Goal: Information Seeking & Learning: Learn about a topic

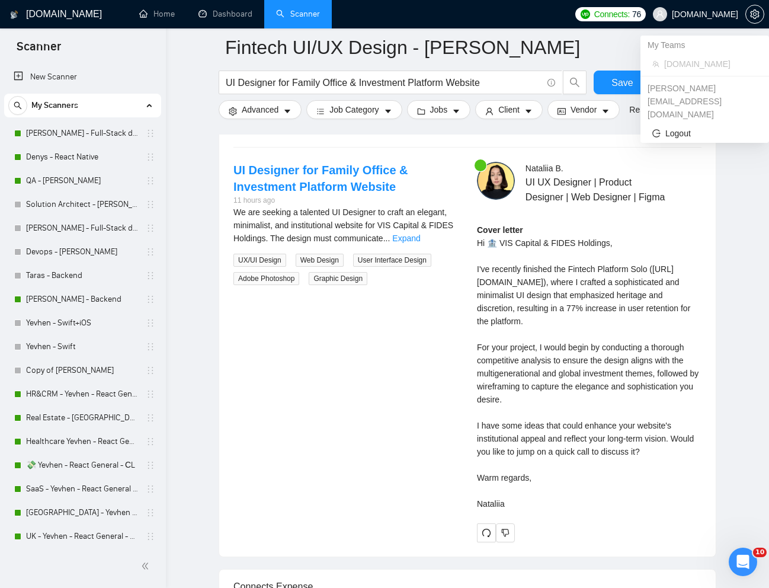
scroll to position [678, 0]
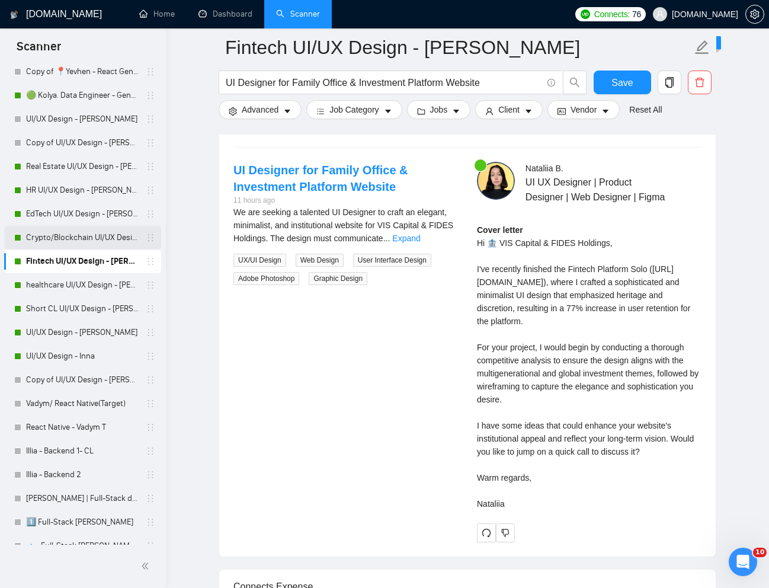
click at [87, 238] on link "Crypto/Blockchain UI/UX Design - [PERSON_NAME]" at bounding box center [82, 238] width 113 height 24
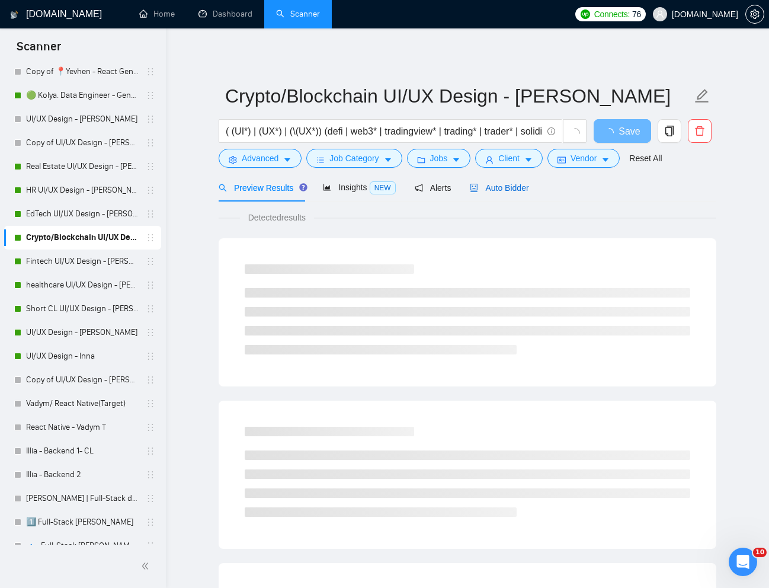
click at [508, 184] on span "Auto Bidder" at bounding box center [499, 187] width 59 height 9
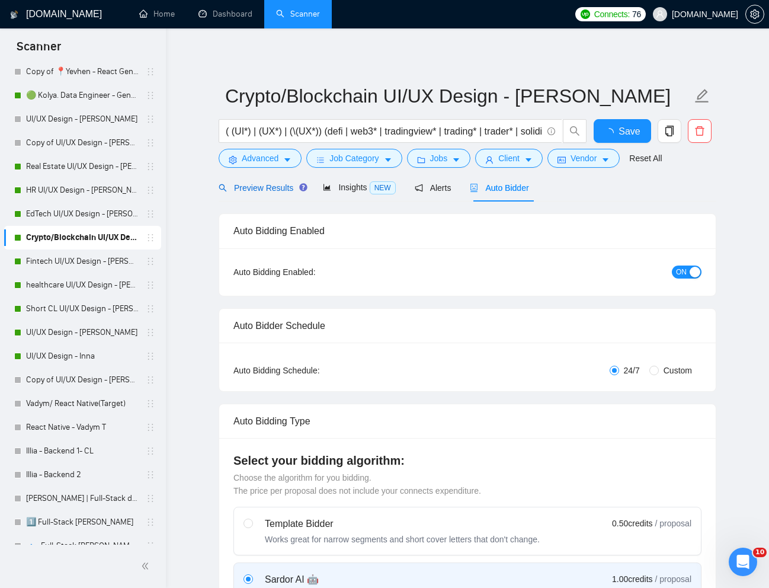
click at [271, 187] on span "Preview Results" at bounding box center [261, 187] width 85 height 9
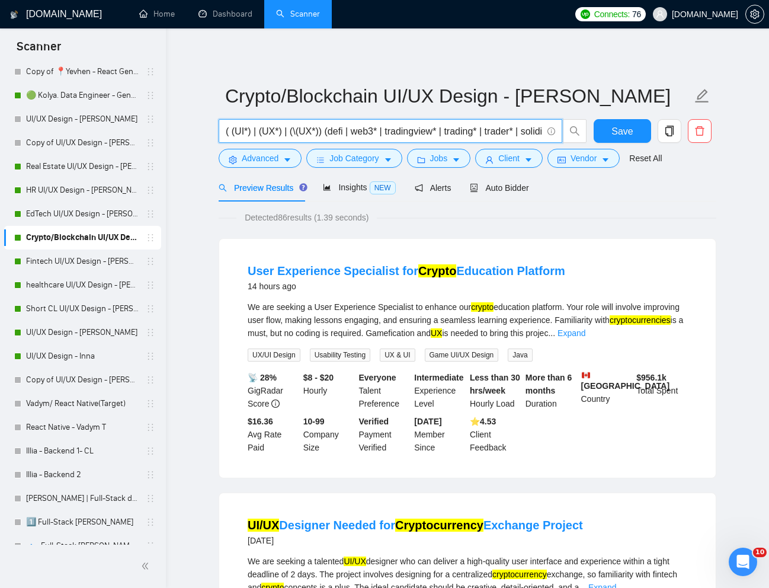
click at [371, 129] on input "( (UI*) | (UX*) | (\(UX*)) (defi | web3* | tradingview* | trading* | trader* | …" at bounding box center [384, 131] width 316 height 15
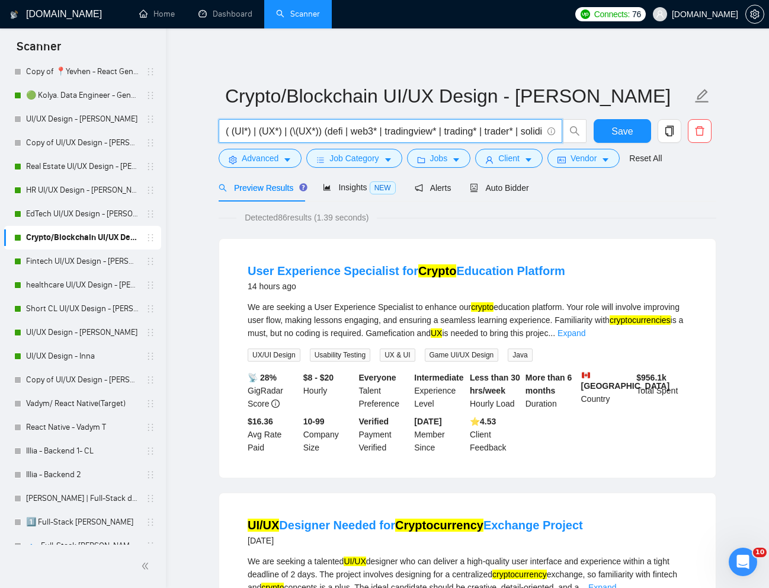
paste input "Fintech/Trading UI/UX for Day Trading Application"
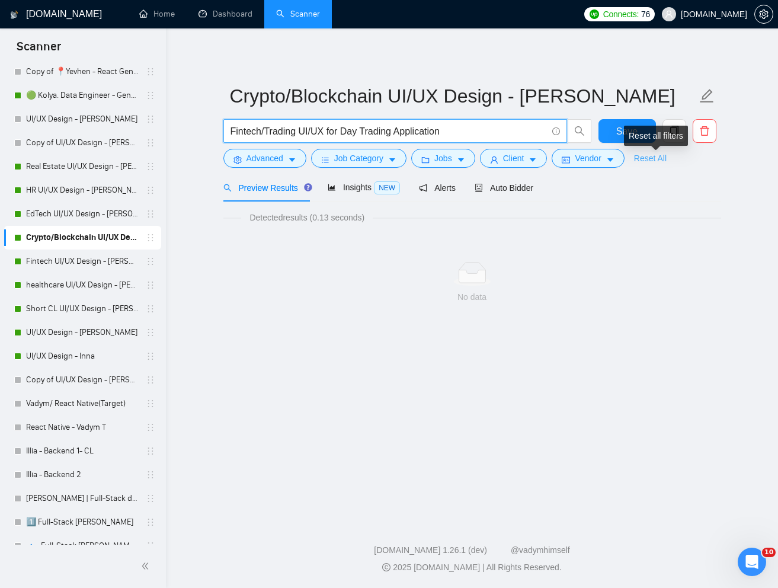
type input "Fintech/Trading UI/UX for Day Trading Application"
click at [658, 162] on link "Reset All" at bounding box center [650, 158] width 33 height 13
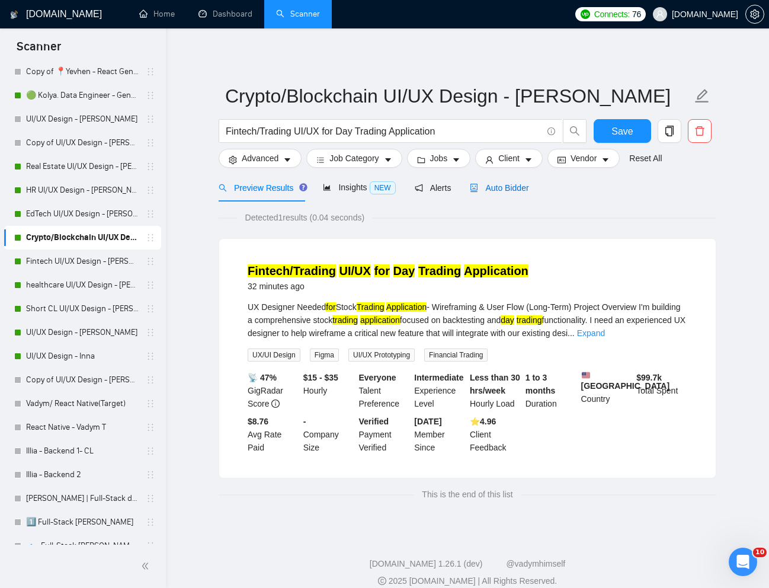
click at [513, 193] on div "Auto Bidder" at bounding box center [499, 187] width 59 height 13
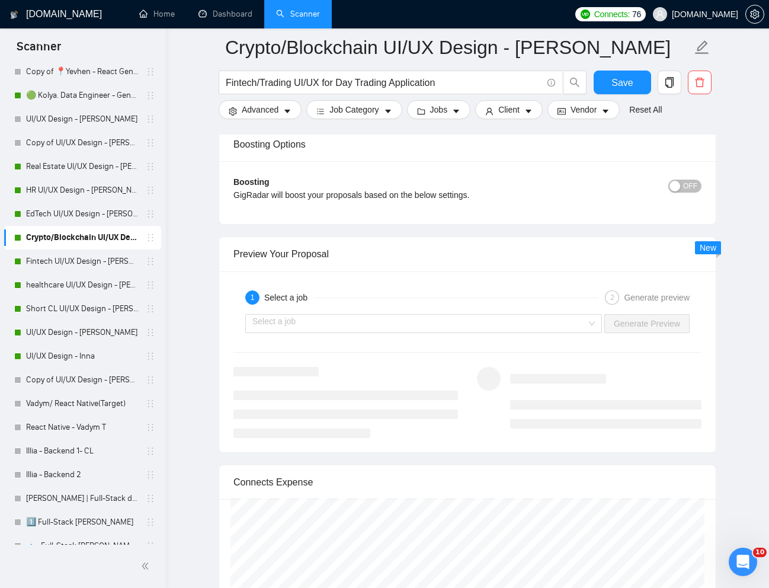
scroll to position [2223, 0]
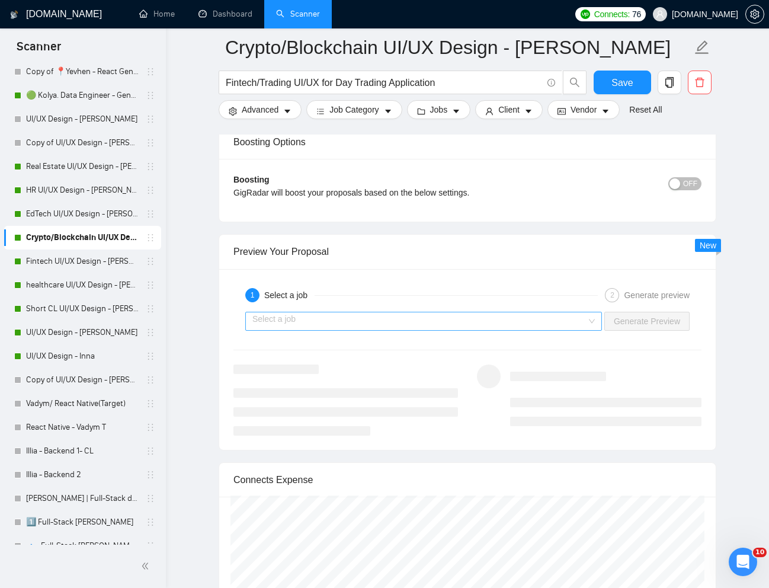
click at [525, 326] on input "search" at bounding box center [419, 321] width 334 height 18
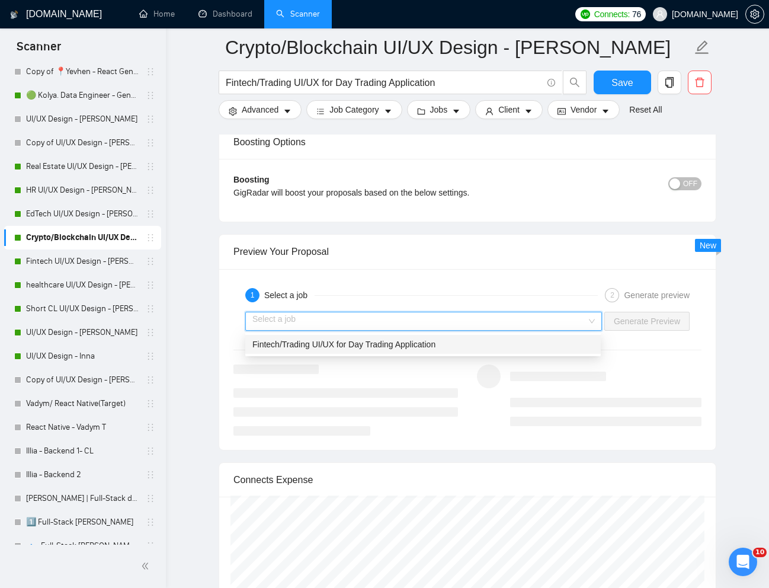
click at [446, 344] on div "Fintech/Trading UI/UX for Day Trading Application" at bounding box center [422, 344] width 341 height 13
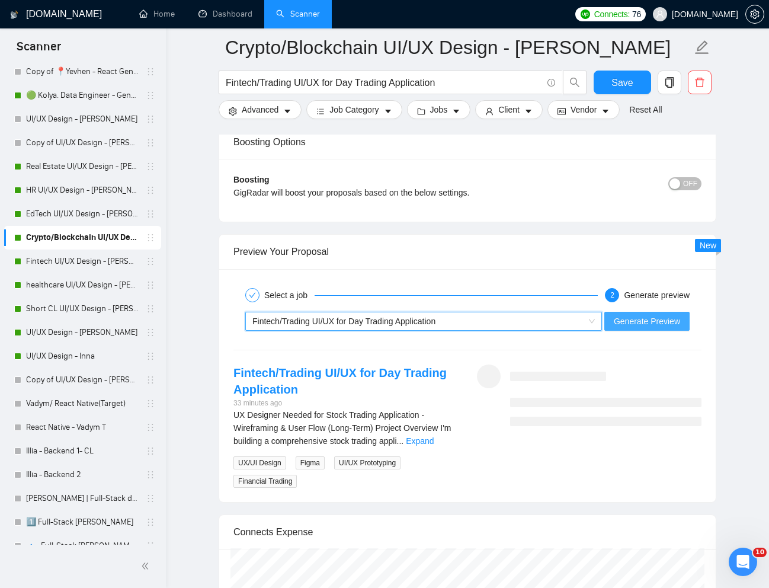
click at [645, 328] on button "Generate Preview" at bounding box center [646, 321] width 85 height 19
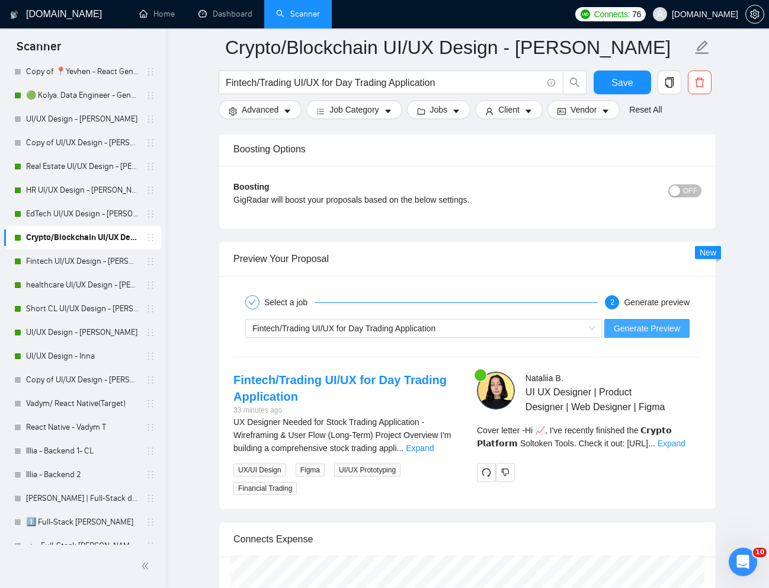
scroll to position [2239, 0]
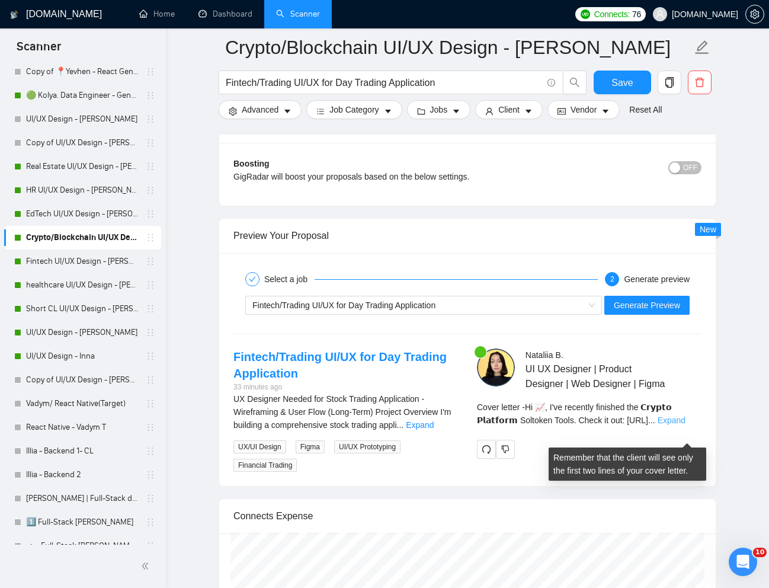
click at [685, 425] on link "Expand" at bounding box center [672, 419] width 28 height 9
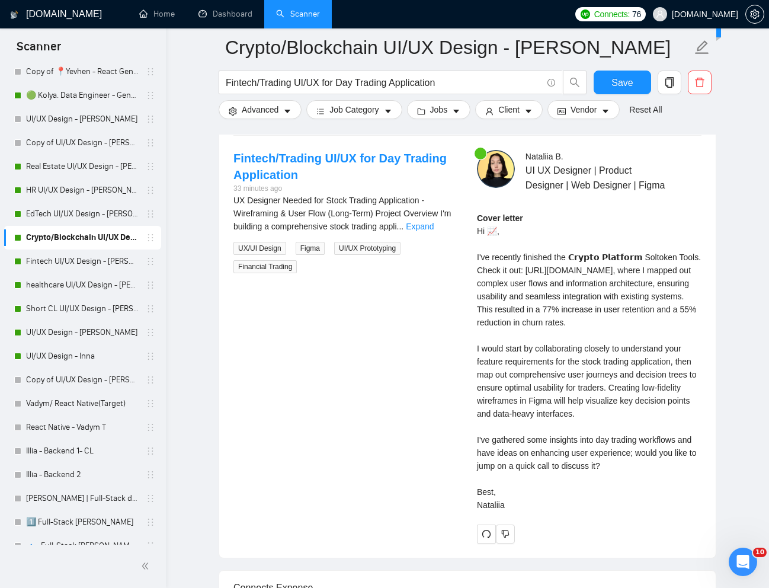
scroll to position [2440, 0]
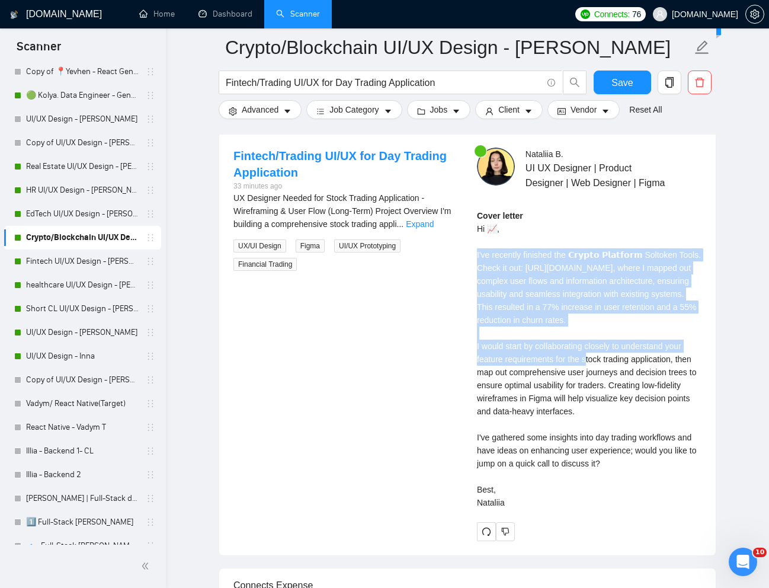
drag, startPoint x: 475, startPoint y: 274, endPoint x: 591, endPoint y: 376, distance: 154.1
click at [591, 376] on div "[PERSON_NAME] UI UX Designer | Product Designer | Web Designer | Figma Cover le…" at bounding box center [590, 344] width 244 height 393
copy div "'ve recently finished the 𝗖𝗿𝘆𝗽𝘁𝗼 𝗣𝗹𝗮𝘁𝗳𝗼𝗿𝗺 Soltoken Tools. Check it out: [URL][D…"
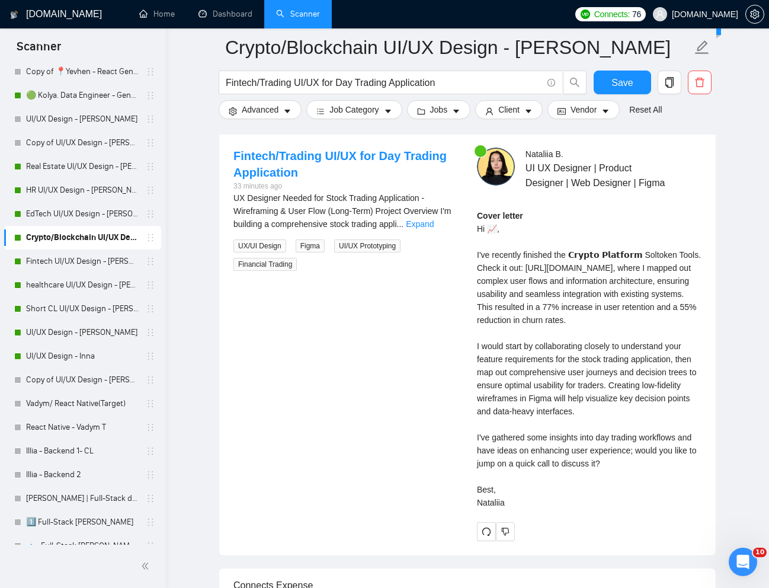
click at [560, 458] on div "Cover letter Hi 📈, I've recently finished the 𝗖𝗿𝘆𝗽𝘁𝗼 𝗣𝗹𝗮𝘁𝗳𝗼𝗿𝗺 Soltoken Tools. C…" at bounding box center [589, 359] width 225 height 300
drag, startPoint x: 476, startPoint y: 399, endPoint x: 537, endPoint y: 555, distance: 166.8
click at [537, 541] on div "[PERSON_NAME] UI UX Designer | Product Designer | Web Designer | Figma Cover le…" at bounding box center [590, 344] width 244 height 393
copy div "y collaborating closely to understand your feature requirements for the stock t…"
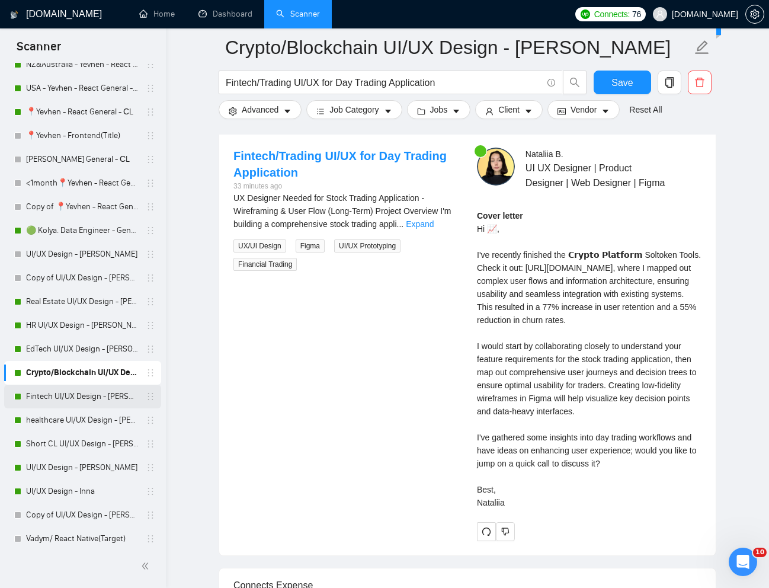
scroll to position [548, 0]
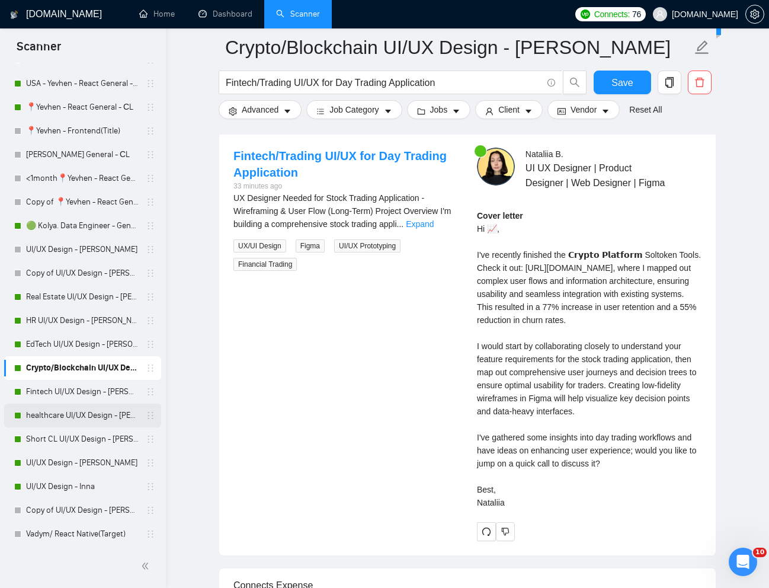
click at [65, 408] on link "healthcare UI/UX Design - [PERSON_NAME]" at bounding box center [82, 416] width 113 height 24
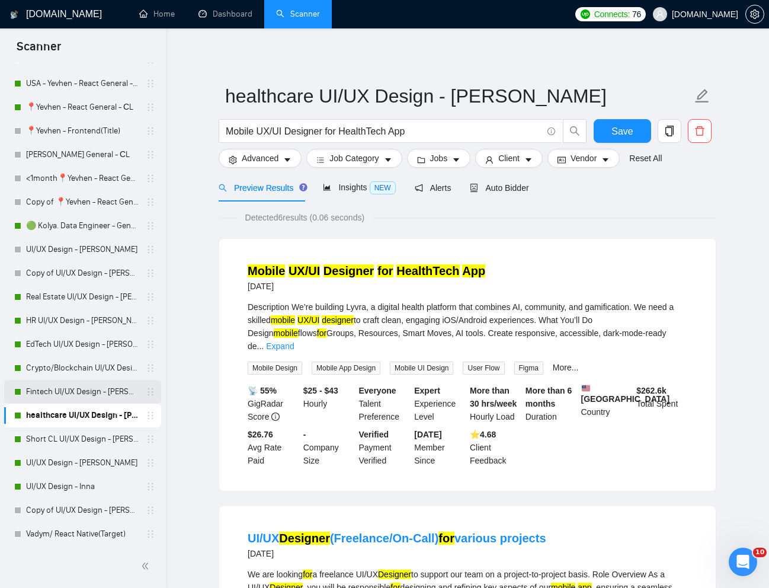
click at [45, 390] on link "Fintech UI/UX Design - [PERSON_NAME]" at bounding box center [82, 392] width 113 height 24
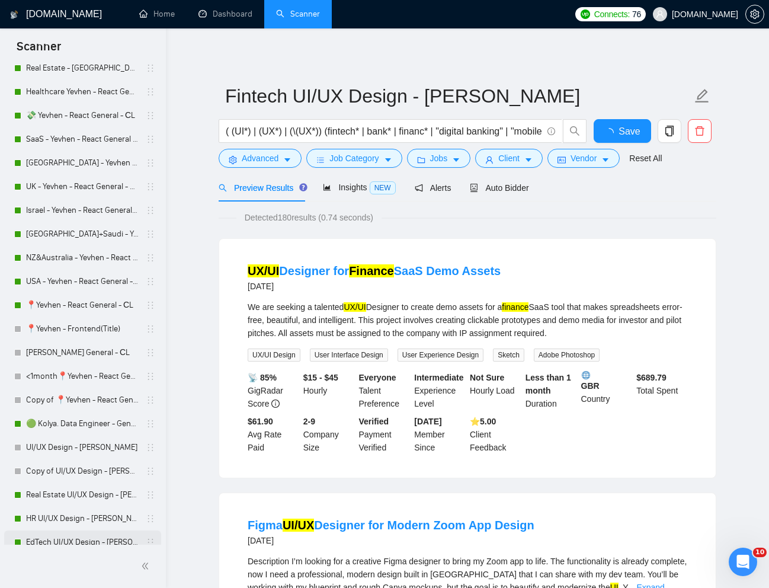
scroll to position [348, 0]
click at [84, 87] on link "Healthcare Yevhen - React General - СL" at bounding box center [82, 93] width 113 height 24
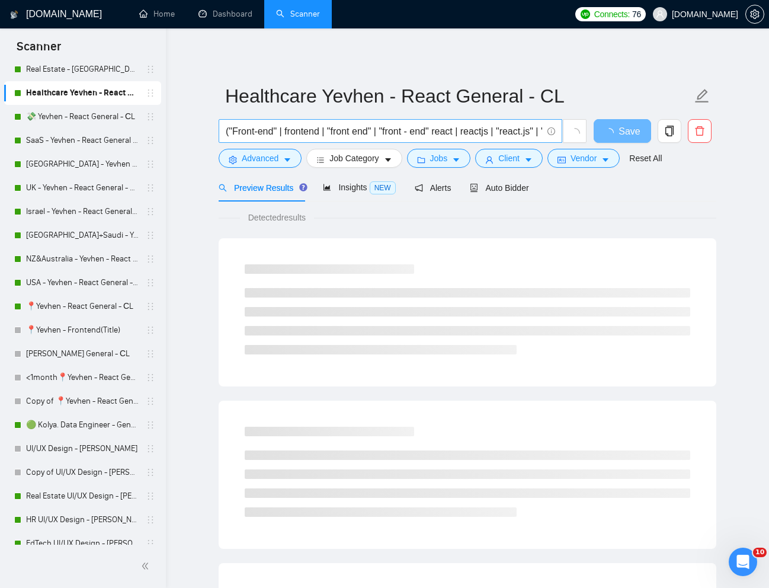
click at [485, 136] on input "("Front-end" | frontend | "front end" | "front - end" react | reactjs | "react.…" at bounding box center [384, 131] width 316 height 15
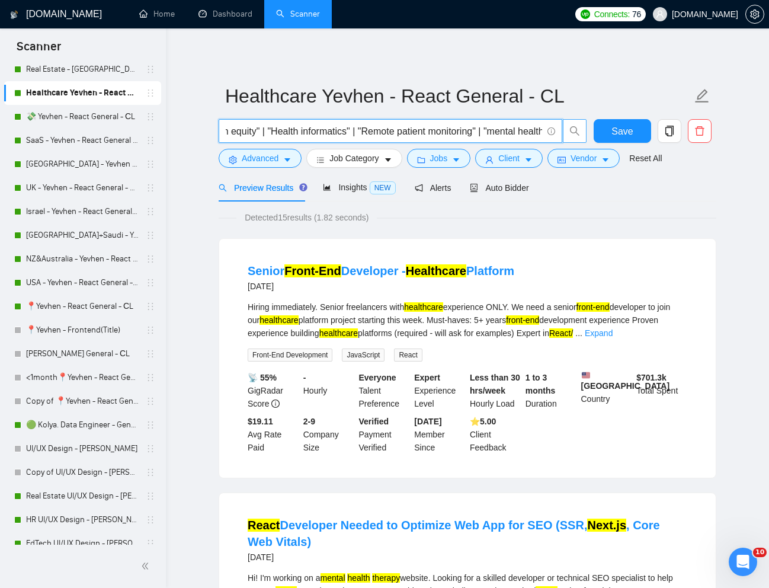
scroll to position [0, 2859]
drag, startPoint x: 396, startPoint y: 132, endPoint x: 565, endPoint y: 126, distance: 169.0
click at [565, 126] on span "("Front-end" | frontend | "front end" | "front - end" react | reactjs | "react.…" at bounding box center [403, 131] width 369 height 24
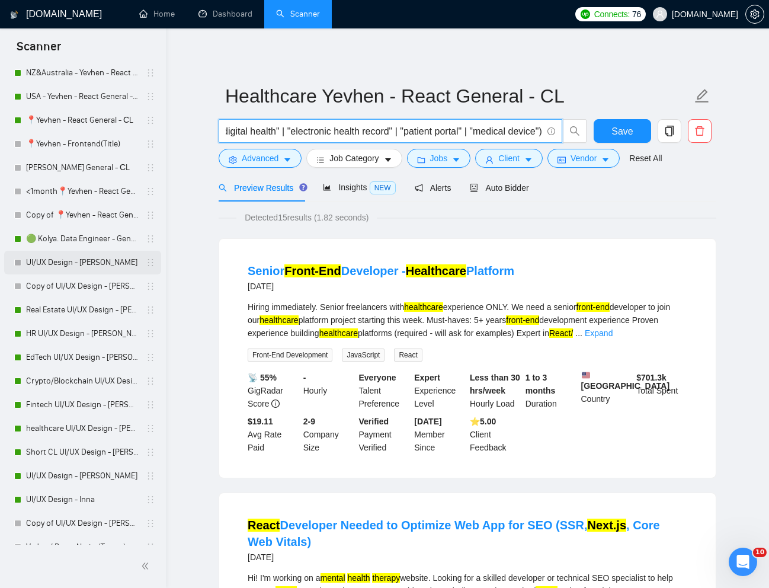
scroll to position [549, 0]
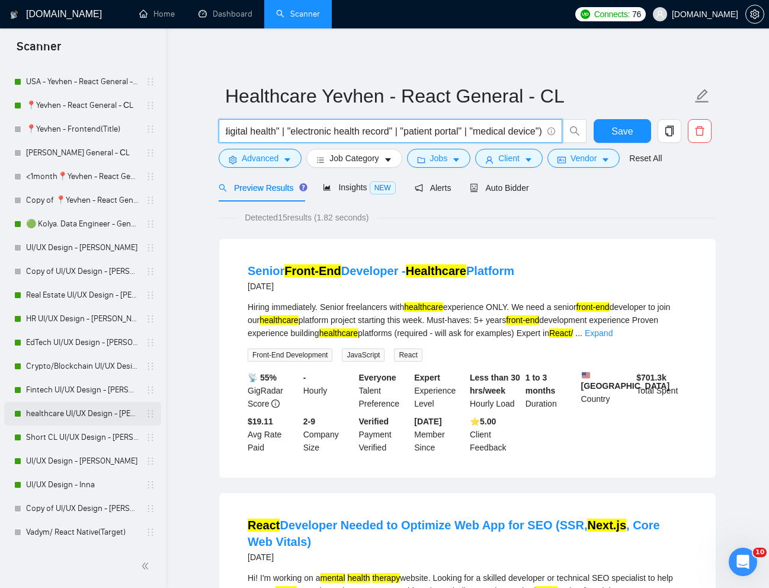
click at [72, 415] on link "healthcare UI/UX Design - [PERSON_NAME]" at bounding box center [82, 414] width 113 height 24
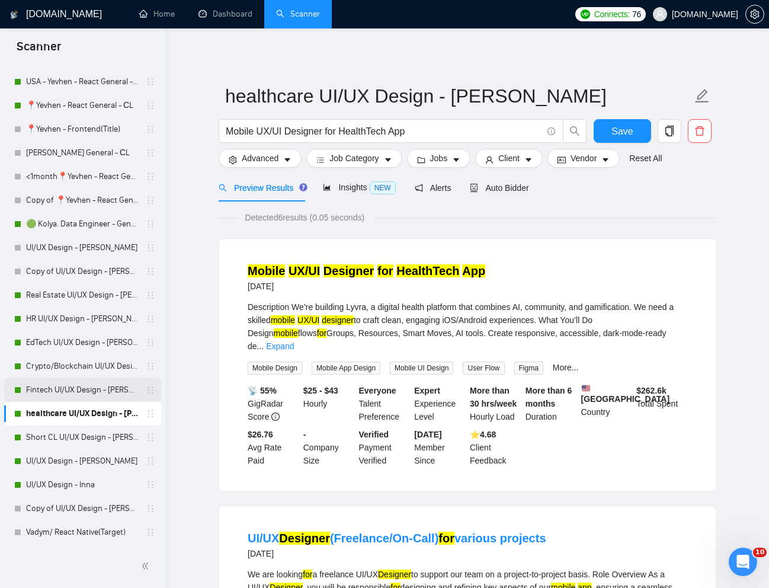
click at [67, 389] on link "Fintech UI/UX Design - [PERSON_NAME]" at bounding box center [82, 390] width 113 height 24
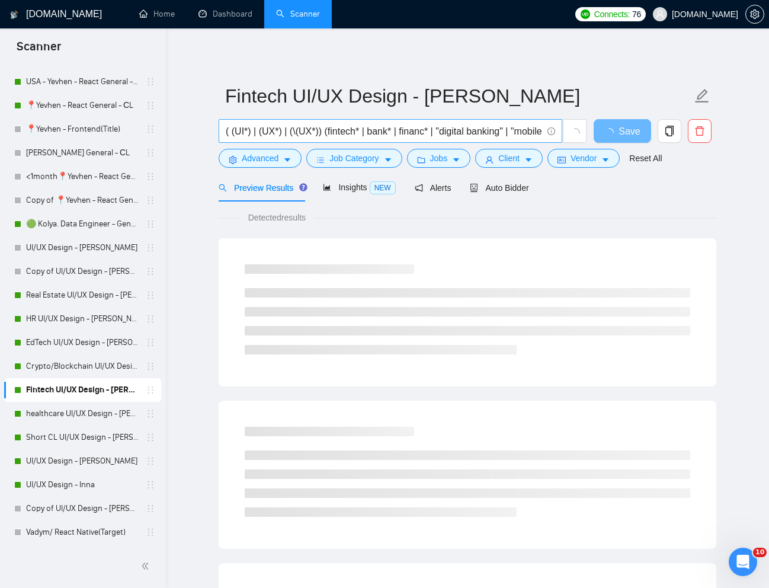
click at [268, 131] on input "( (UI*) | (UX*) | (\(UX*)) (fintech* | bank* | financ* | "digital banking" | "m…" at bounding box center [384, 131] width 316 height 15
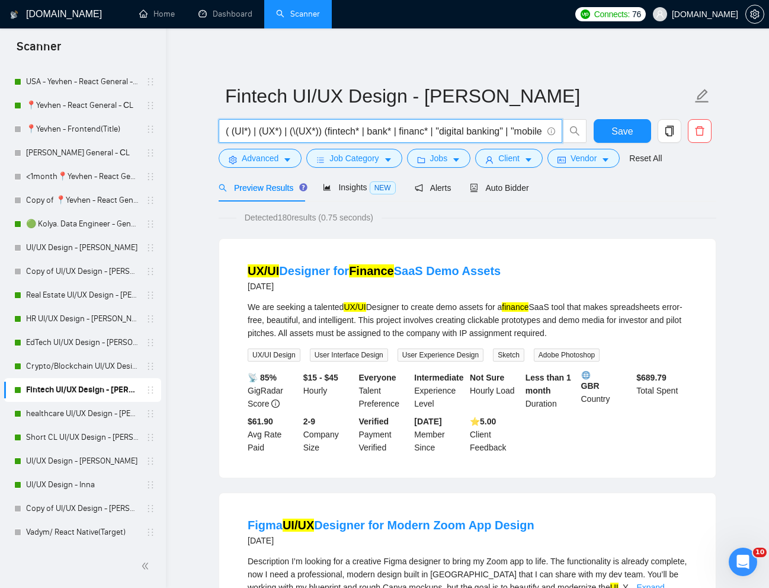
drag, startPoint x: 325, startPoint y: 132, endPoint x: 217, endPoint y: 130, distance: 107.3
click at [217, 130] on div "( (UI*) | (UX*) | (\(UX*)) (fintech* | bank* | financ* | "digital banking" | "m…" at bounding box center [402, 134] width 373 height 30
drag, startPoint x: 76, startPoint y: 412, endPoint x: 104, endPoint y: 401, distance: 30.0
click at [76, 412] on link "healthcare UI/UX Design - [PERSON_NAME]" at bounding box center [82, 414] width 113 height 24
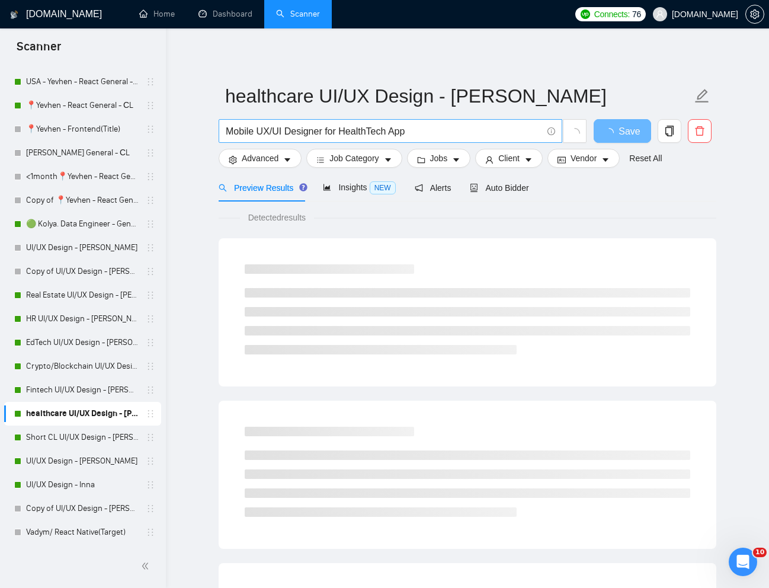
click at [258, 136] on input "Mobile UX/UI Designer for HealthTech App" at bounding box center [384, 131] width 316 height 15
paste input "( (UI*) | (UX*) | (\(UX*))"
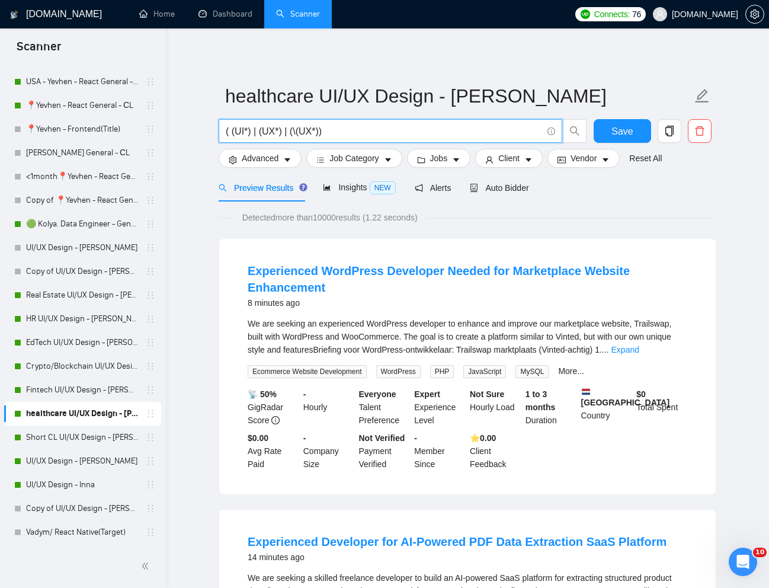
paste input "(health* | "health care" | teleme* | wellness *| mental* | health* | clinic* | …"
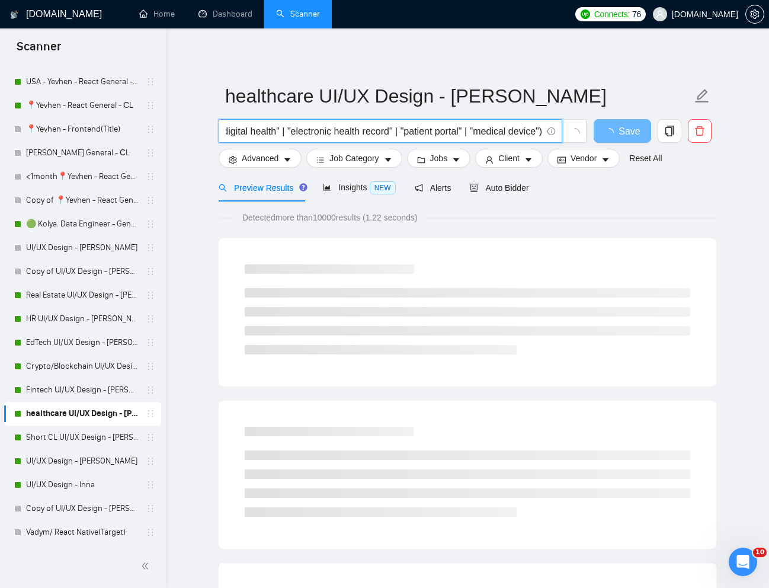
drag, startPoint x: 359, startPoint y: 128, endPoint x: 478, endPoint y: 139, distance: 119.6
click at [478, 139] on span "( (UI*) | (UX*) | (\(UX*)) (health* | "health care" | teleme* | wellness *| men…" at bounding box center [391, 131] width 344 height 24
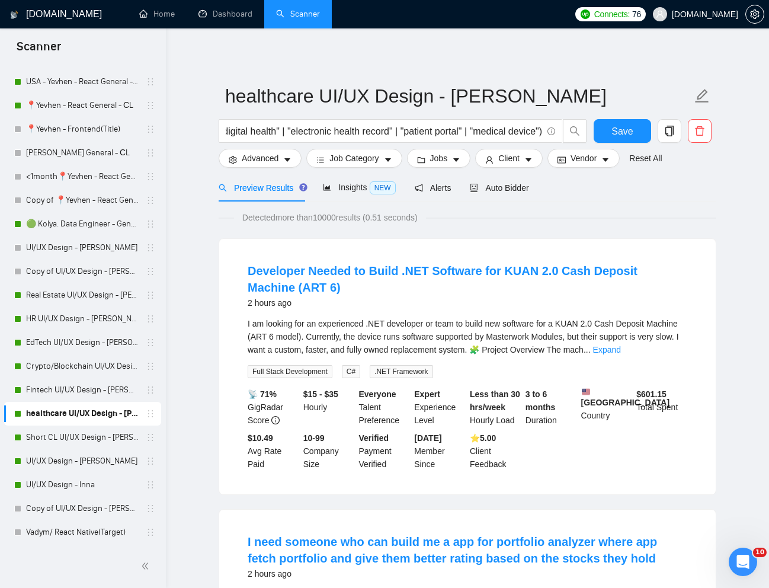
click at [587, 199] on div "Preview Results Insights NEW Alerts Auto Bidder" at bounding box center [468, 188] width 498 height 28
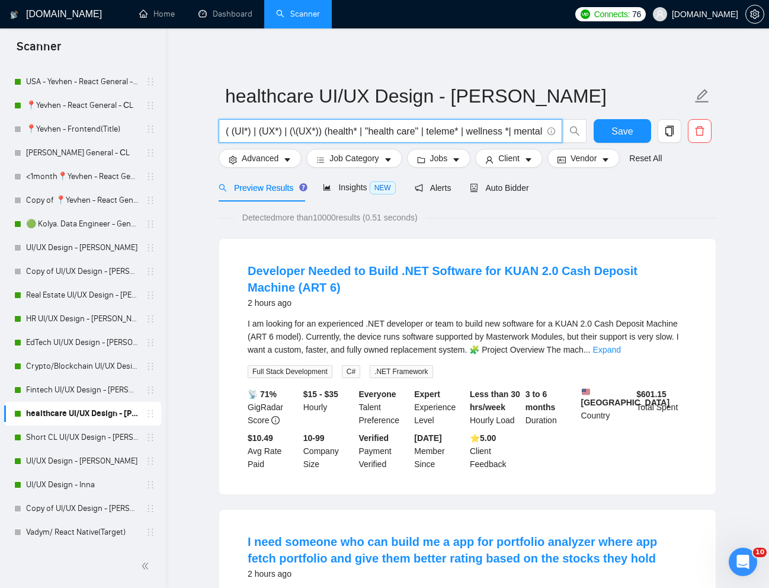
click at [341, 133] on input "( (UI*) | (UX*) | (\(UX*)) (health* | "health care" | teleme* | wellness *| men…" at bounding box center [384, 131] width 316 height 15
click at [476, 128] on input "( (UI*) | (UX*) | (\(UX*)) (health* | "health care" | teleme* | wellness *| men…" at bounding box center [384, 131] width 316 height 15
click at [454, 129] on input "( (UI*) | (UX*) | (\(UX*)) (health* | "health care" | teleme* | wellness *| men…" at bounding box center [384, 131] width 316 height 15
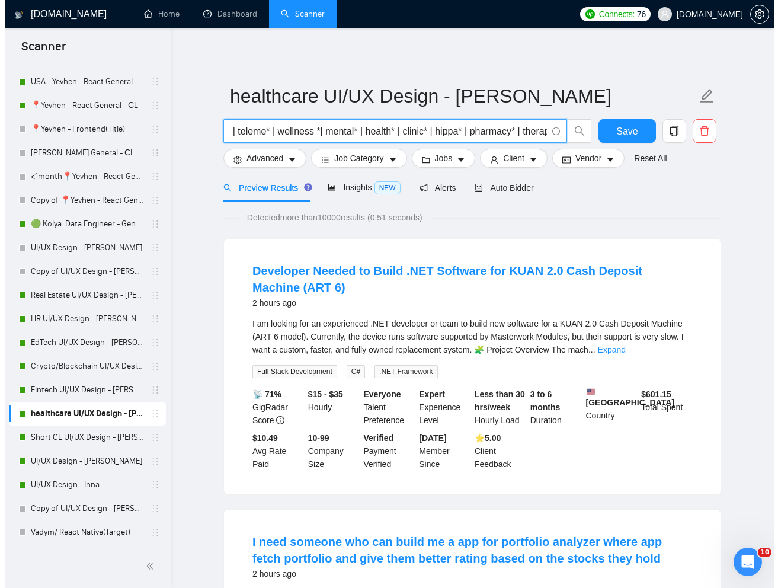
scroll to position [0, 0]
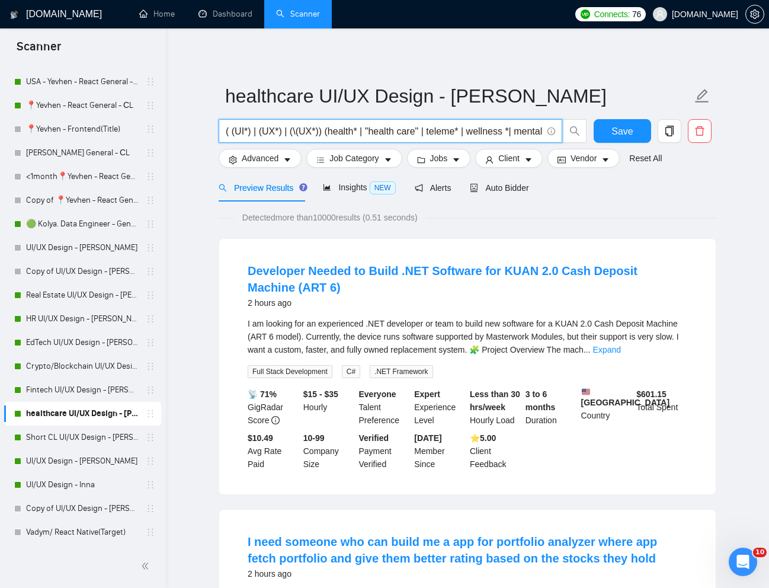
click at [326, 133] on input "( (UI*) | (UX*) | (\(UX*)) (health* | "health care" | teleme* | wellness *| men…" at bounding box center [384, 131] width 316 height 15
type input "( (UI*) | (UX*) | (\(UX*)) (health* | "health care" | teleme* | wellness *| men…"
click at [533, 160] on icon "caret-down" at bounding box center [528, 160] width 8 height 8
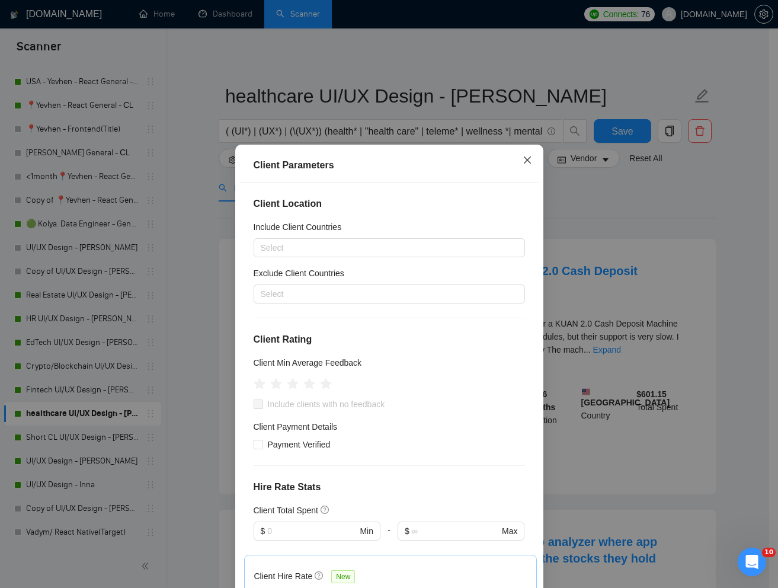
click at [524, 161] on icon "close" at bounding box center [527, 159] width 9 height 9
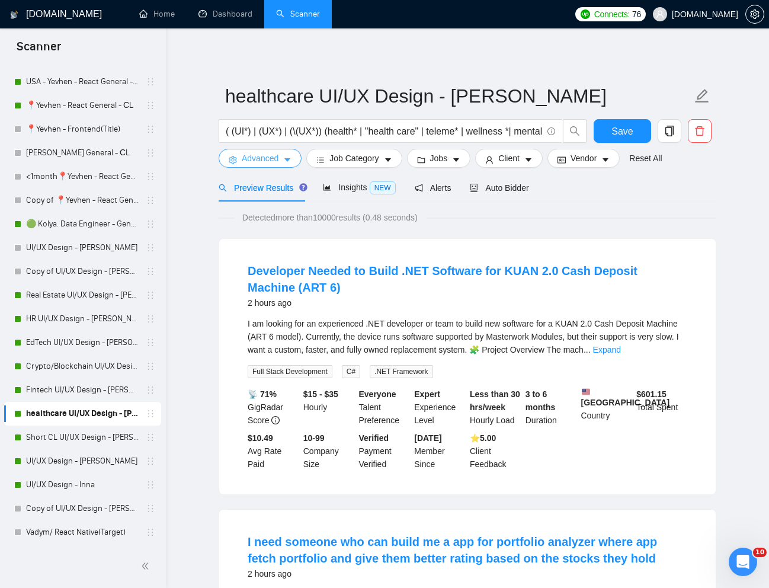
click at [248, 164] on span "Advanced" at bounding box center [260, 158] width 37 height 13
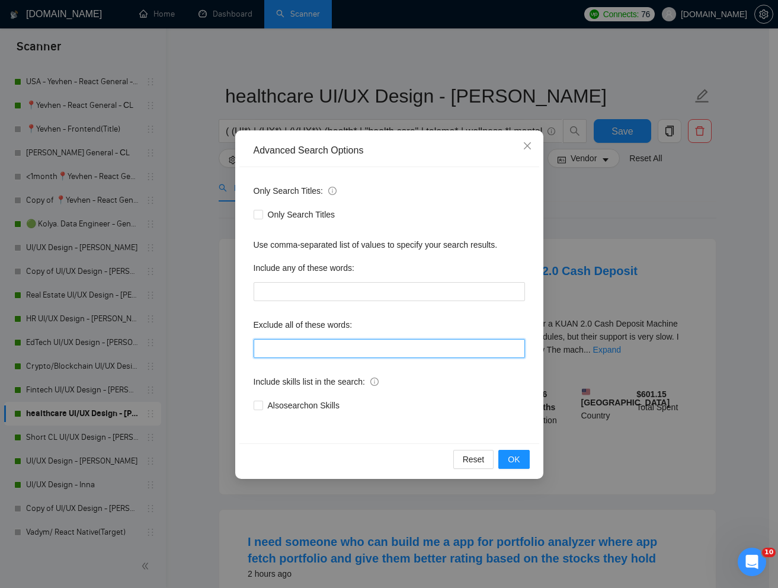
click at [336, 352] on input "text" at bounding box center [389, 348] width 271 height 19
paste input "India, Intern, "Short-term project", "front end developer", "Email Template", E…"
type input "India, Intern, "Short-term project", "front end developer", "Email Template", E…"
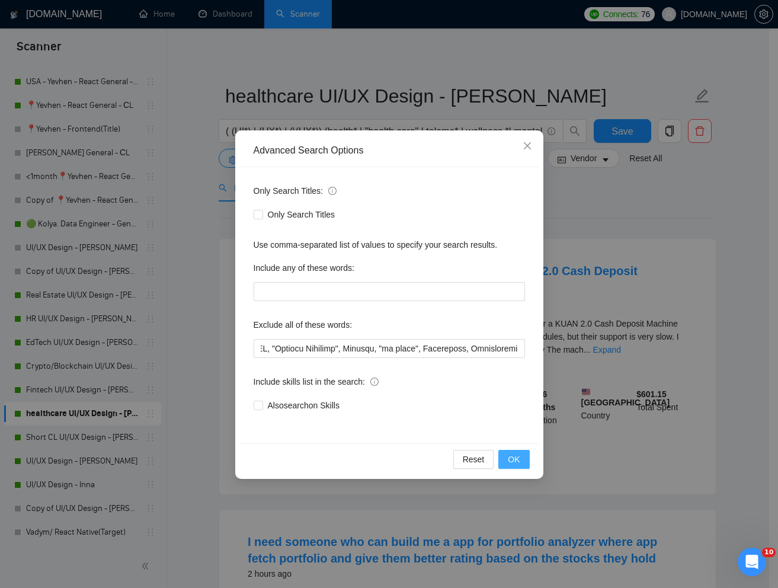
click at [514, 462] on span "OK" at bounding box center [514, 459] width 12 height 13
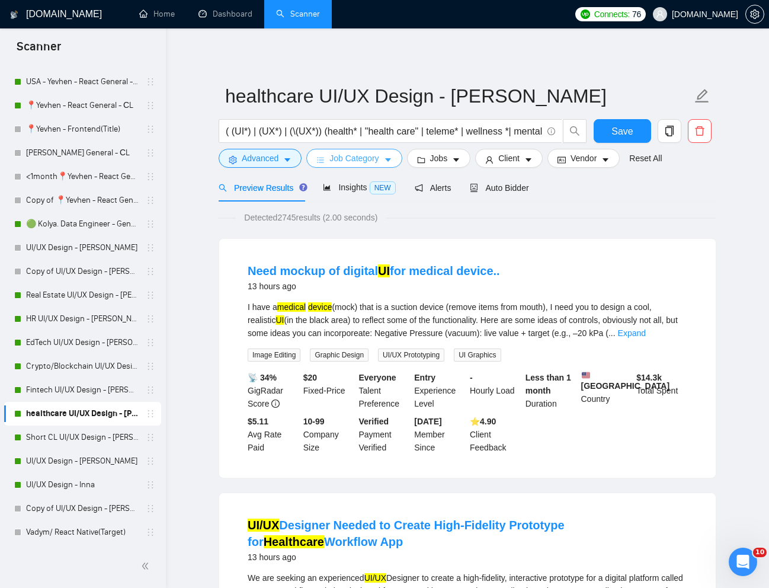
click at [360, 159] on span "Job Category" at bounding box center [353, 158] width 49 height 13
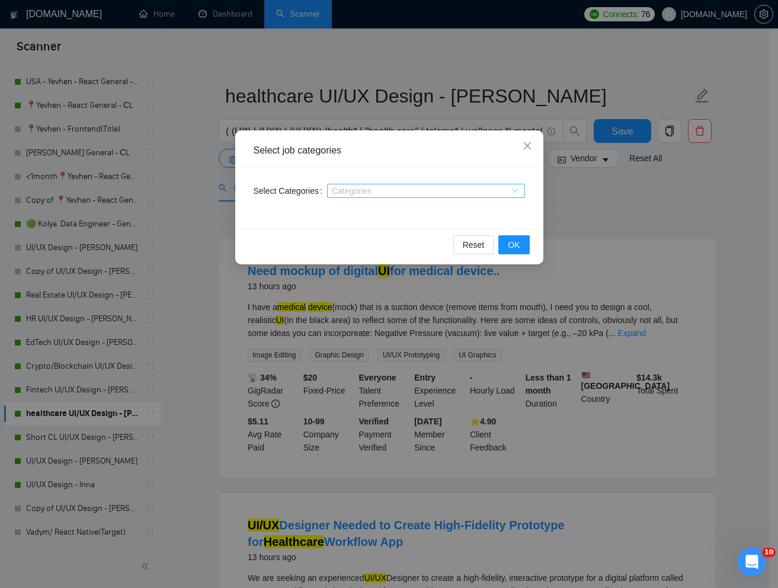
click at [370, 189] on div at bounding box center [420, 190] width 180 height 9
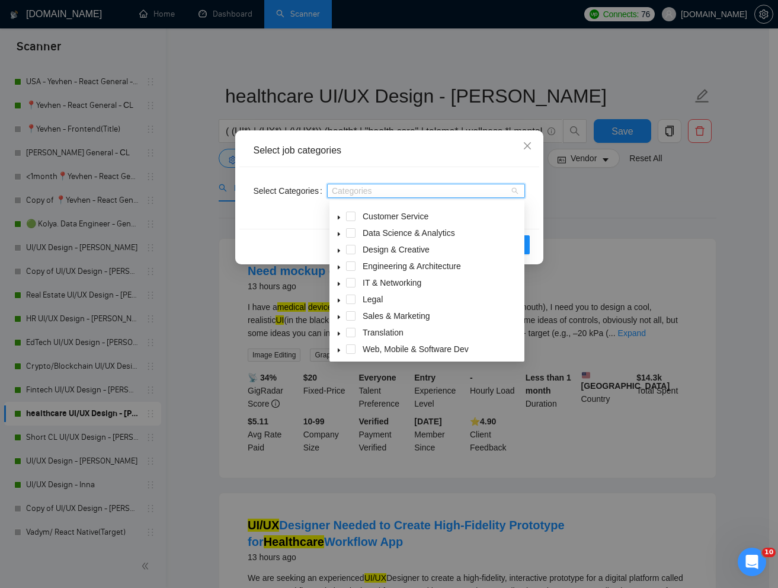
scroll to position [47, 0]
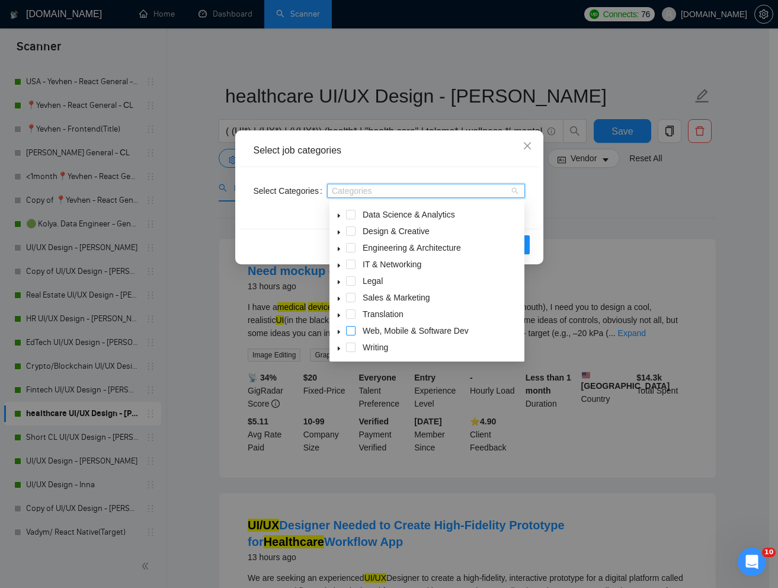
click at [351, 331] on span at bounding box center [350, 330] width 9 height 9
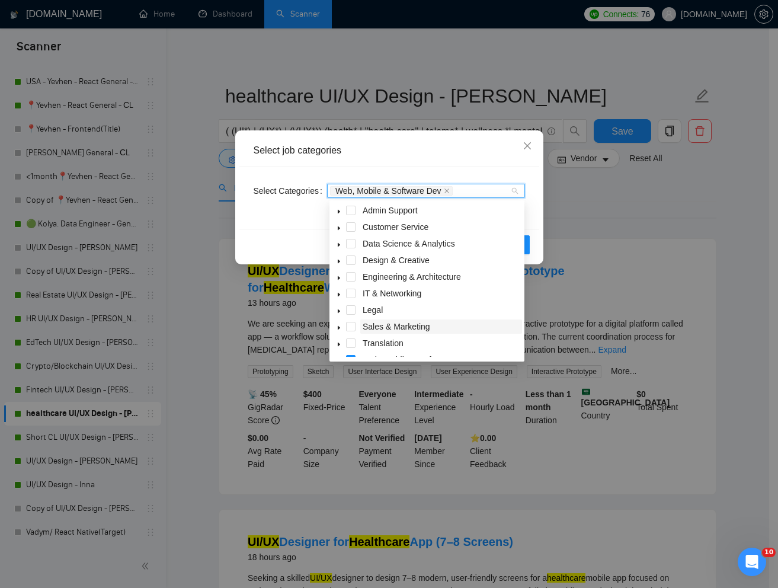
scroll to position [0, 0]
click at [338, 279] on icon "caret-down" at bounding box center [339, 280] width 2 height 4
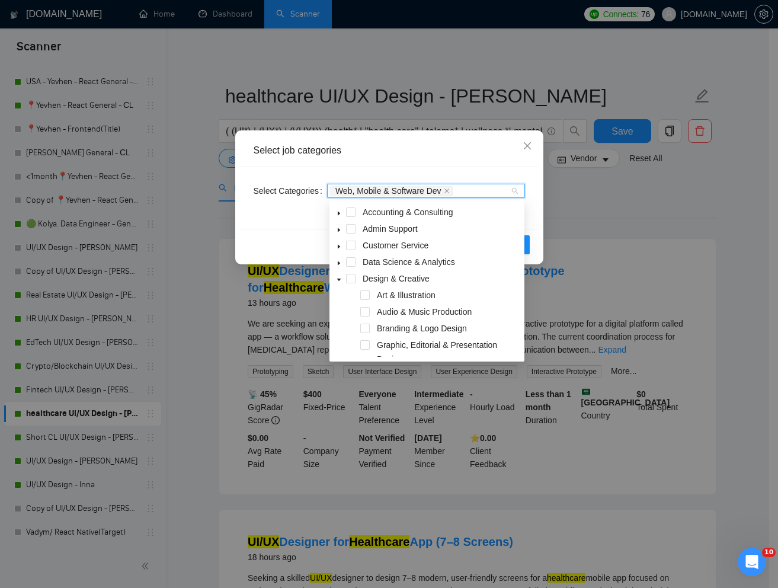
click at [339, 279] on icon "caret-down" at bounding box center [339, 280] width 6 height 6
click at [530, 194] on div "Select Categories Web, Mobile & Software Dev" at bounding box center [389, 198] width 300 height 62
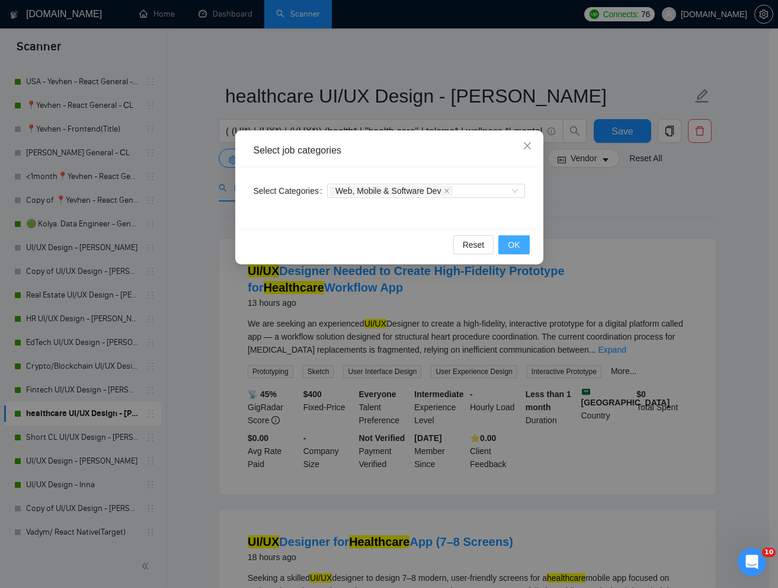
click at [514, 241] on span "OK" at bounding box center [514, 244] width 12 height 13
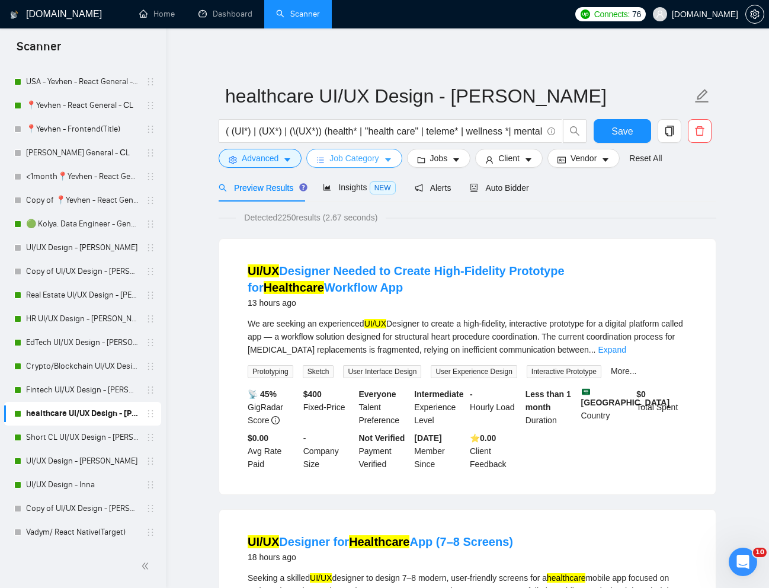
click at [373, 164] on span "Job Category" at bounding box center [353, 158] width 49 height 13
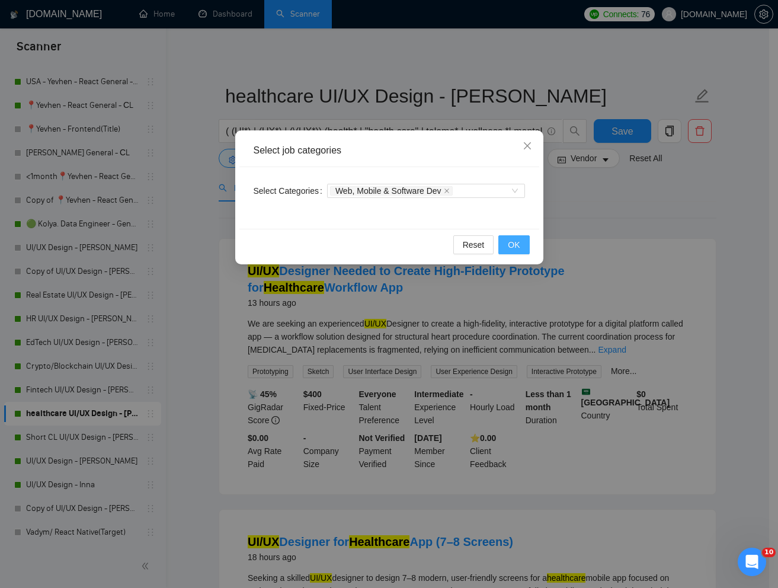
click at [519, 239] on span "OK" at bounding box center [514, 244] width 12 height 13
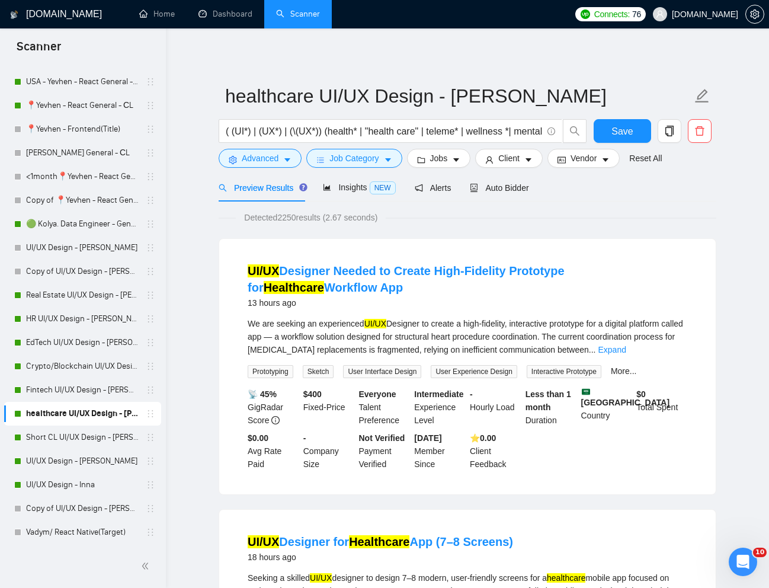
click at [448, 162] on span "Jobs" at bounding box center [439, 158] width 18 height 13
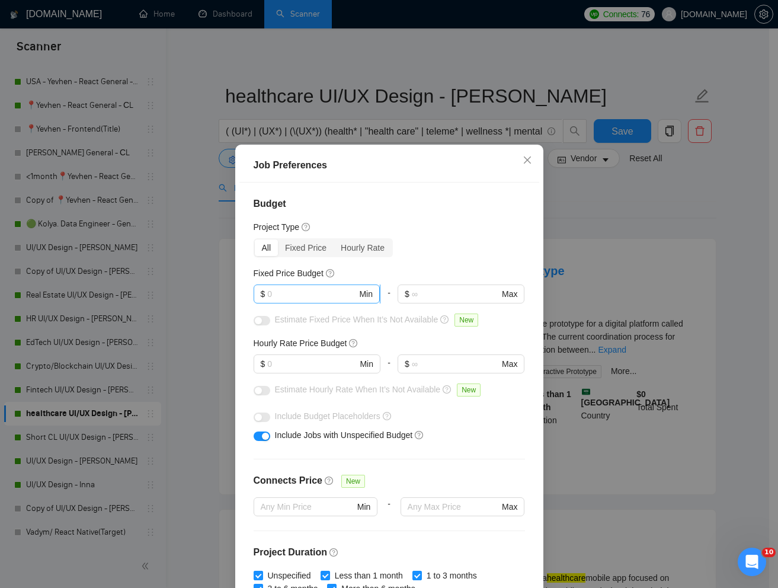
click at [304, 287] on span "$ Min" at bounding box center [317, 293] width 126 height 19
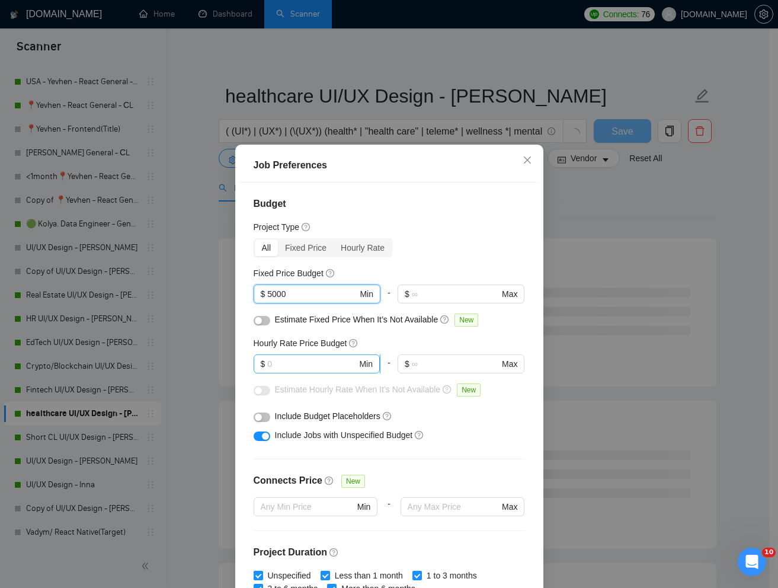
type input "5000"
click at [292, 369] on input "text" at bounding box center [311, 363] width 89 height 13
type input "15"
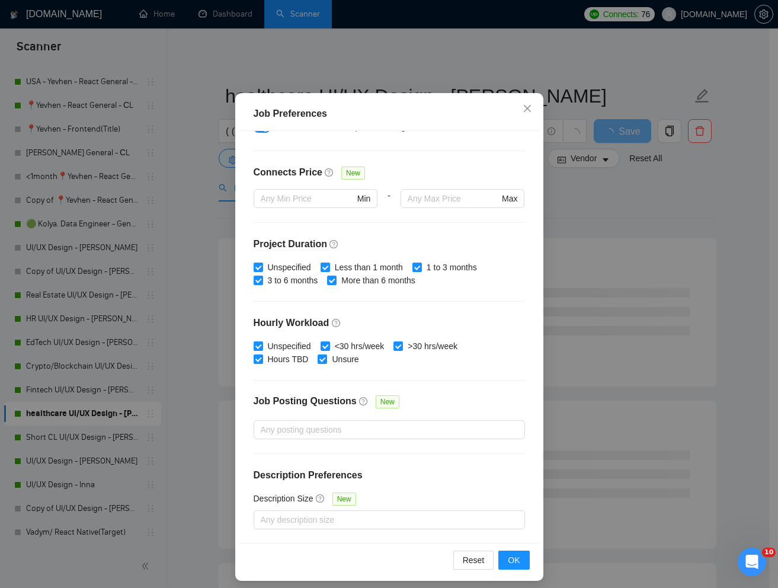
scroll to position [59, 0]
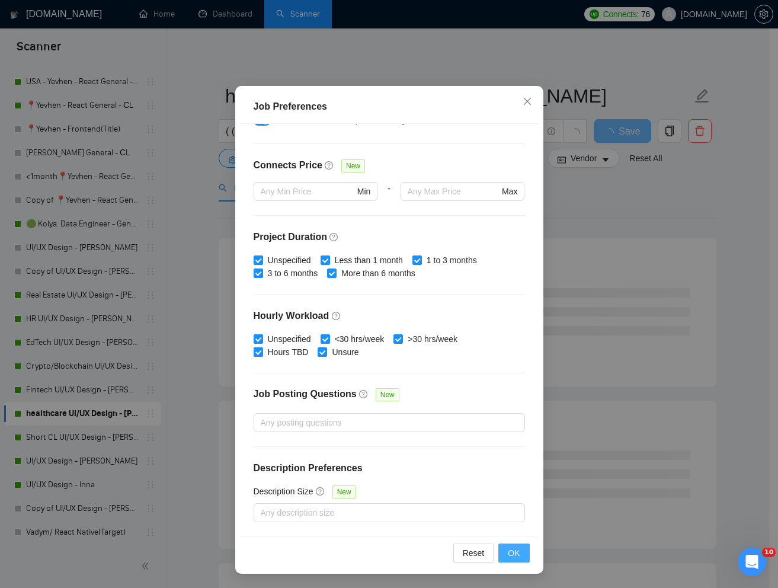
click at [508, 549] on span "OK" at bounding box center [514, 552] width 12 height 13
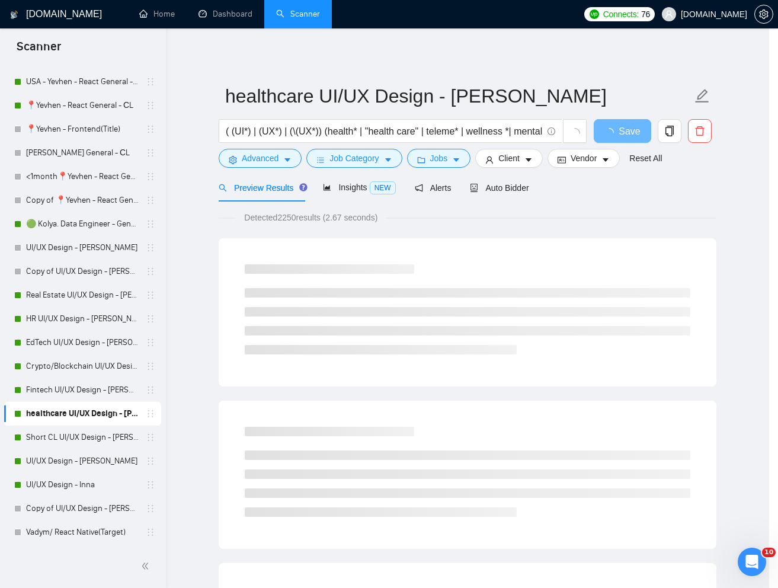
scroll to position [0, 0]
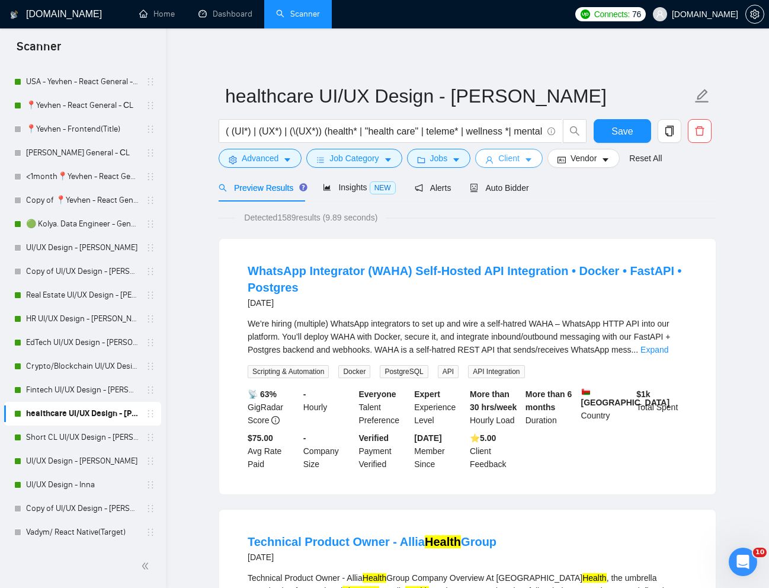
click at [511, 152] on span "Client" at bounding box center [508, 158] width 21 height 13
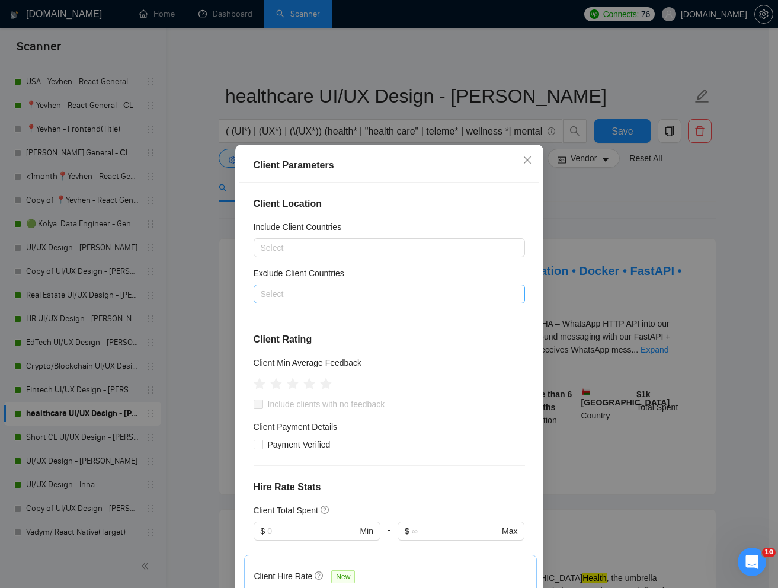
click at [312, 300] on div at bounding box center [384, 294] width 254 height 14
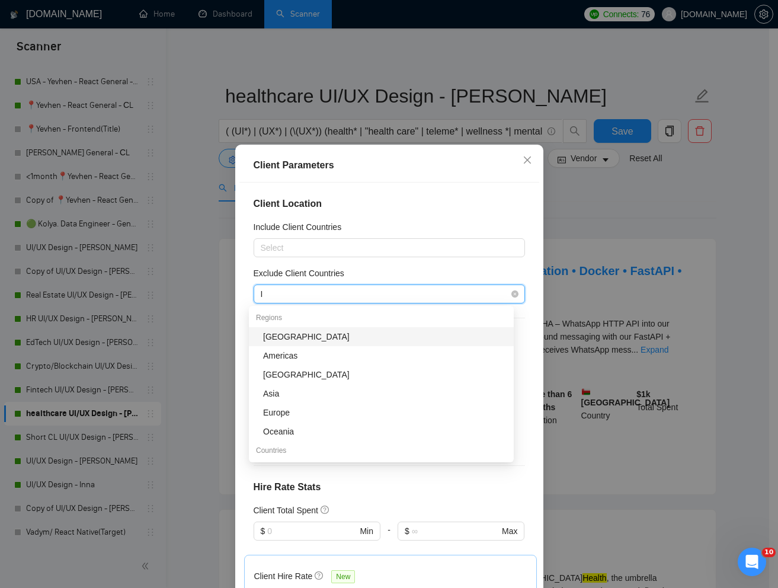
type input "In"
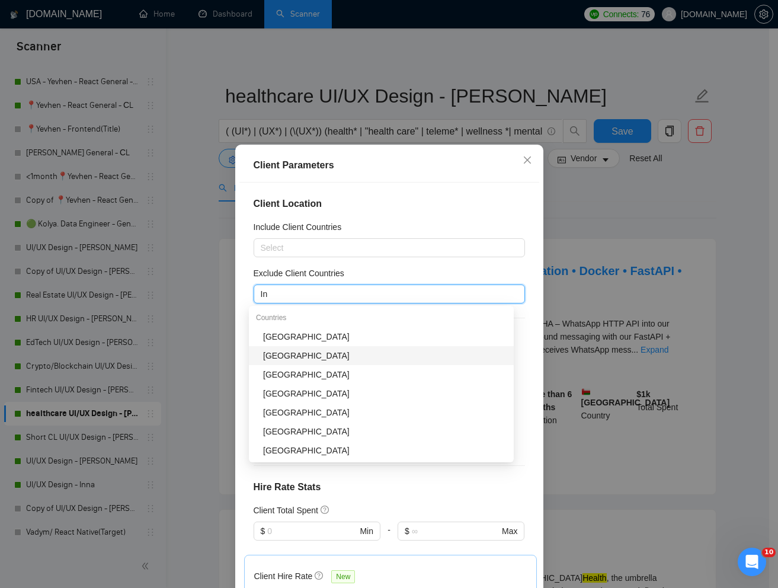
click at [306, 350] on div "[GEOGRAPHIC_DATA]" at bounding box center [385, 355] width 244 height 13
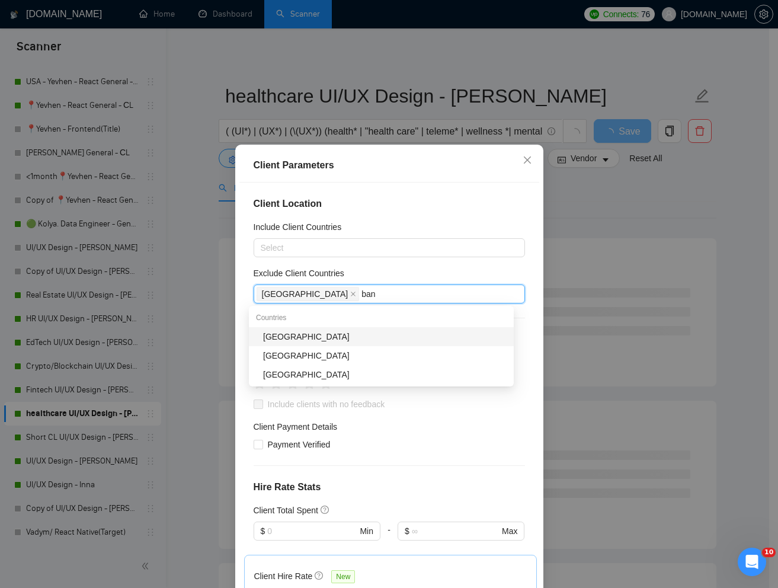
type input "bang"
click at [303, 341] on div "[GEOGRAPHIC_DATA]" at bounding box center [385, 336] width 244 height 13
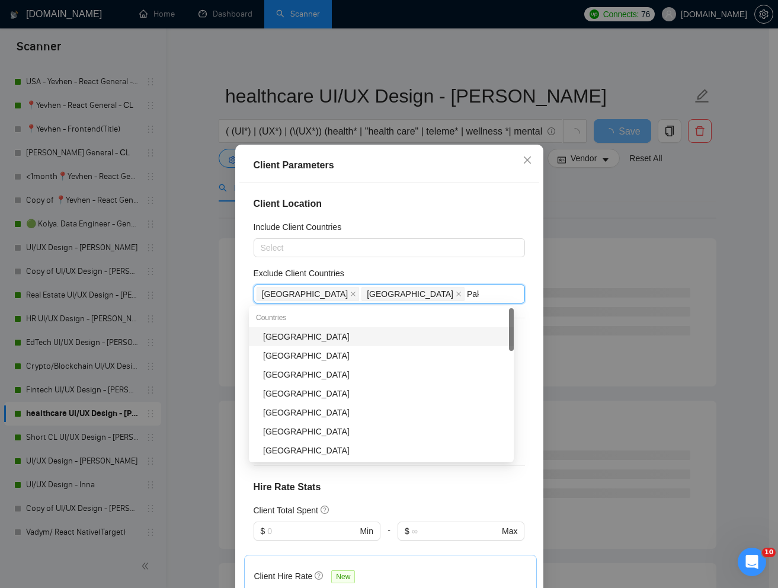
type input "Paki"
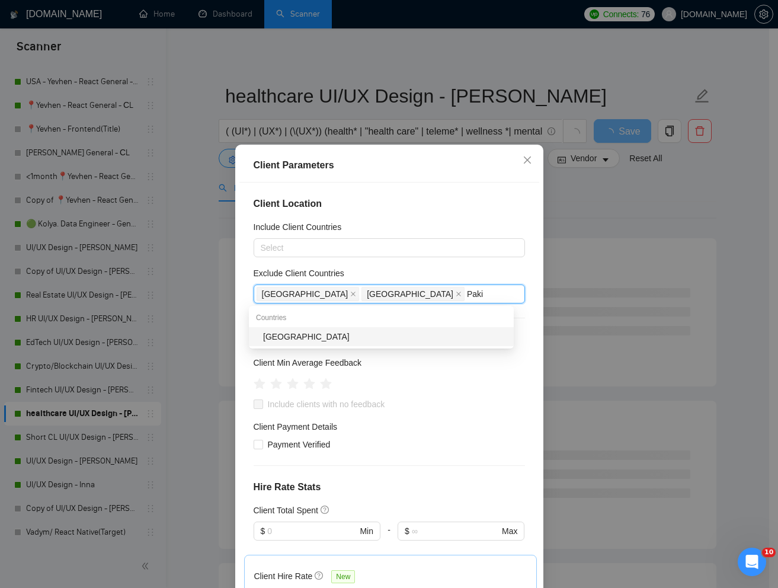
click at [287, 333] on div "[GEOGRAPHIC_DATA]" at bounding box center [385, 336] width 244 height 13
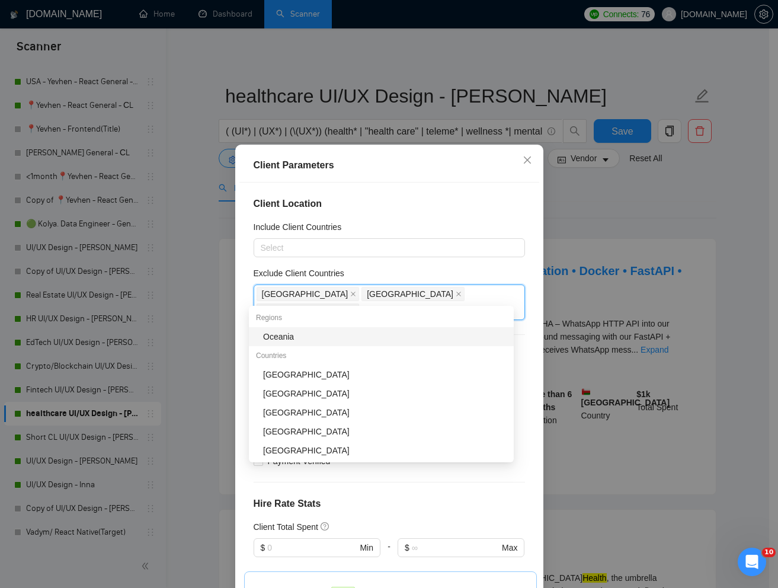
type input "nig"
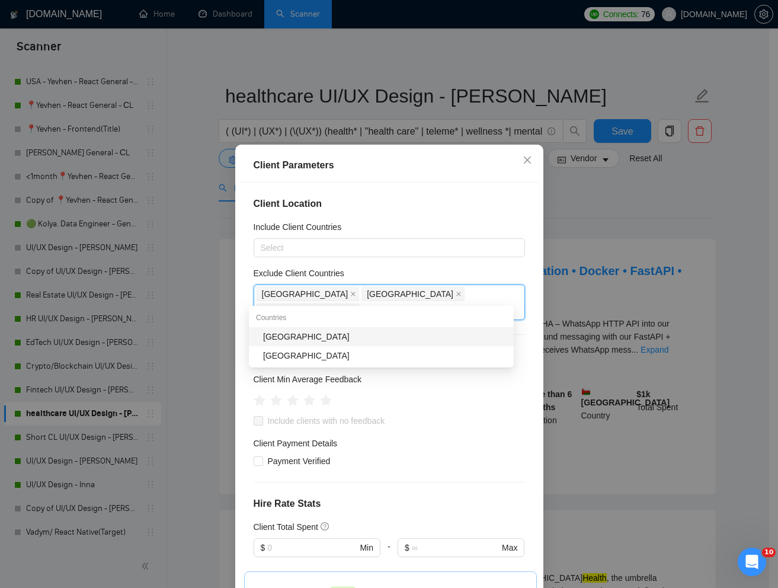
click at [324, 338] on div "[GEOGRAPHIC_DATA]" at bounding box center [385, 336] width 244 height 13
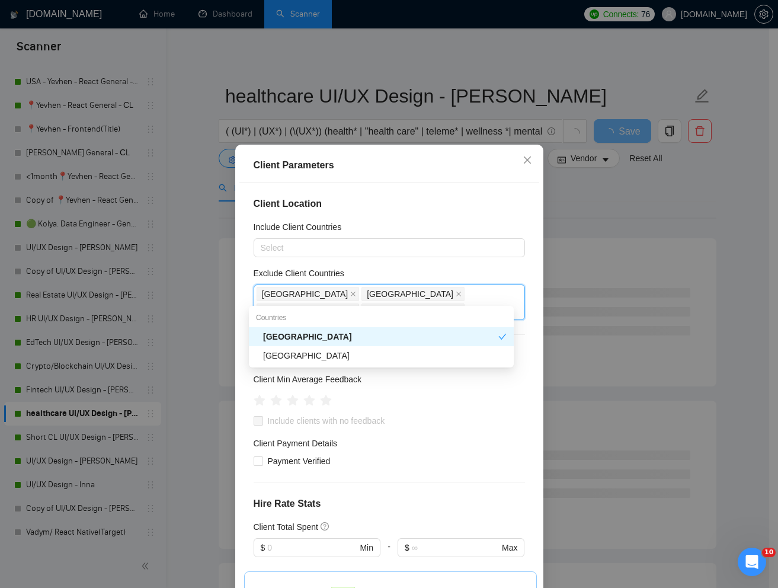
type input "nig"
click at [293, 351] on div "[GEOGRAPHIC_DATA]" at bounding box center [385, 355] width 244 height 13
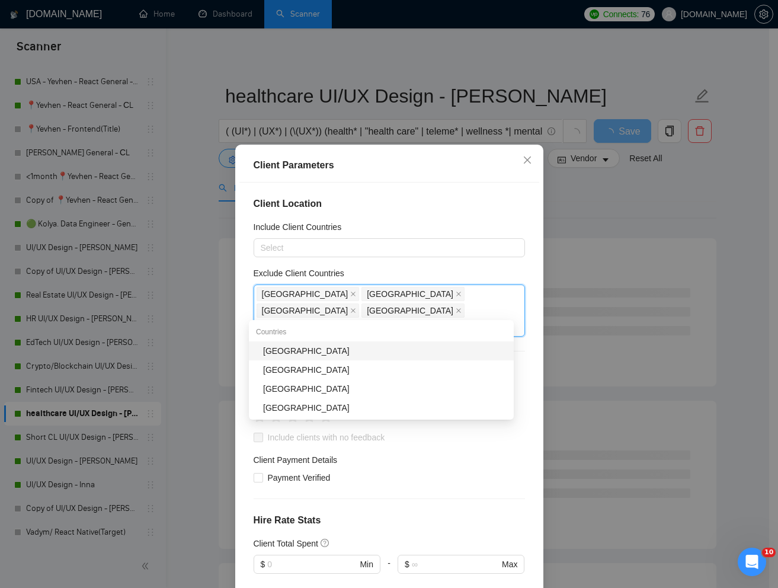
type input "[DEMOGRAPHIC_DATA]"
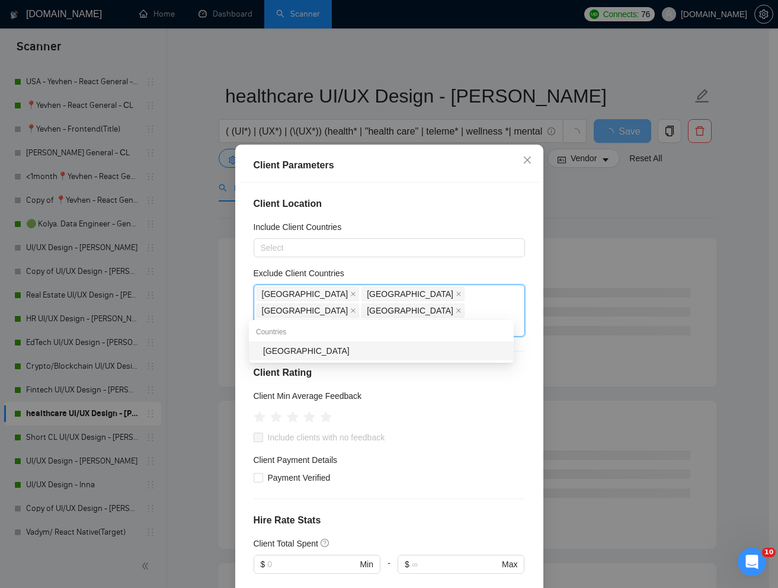
click at [299, 352] on div "[GEOGRAPHIC_DATA]" at bounding box center [385, 350] width 244 height 13
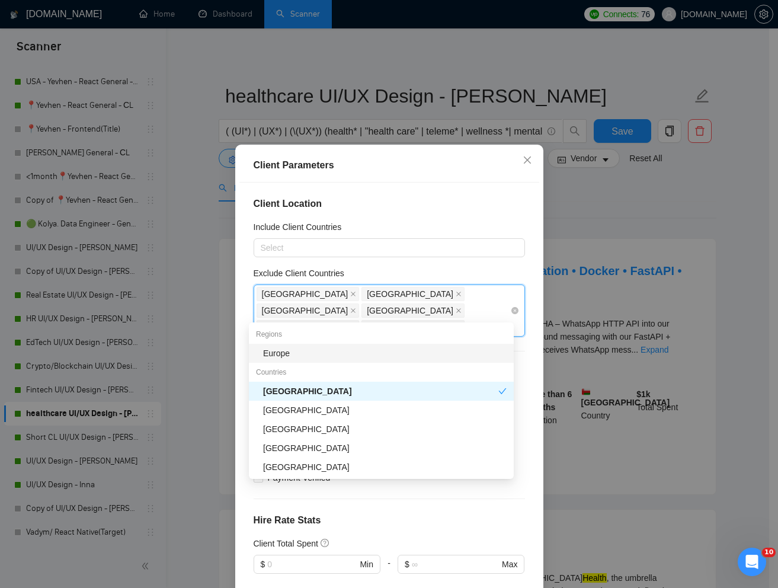
type input "ph"
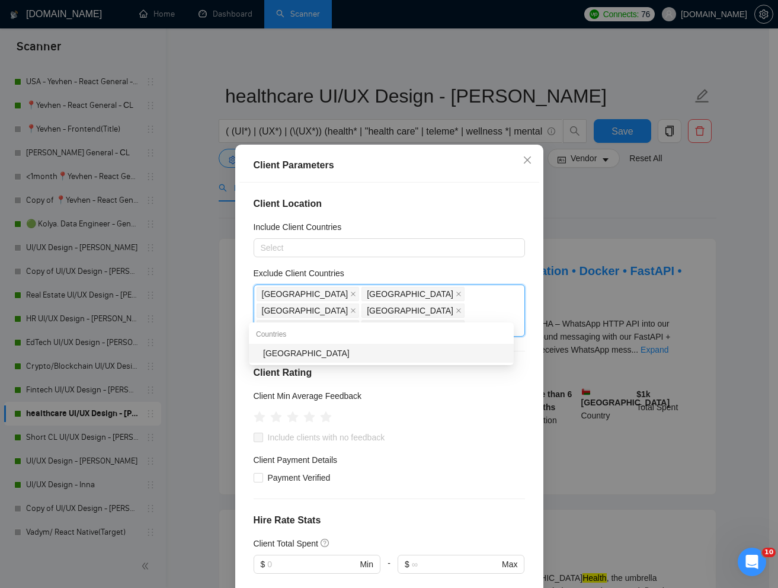
click at [334, 355] on div "[GEOGRAPHIC_DATA]" at bounding box center [385, 353] width 244 height 13
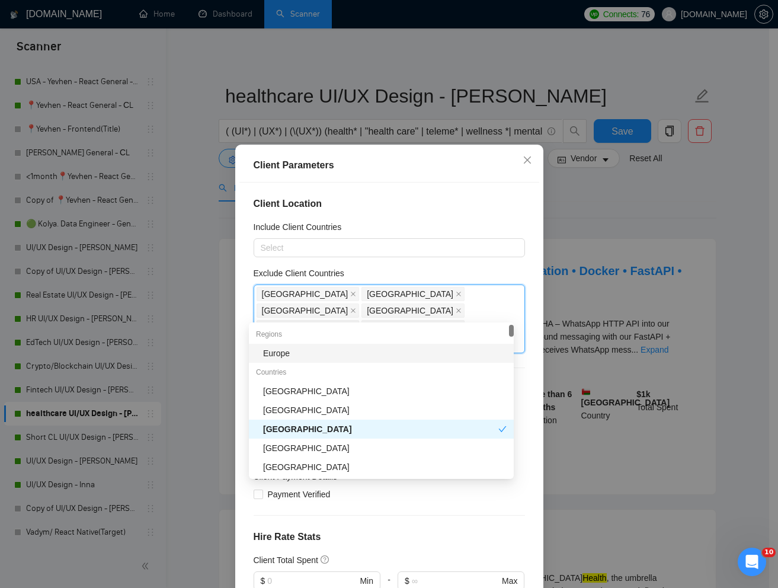
type input "uz"
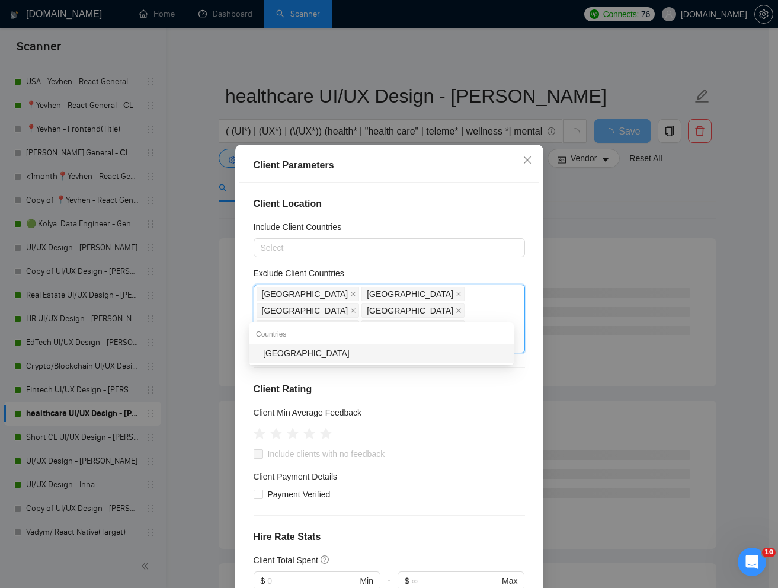
click at [322, 357] on div "[GEOGRAPHIC_DATA]" at bounding box center [385, 353] width 244 height 13
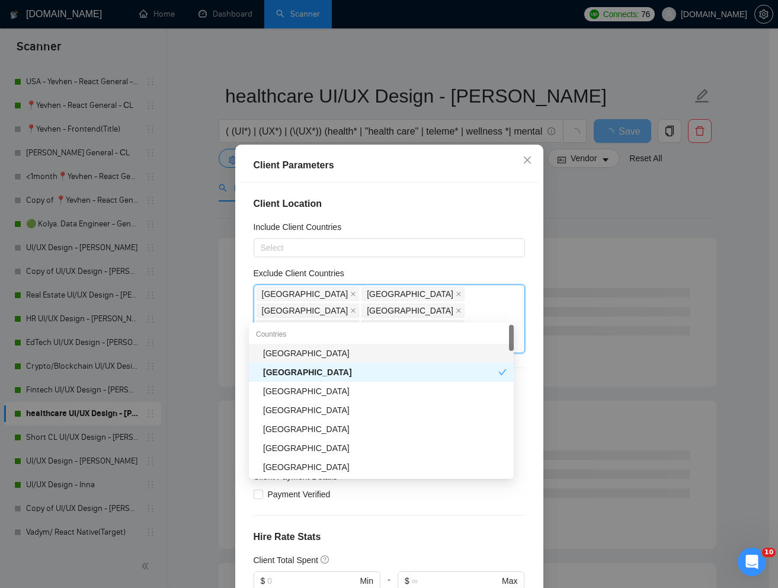
type input "ka"
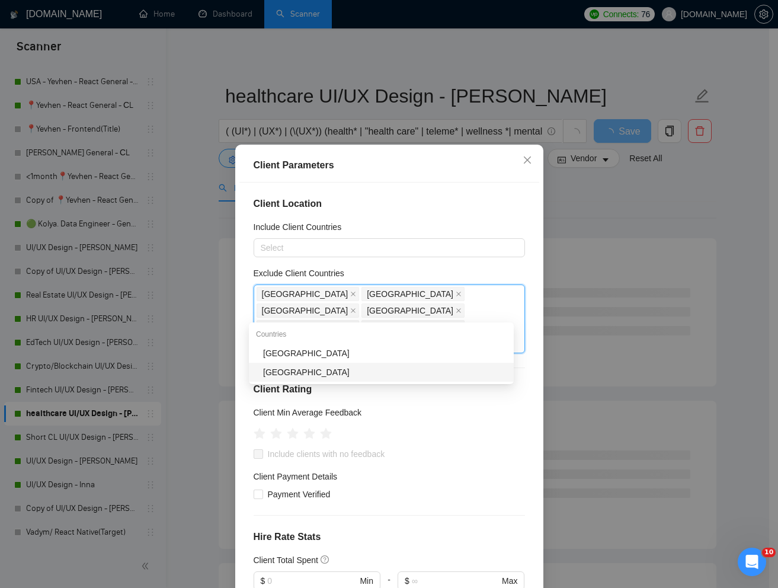
click at [315, 377] on div "[GEOGRAPHIC_DATA]" at bounding box center [385, 372] width 244 height 13
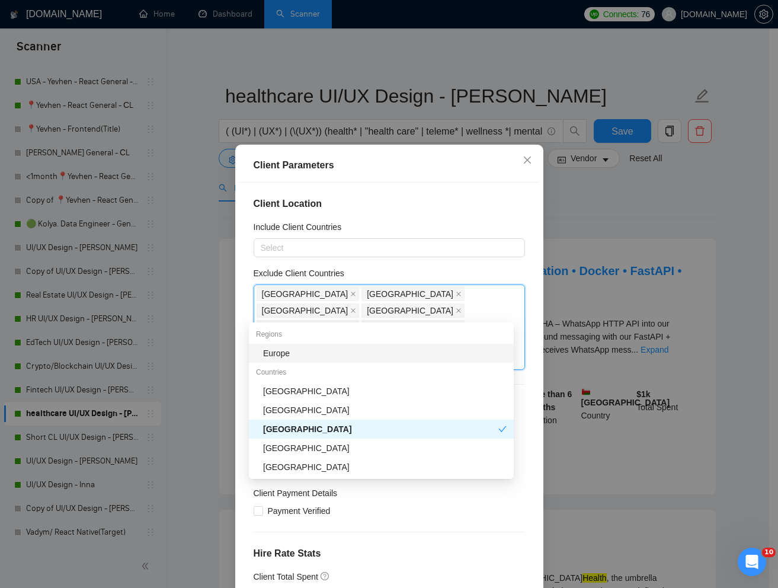
type input "uru"
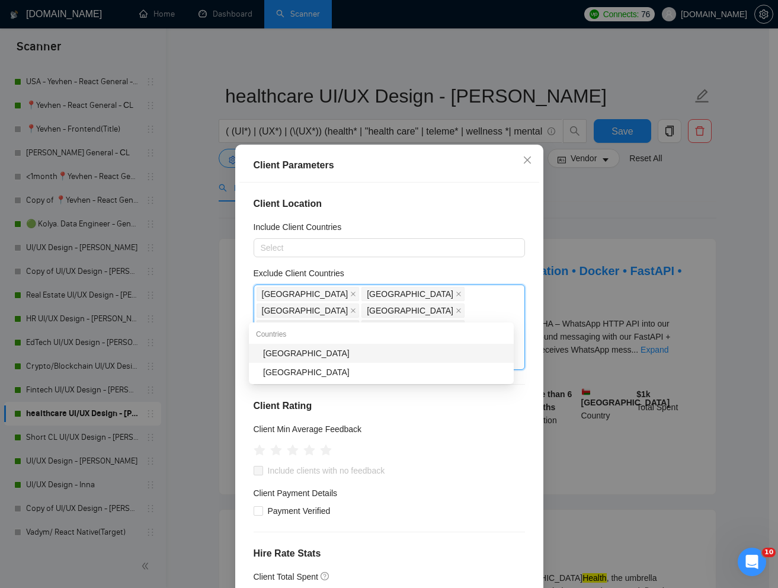
click at [317, 351] on div "[GEOGRAPHIC_DATA]" at bounding box center [385, 353] width 244 height 13
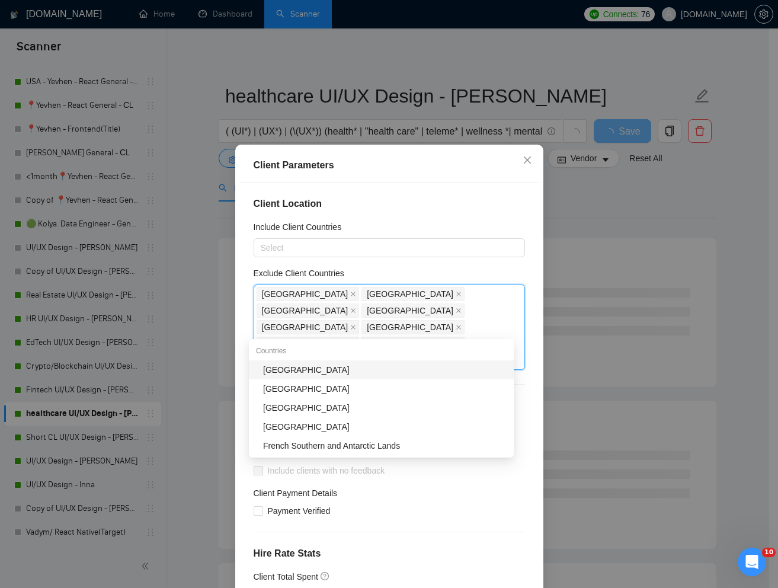
type input "som"
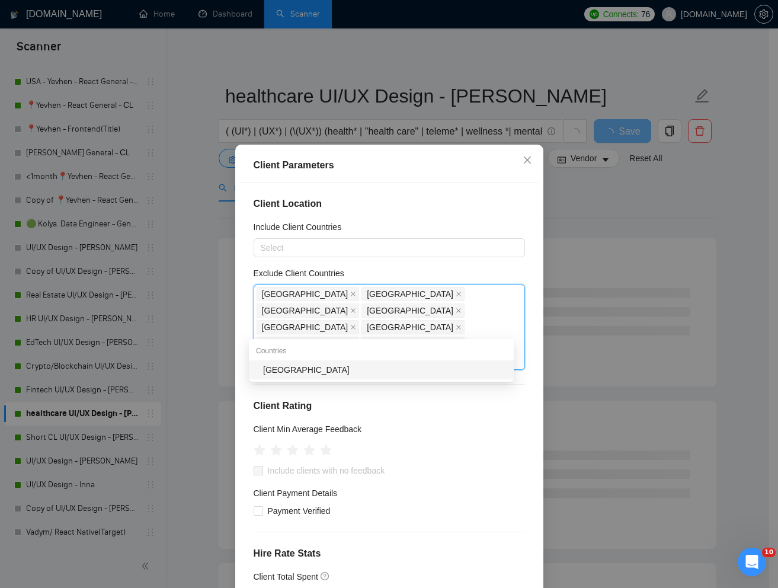
click at [310, 367] on div "[GEOGRAPHIC_DATA]" at bounding box center [385, 369] width 244 height 13
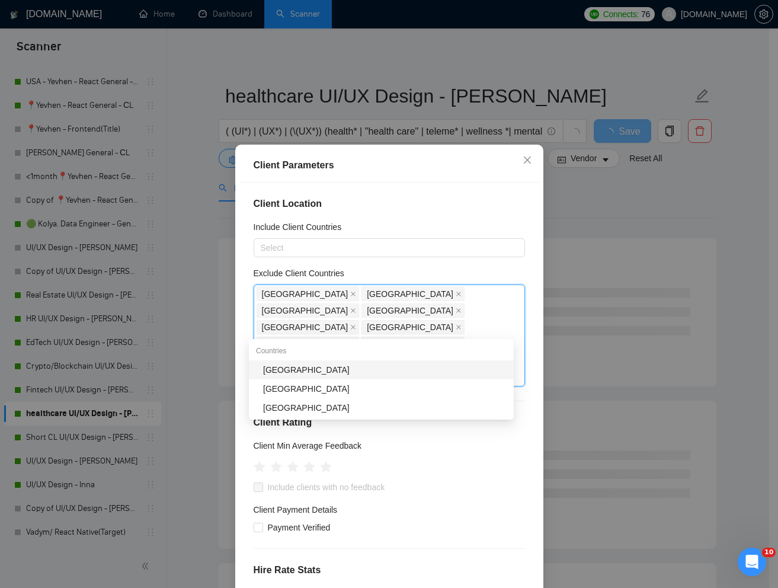
type input "bela"
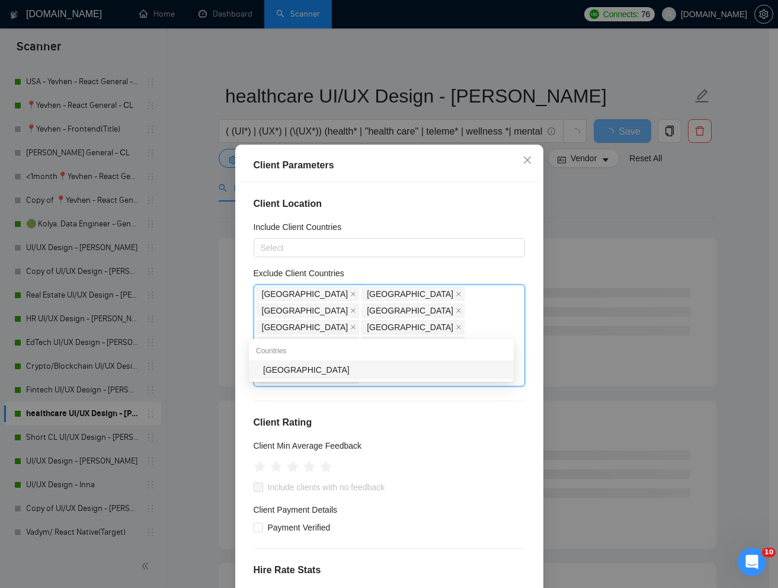
click at [286, 372] on div "[GEOGRAPHIC_DATA]" at bounding box center [385, 369] width 244 height 13
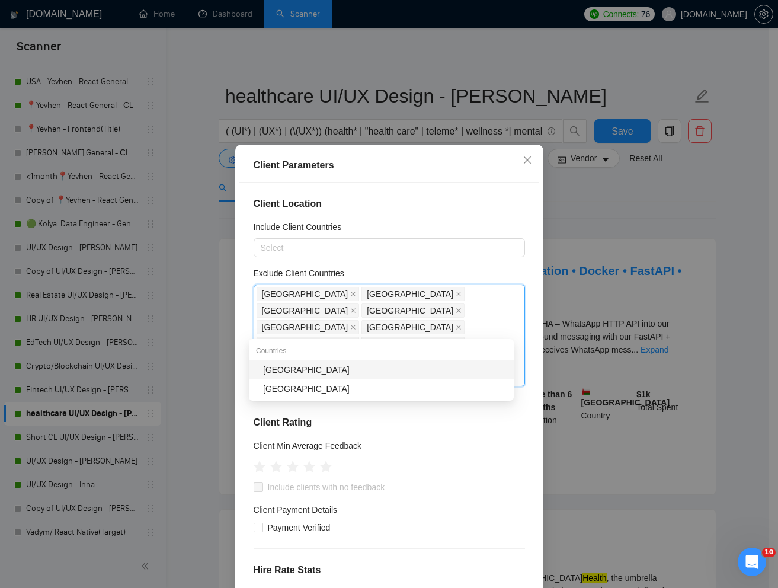
type input "ugan"
click at [300, 367] on div "[GEOGRAPHIC_DATA]" at bounding box center [385, 369] width 244 height 13
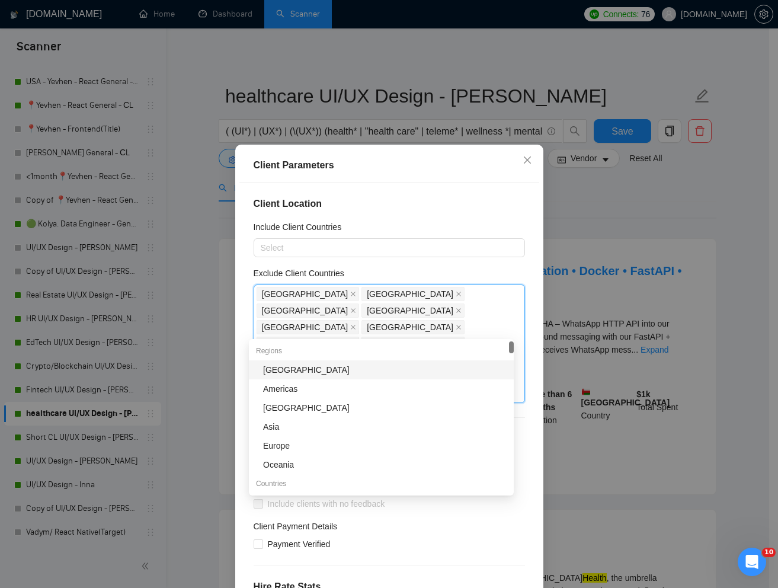
type input "n"
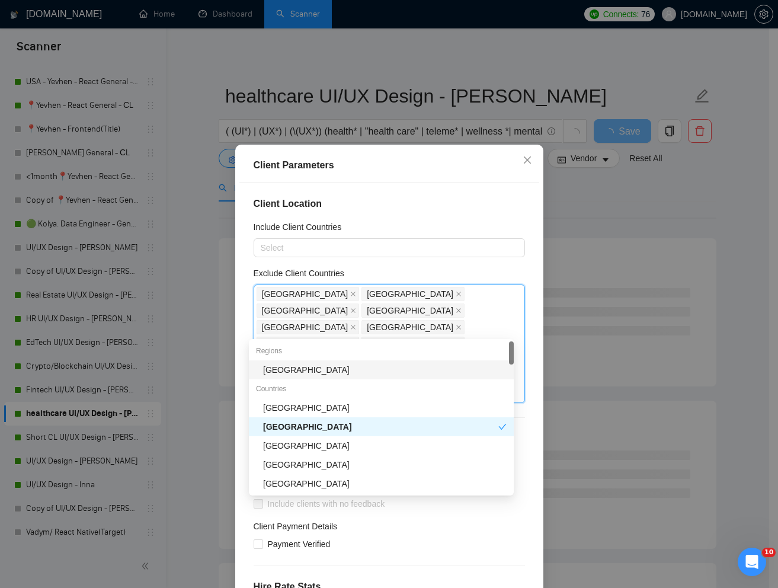
type input "tan"
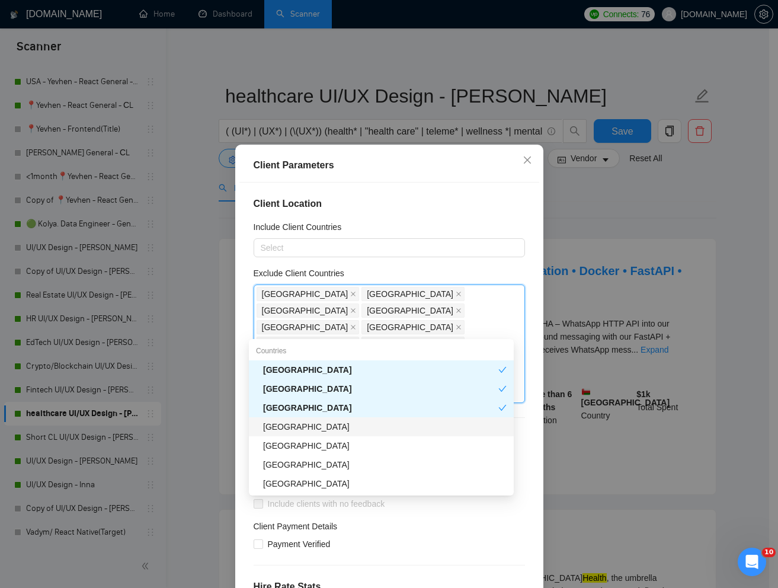
click at [288, 425] on div "[GEOGRAPHIC_DATA]" at bounding box center [385, 426] width 244 height 13
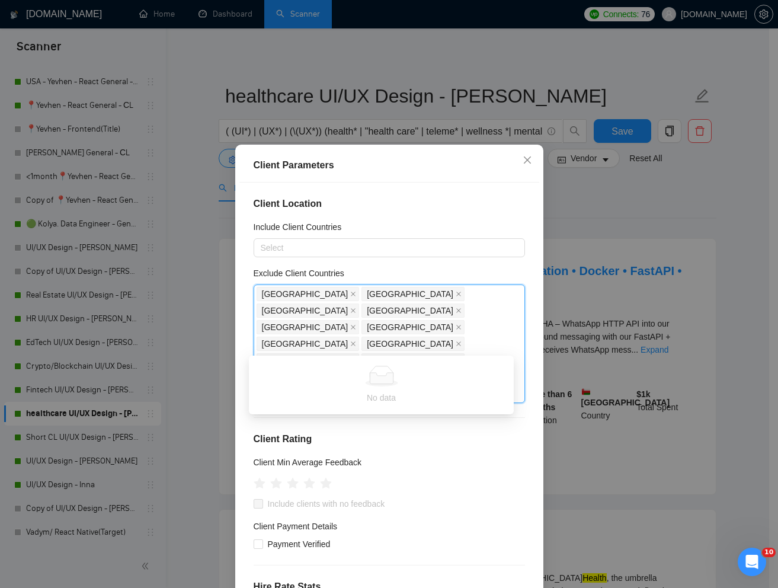
type input "eph"
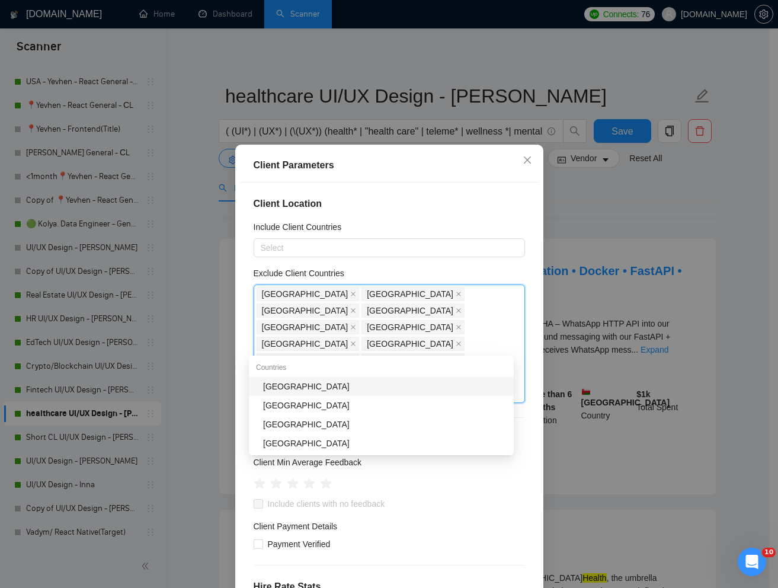
type input "eth"
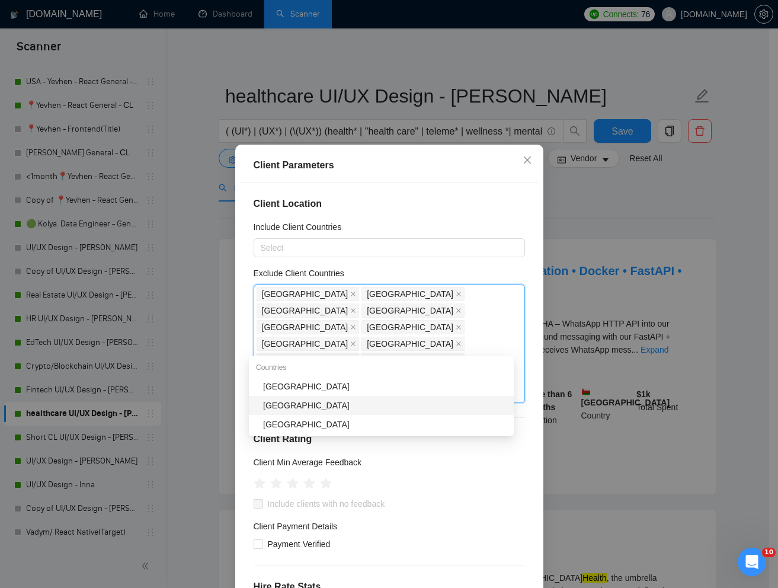
click at [306, 409] on div "[GEOGRAPHIC_DATA]" at bounding box center [385, 405] width 244 height 13
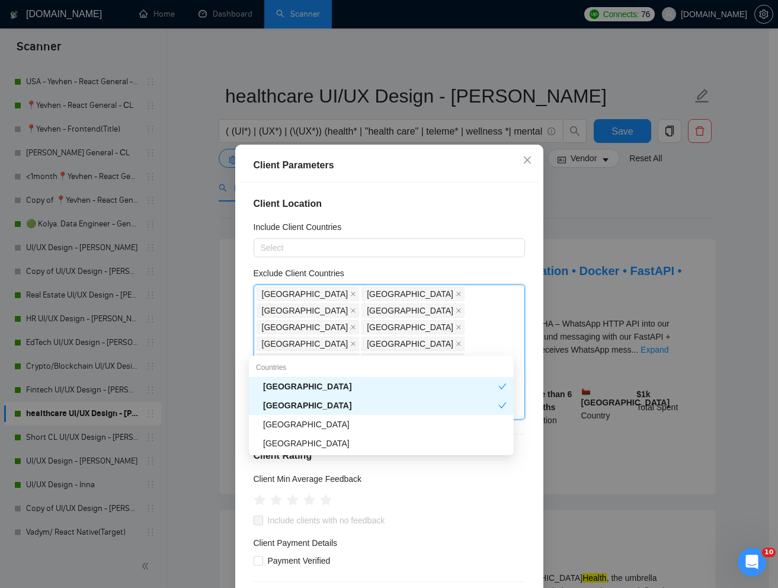
type input "zam"
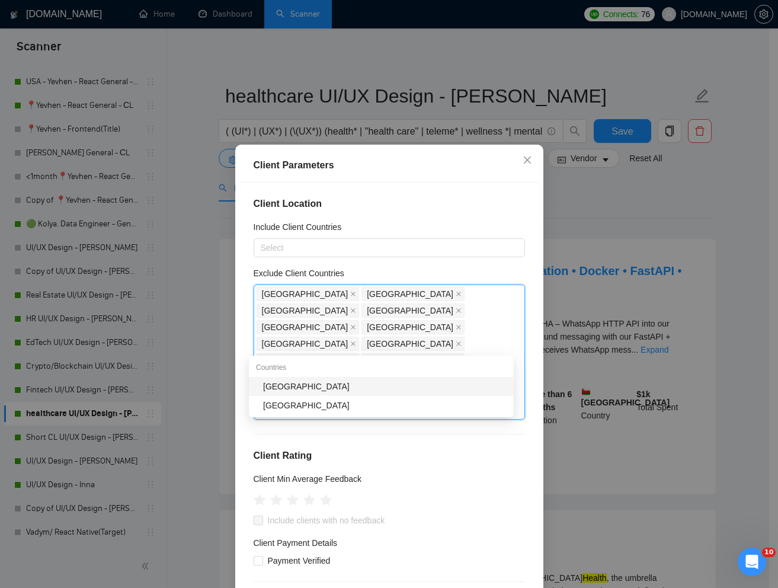
click at [322, 389] on div "[GEOGRAPHIC_DATA]" at bounding box center [385, 386] width 244 height 13
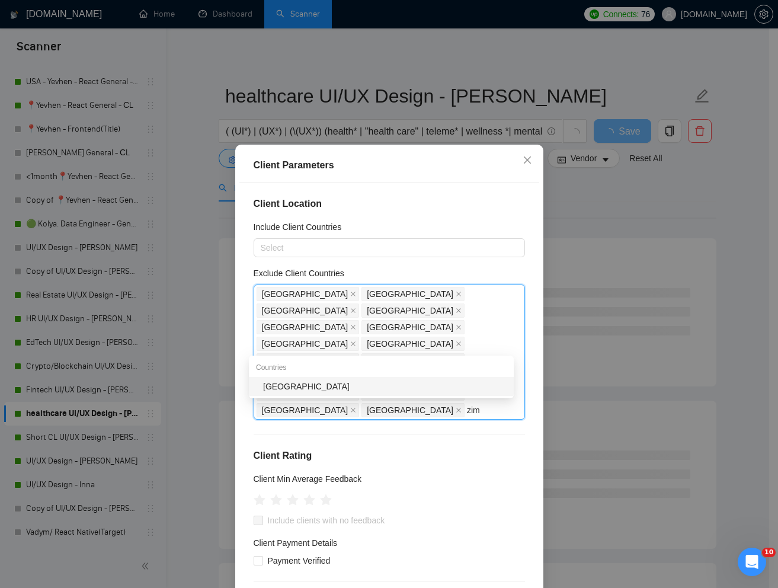
type input "zimb"
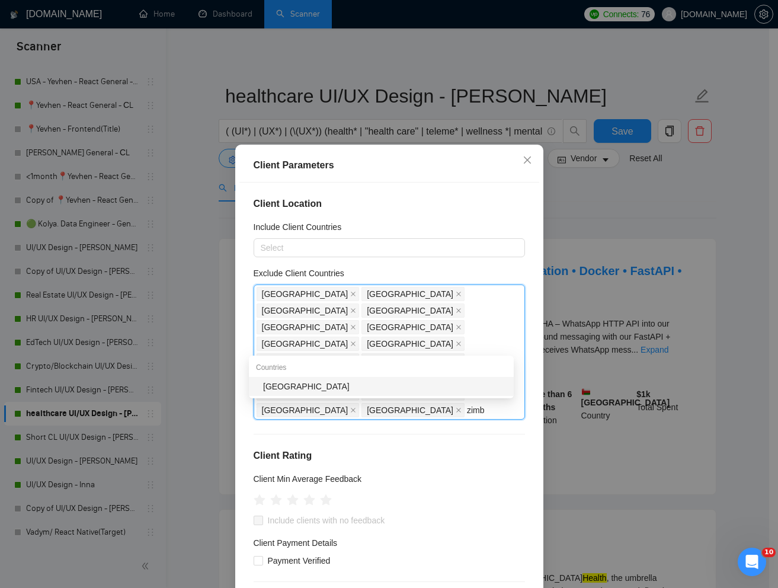
click at [287, 390] on div "[GEOGRAPHIC_DATA]" at bounding box center [385, 386] width 244 height 13
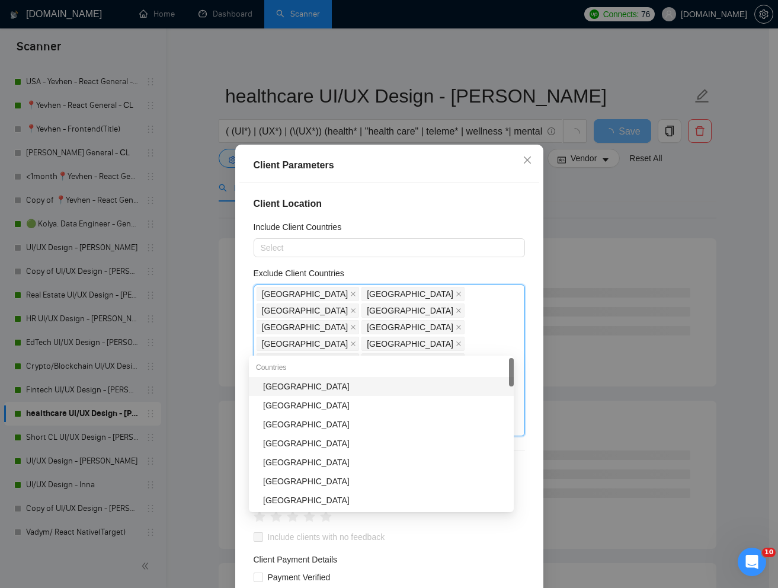
type input "nam"
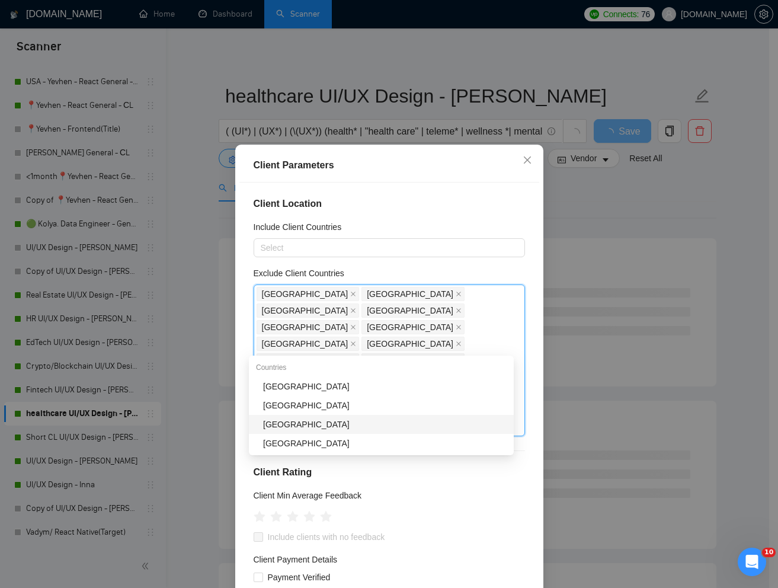
click at [278, 425] on div "[GEOGRAPHIC_DATA]" at bounding box center [385, 424] width 244 height 13
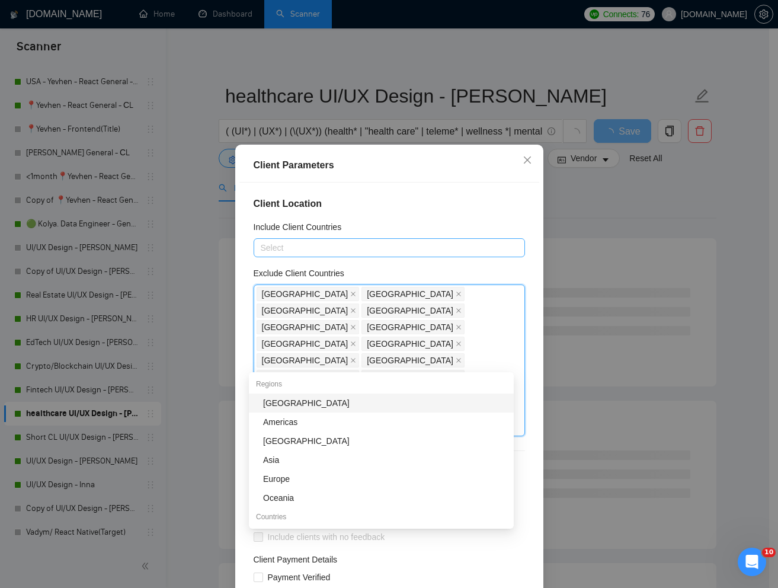
type input "rw"
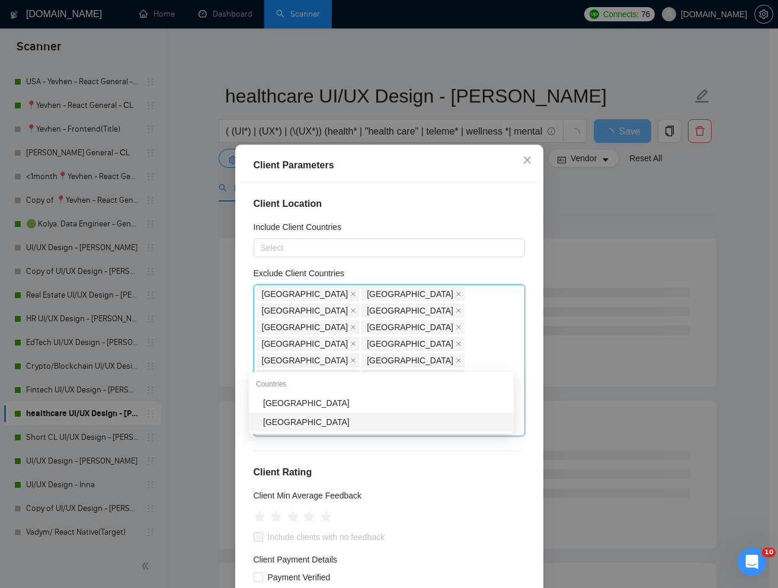
click at [294, 423] on div "[GEOGRAPHIC_DATA]" at bounding box center [385, 421] width 244 height 13
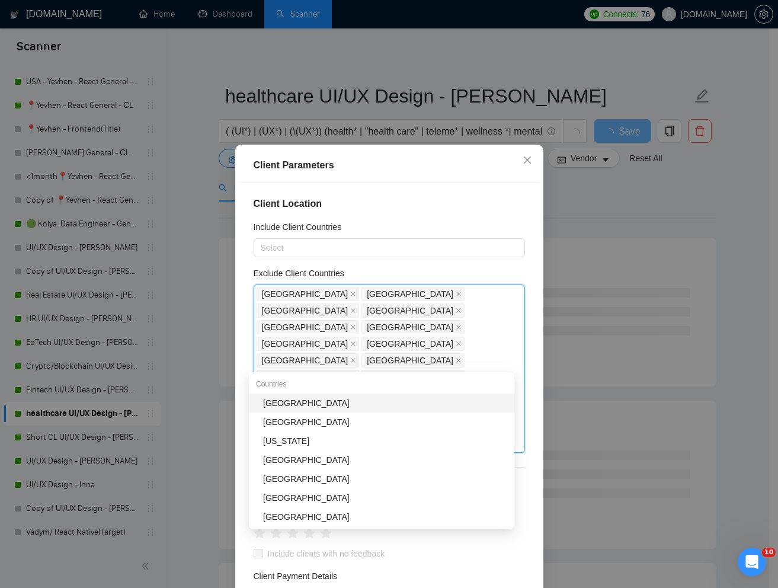
type input "moz"
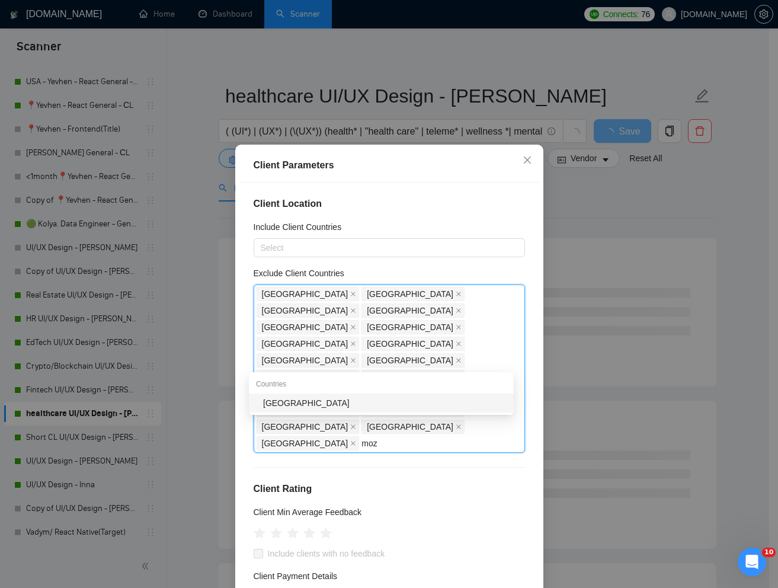
click at [299, 404] on div "[GEOGRAPHIC_DATA]" at bounding box center [385, 402] width 244 height 13
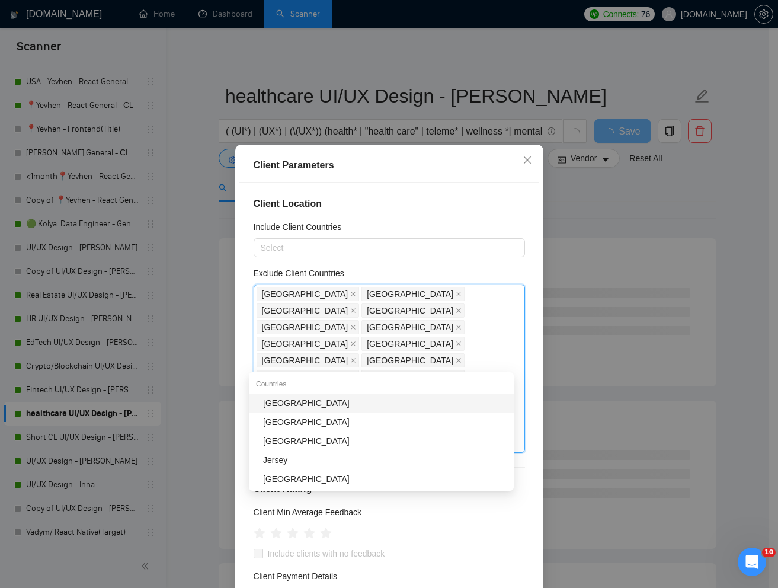
type input "sen"
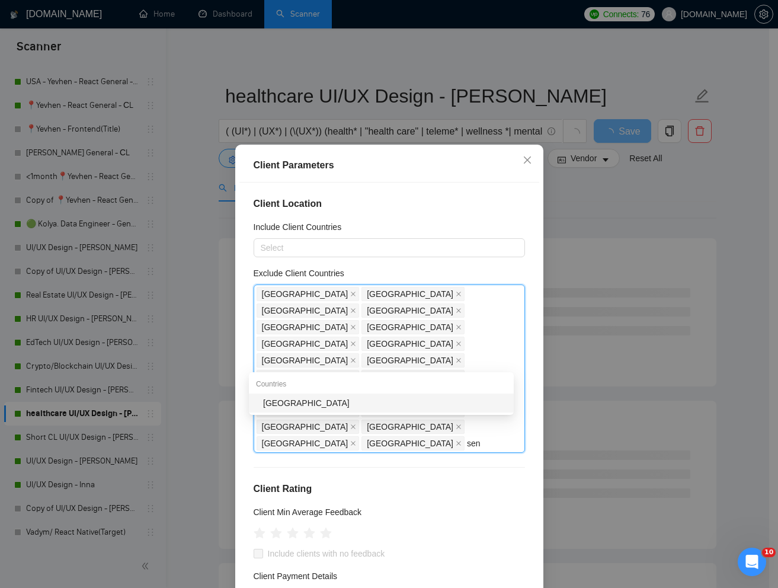
click at [284, 402] on div "[GEOGRAPHIC_DATA]" at bounding box center [385, 402] width 244 height 13
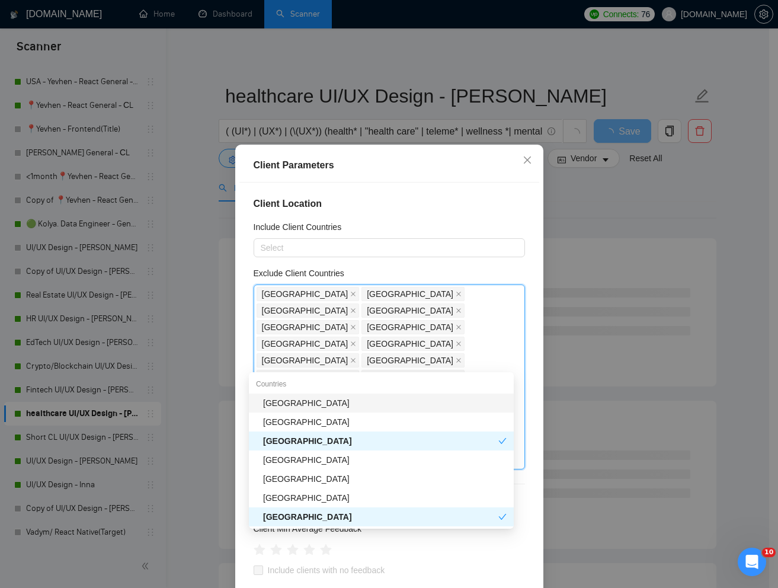
type input "con"
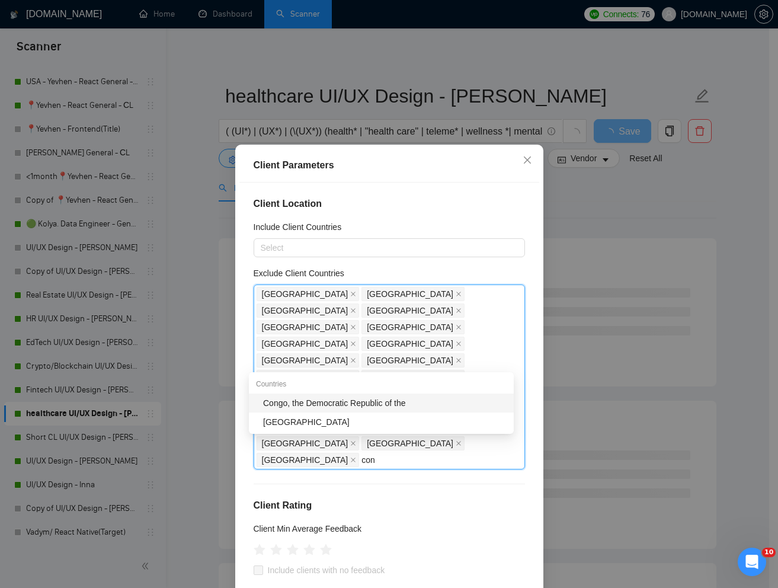
click at [361, 399] on div "Congo, the Democratic Republic of the" at bounding box center [385, 402] width 244 height 13
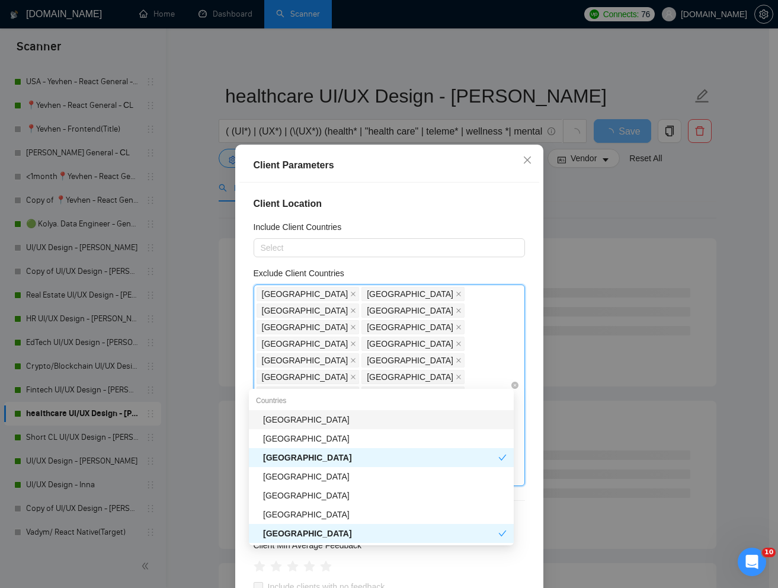
type input "con"
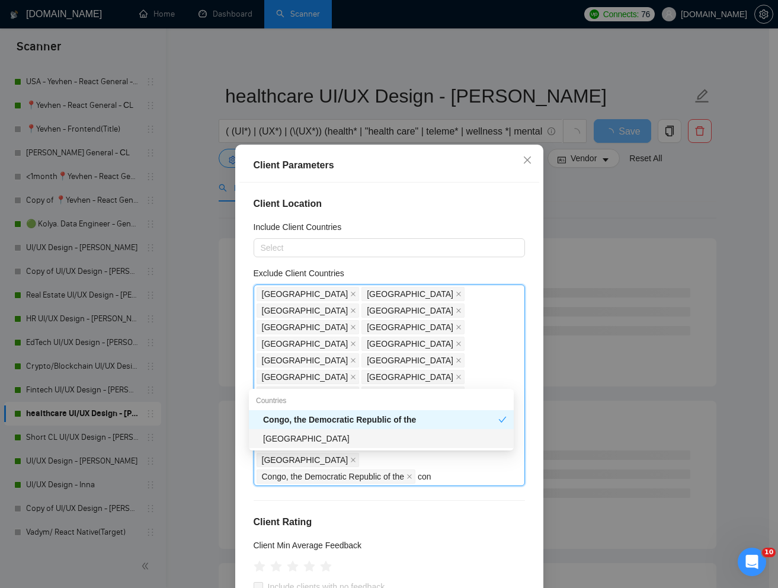
click at [342, 440] on div "[GEOGRAPHIC_DATA]" at bounding box center [385, 438] width 244 height 13
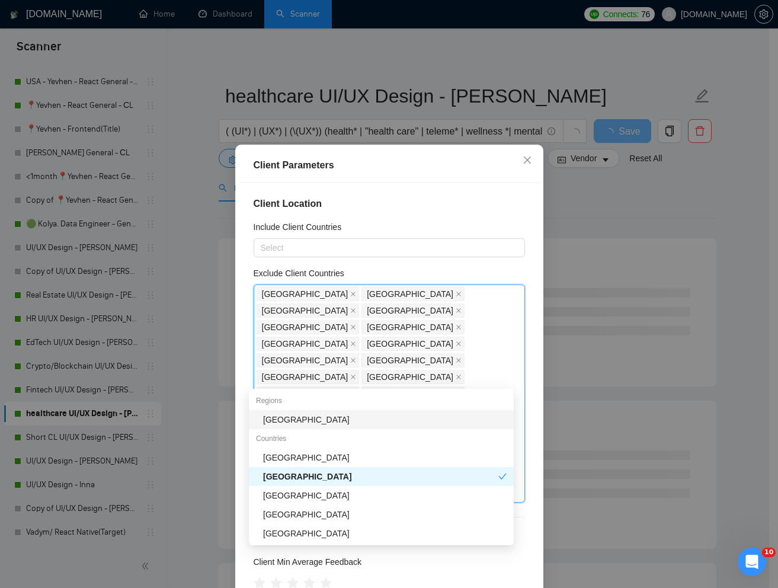
type input "ta"
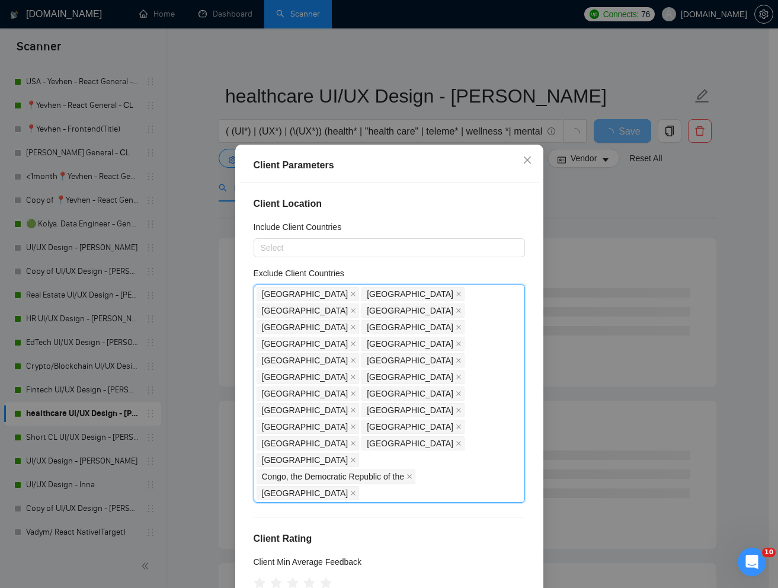
type input "j"
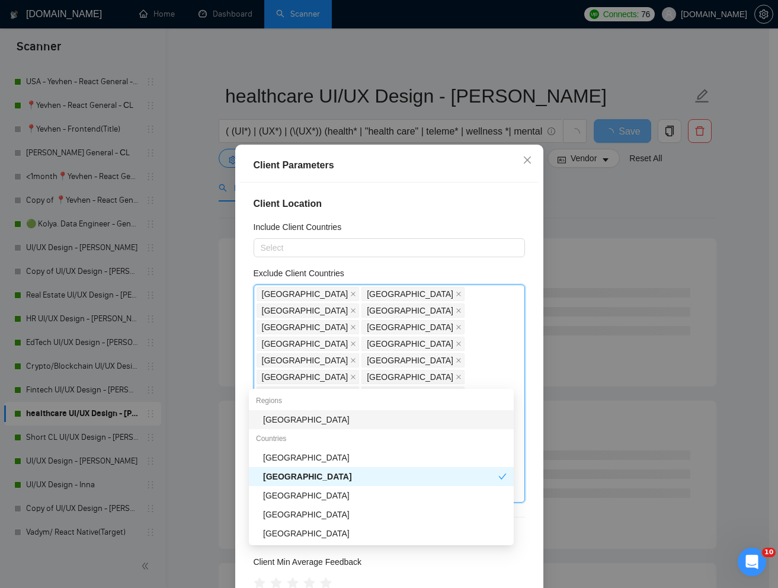
type input "taj"
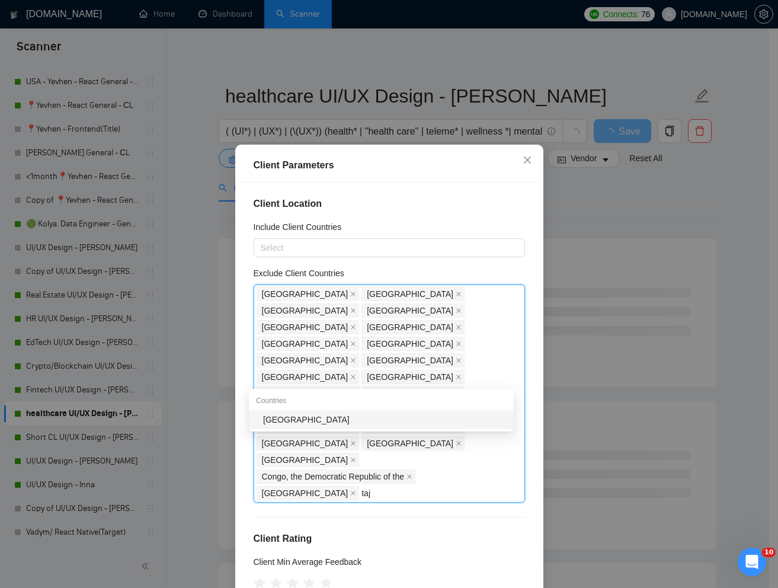
click at [344, 420] on div "[GEOGRAPHIC_DATA]" at bounding box center [385, 419] width 244 height 13
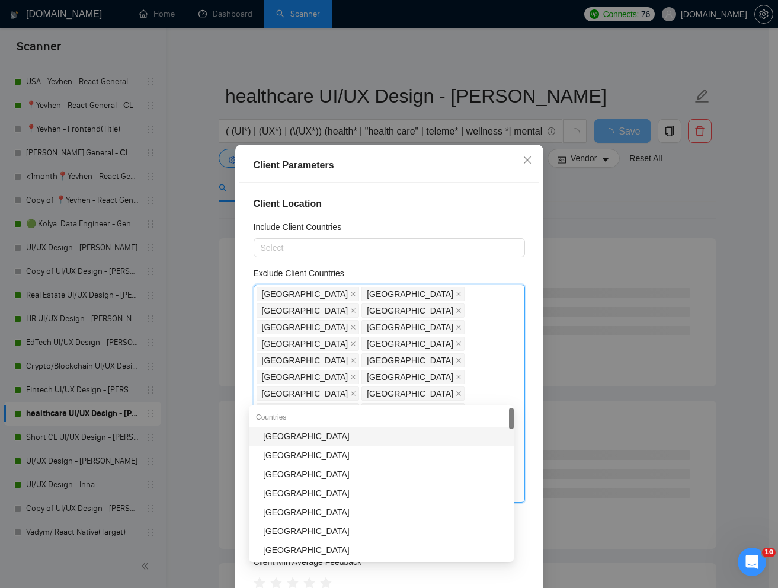
type input "mal"
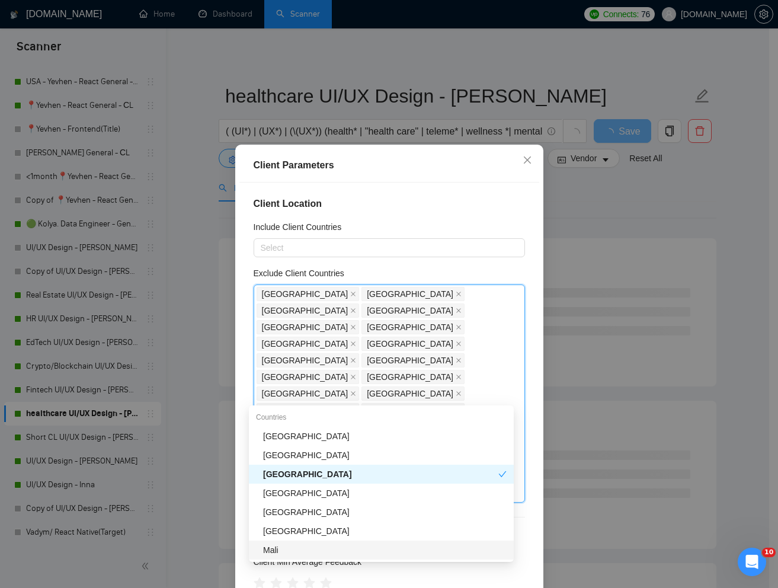
click at [324, 550] on div "Mali" at bounding box center [385, 549] width 244 height 13
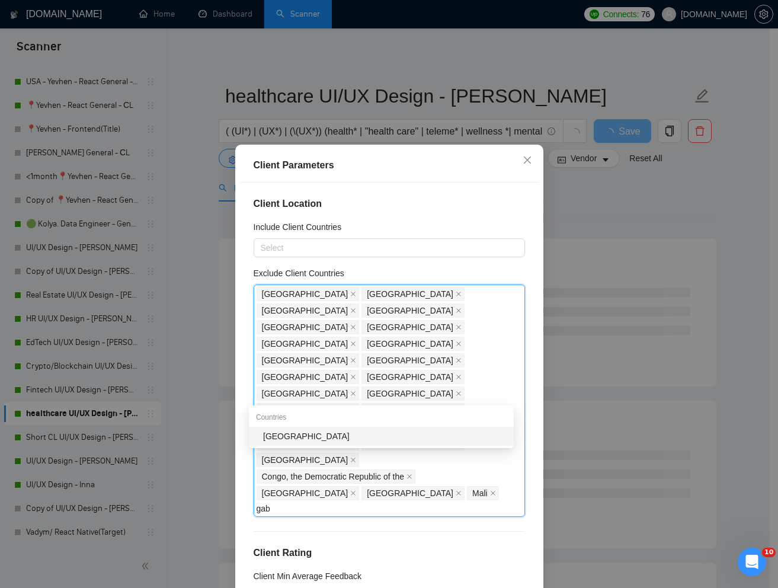
type input "gabo"
click at [338, 439] on div "[GEOGRAPHIC_DATA]" at bounding box center [385, 436] width 244 height 13
type input "gamb"
click at [277, 442] on div "[GEOGRAPHIC_DATA]" at bounding box center [385, 436] width 244 height 13
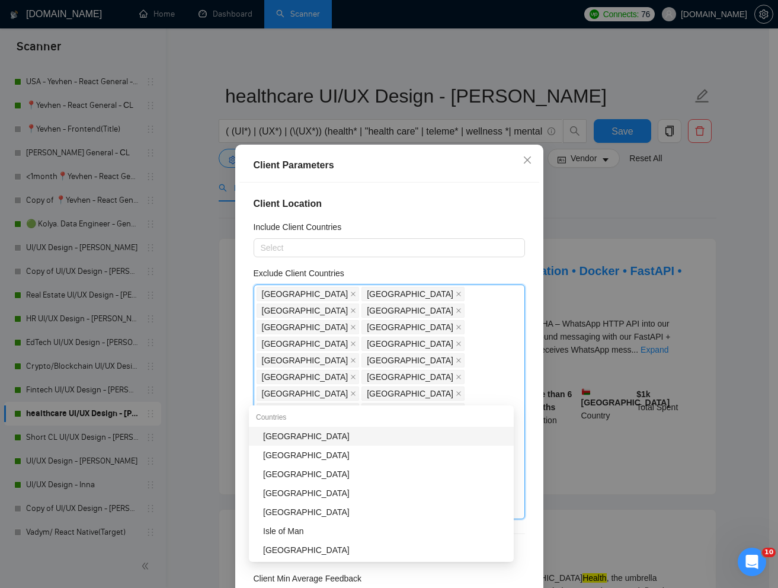
type input "leb"
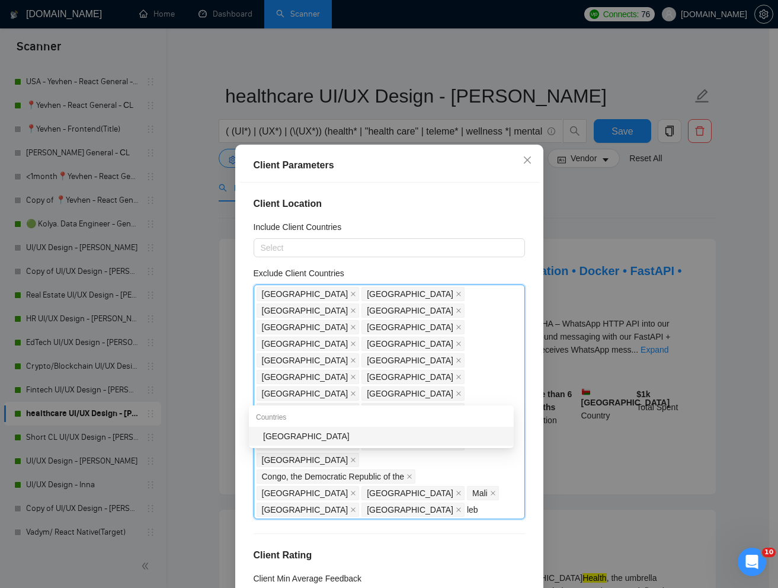
click at [331, 430] on div "[GEOGRAPHIC_DATA]" at bounding box center [385, 436] width 244 height 13
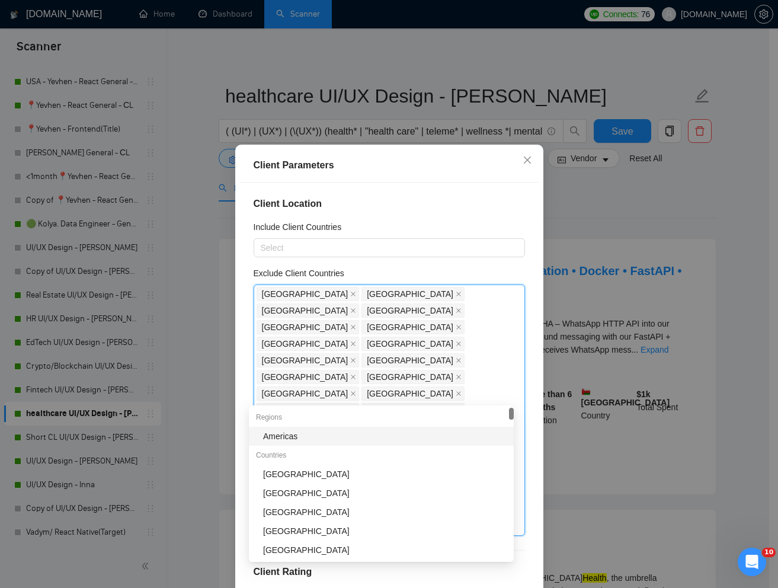
type input "mo"
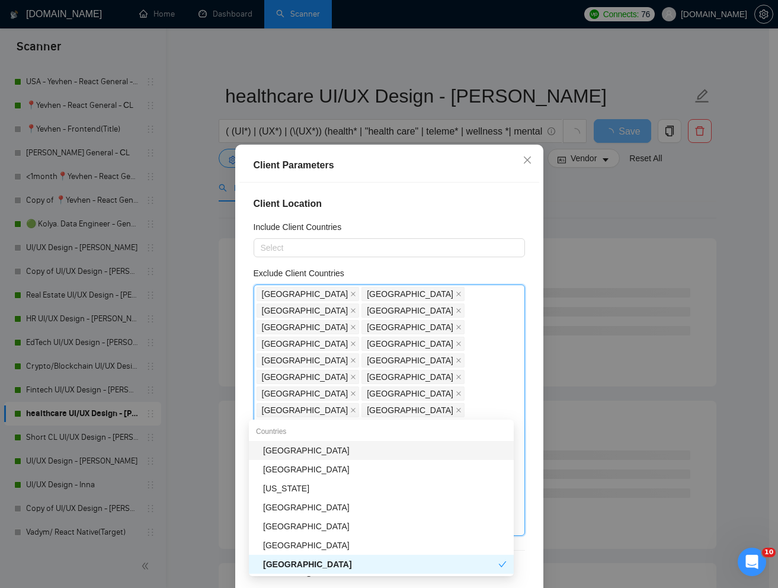
click at [310, 444] on div "[GEOGRAPHIC_DATA]" at bounding box center [385, 450] width 244 height 13
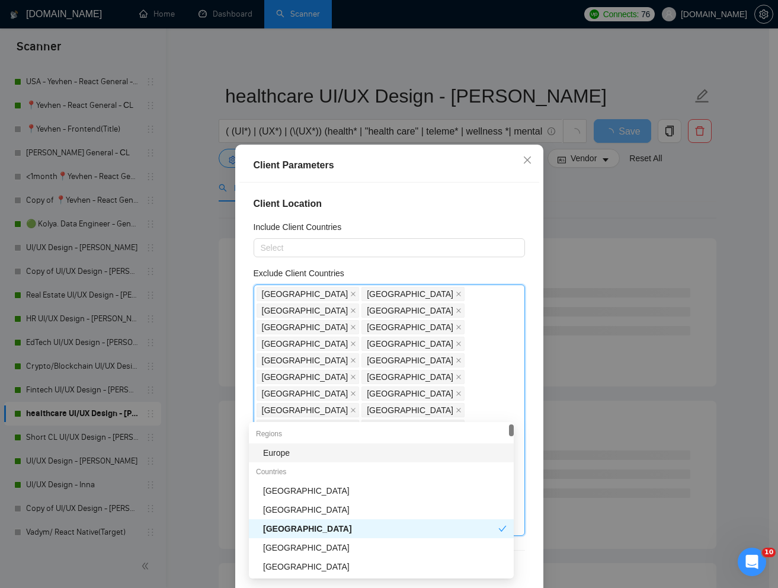
type input "uk"
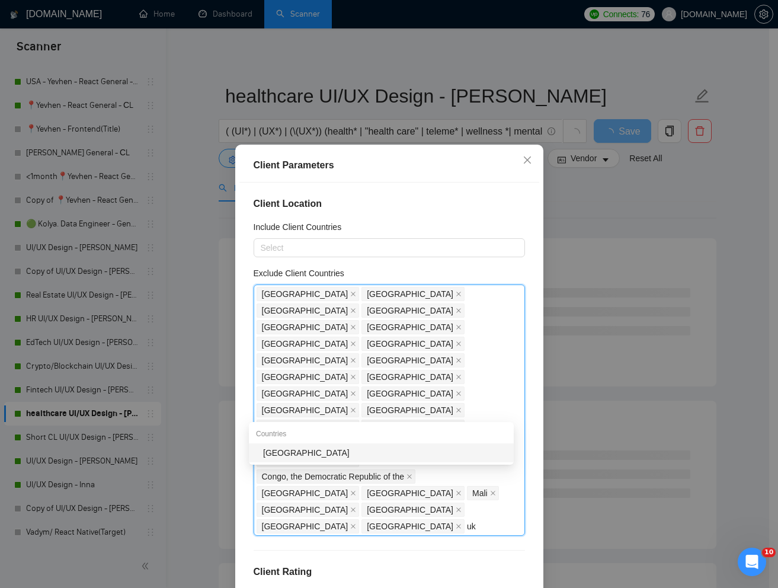
click at [309, 449] on div "[GEOGRAPHIC_DATA]" at bounding box center [385, 452] width 244 height 13
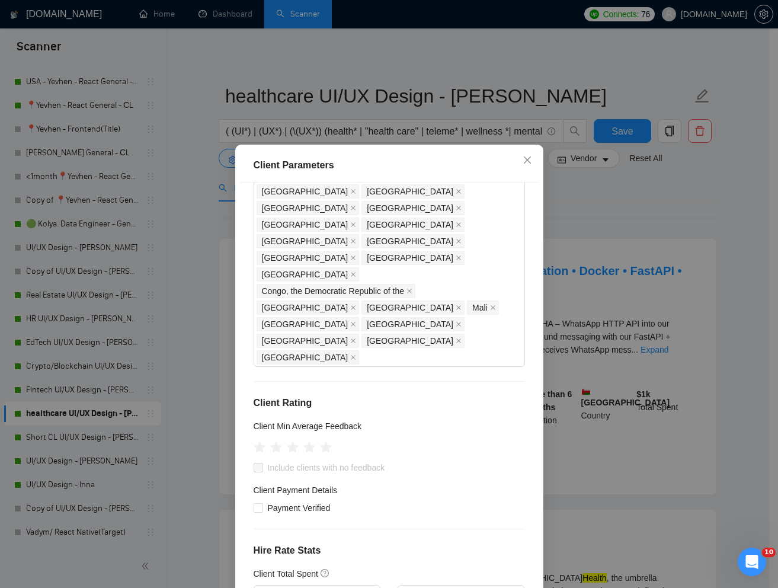
scroll to position [191, 0]
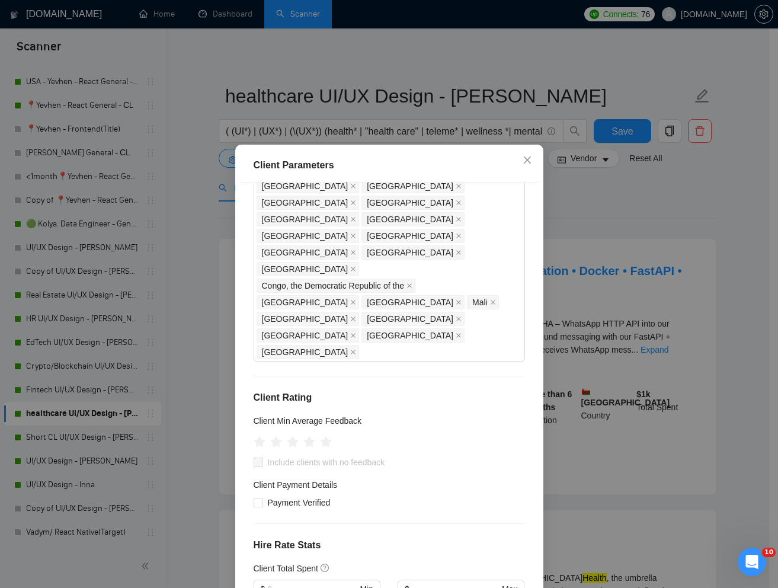
click at [254, 457] on span at bounding box center [258, 461] width 9 height 9
click at [306, 436] on icon "star" at bounding box center [309, 442] width 12 height 12
click at [254, 457] on input "Include clients with no feedback" at bounding box center [258, 461] width 8 height 8
checkbox input "true"
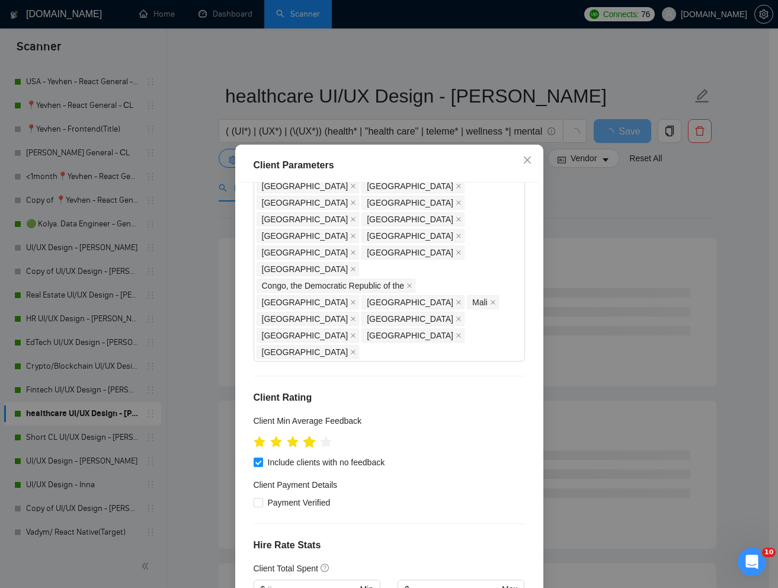
click at [308, 436] on icon "star" at bounding box center [309, 442] width 12 height 12
click at [254, 498] on input "Payment Verified" at bounding box center [258, 502] width 8 height 8
checkbox input "true"
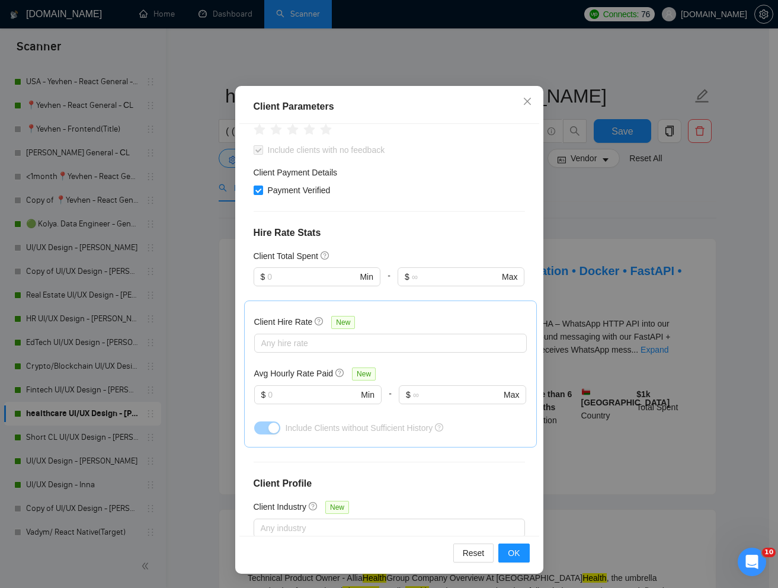
scroll to position [0, 0]
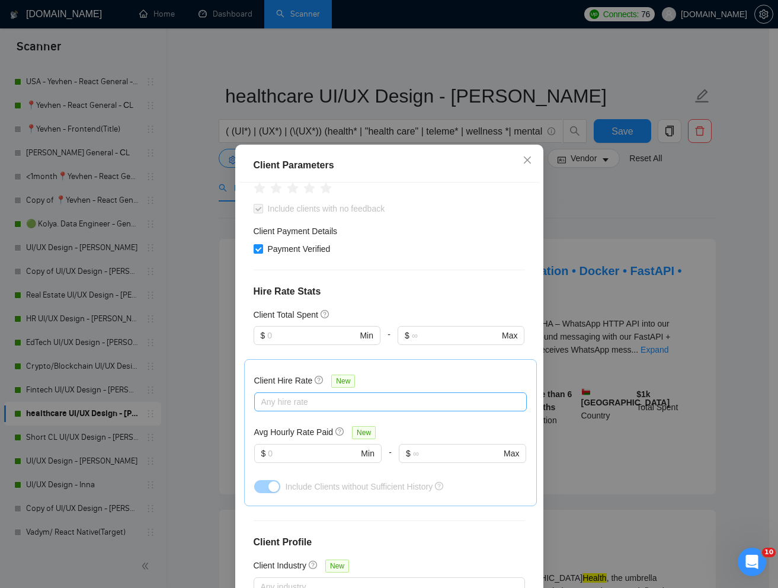
click at [308, 395] on div at bounding box center [384, 402] width 255 height 14
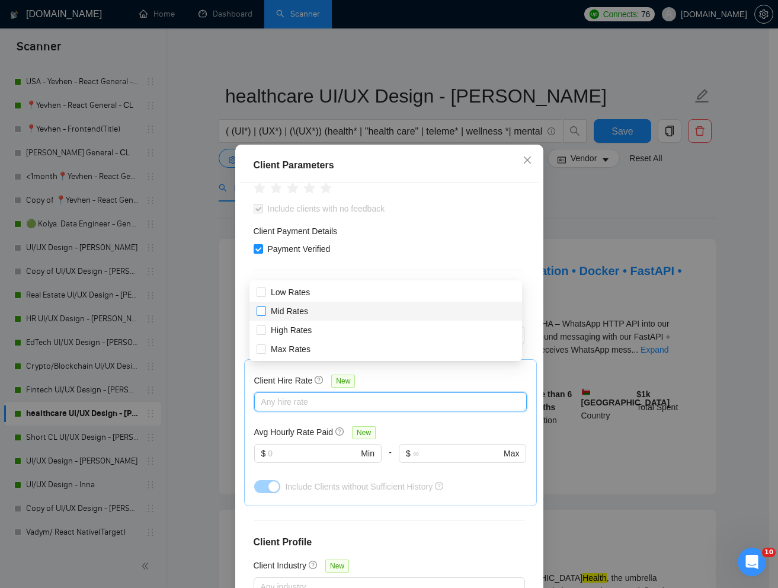
click at [261, 306] on input "Mid Rates" at bounding box center [261, 310] width 8 height 8
checkbox input "true"
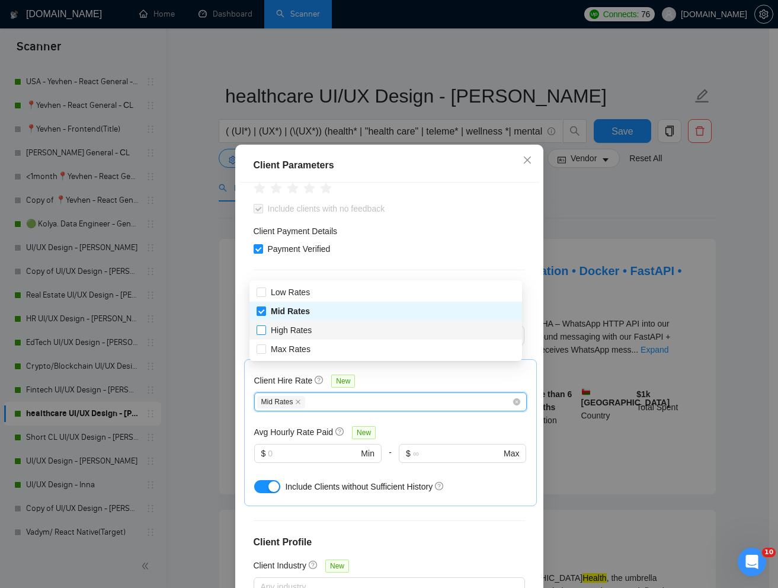
click at [261, 327] on input "High Rates" at bounding box center [261, 329] width 8 height 8
checkbox input "true"
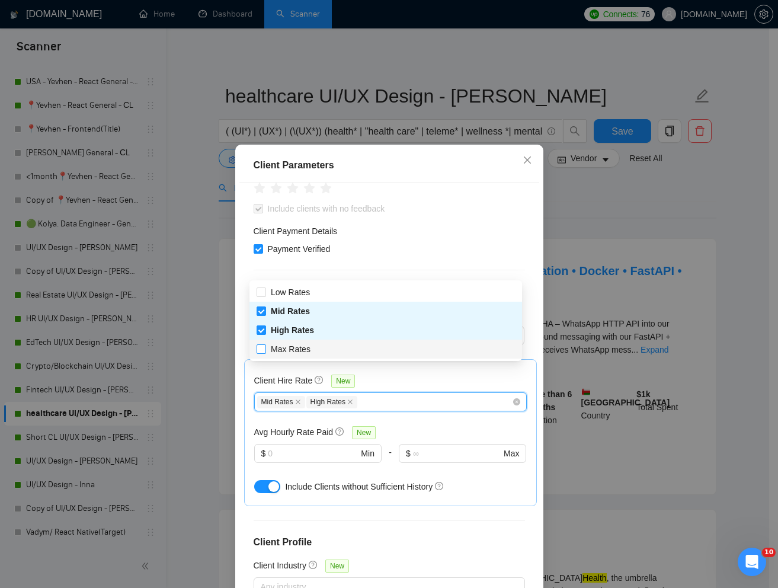
click at [263, 353] on span at bounding box center [261, 348] width 9 height 9
click at [263, 353] on input "Max Rates" at bounding box center [261, 348] width 8 height 8
click at [261, 348] on input "Max Rates" at bounding box center [261, 348] width 8 height 8
checkbox input "true"
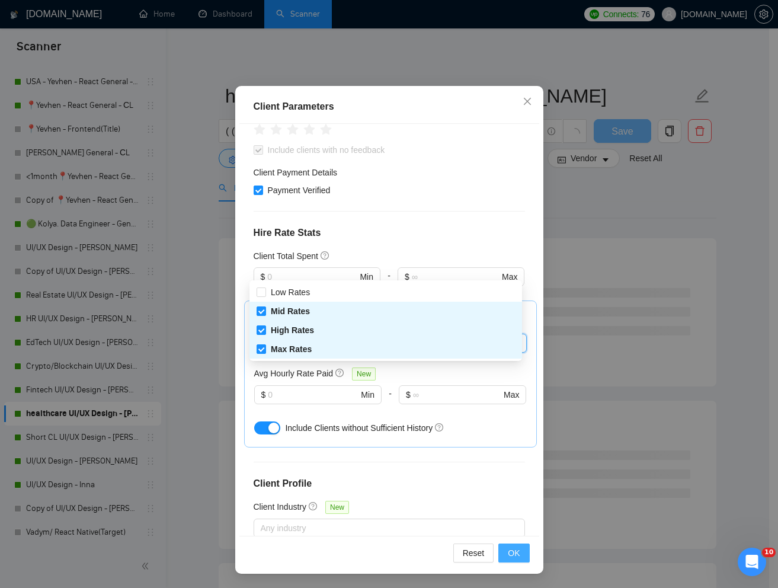
click at [502, 549] on button "OK" at bounding box center [513, 552] width 31 height 19
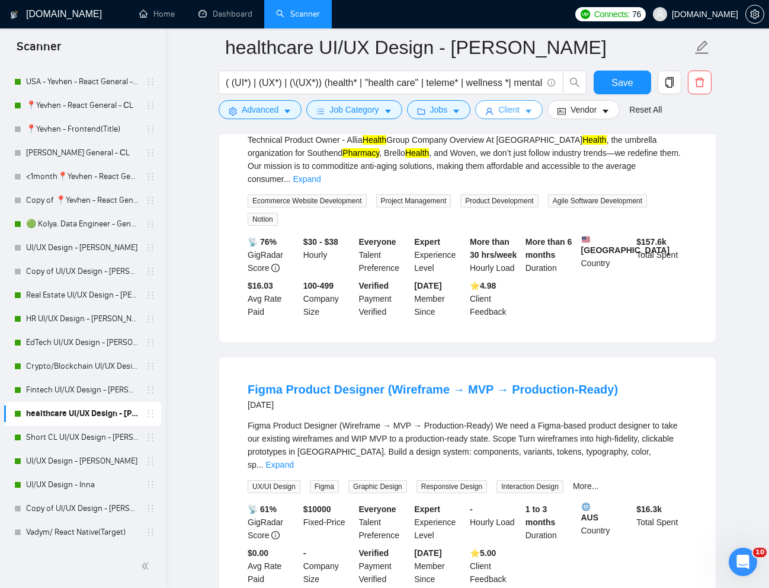
scroll to position [199, 0]
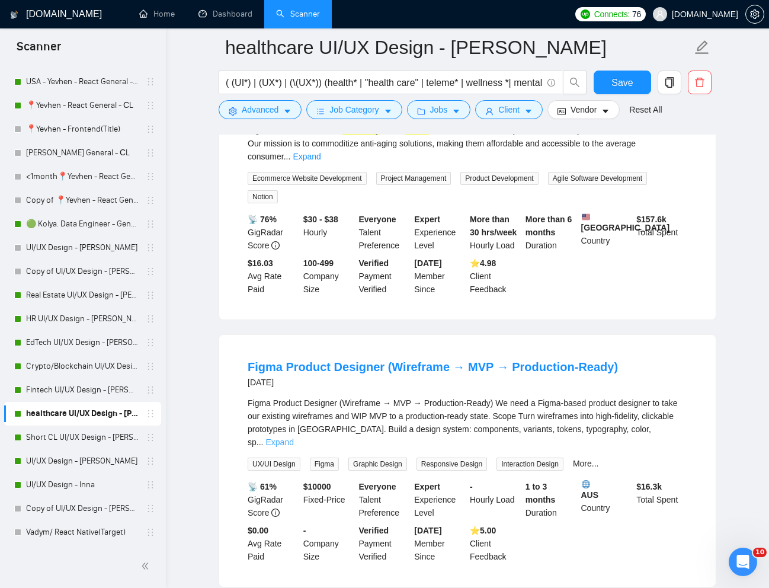
click at [293, 437] on link "Expand" at bounding box center [279, 441] width 28 height 9
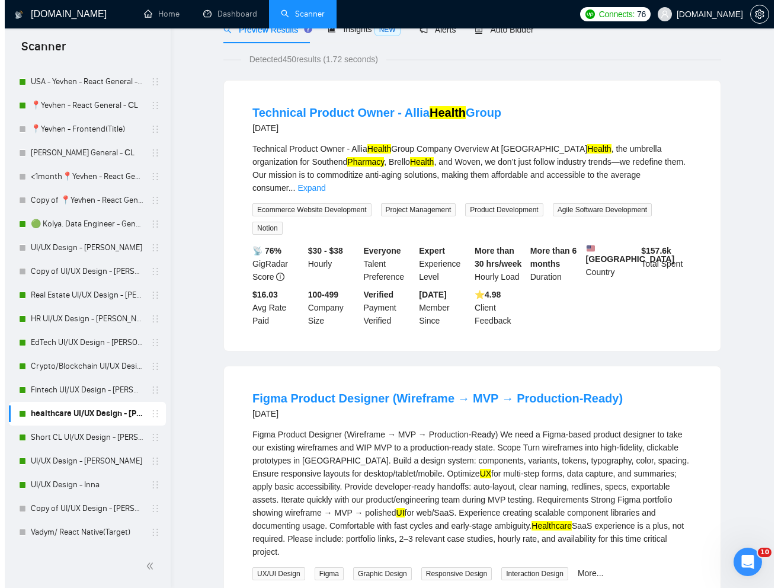
scroll to position [0, 0]
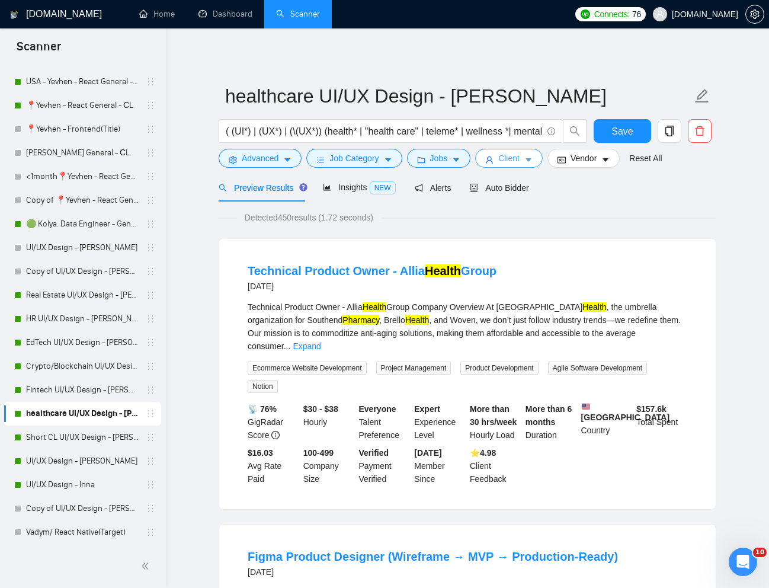
click at [513, 165] on button "Client" at bounding box center [509, 158] width 68 height 19
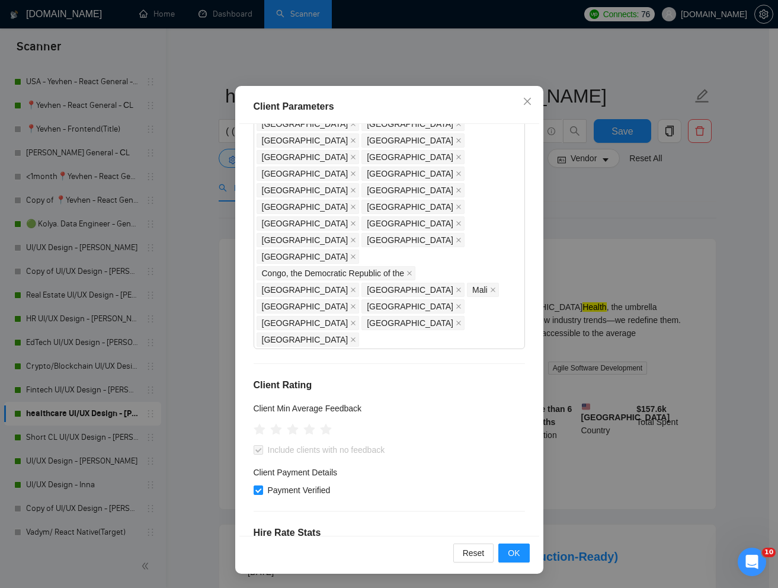
scroll to position [139, 0]
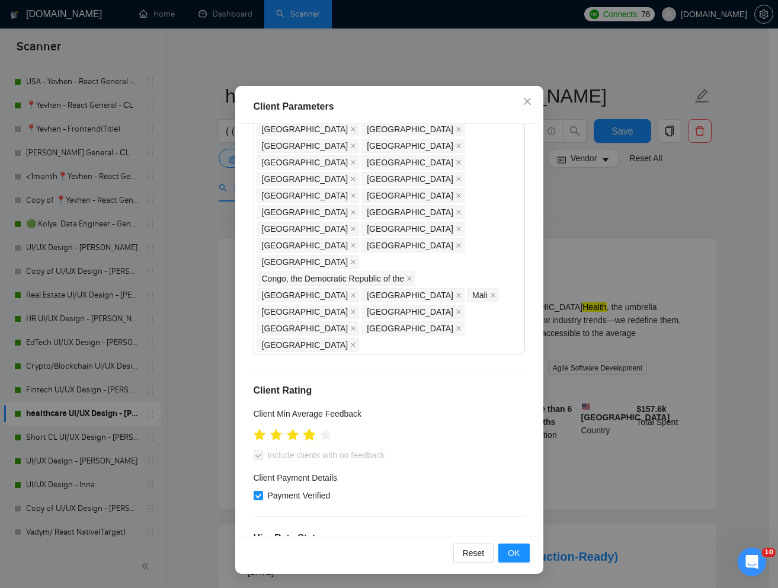
click at [305, 428] on icon "star" at bounding box center [309, 434] width 12 height 12
click at [303, 428] on icon "star" at bounding box center [309, 434] width 12 height 12
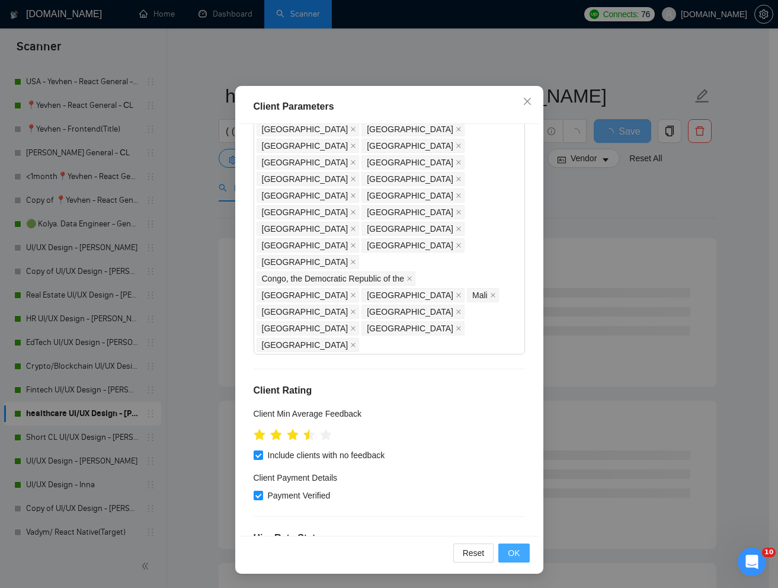
click at [516, 553] on button "OK" at bounding box center [513, 552] width 31 height 19
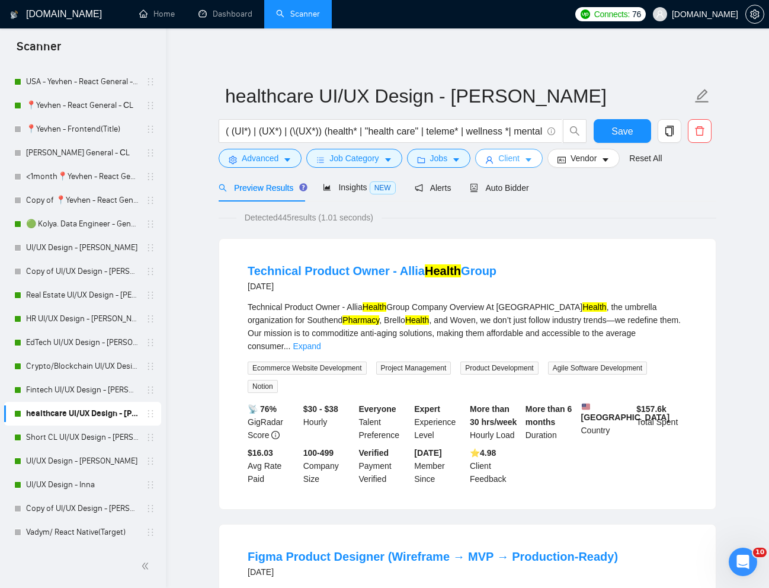
click at [500, 161] on button "Client" at bounding box center [509, 158] width 68 height 19
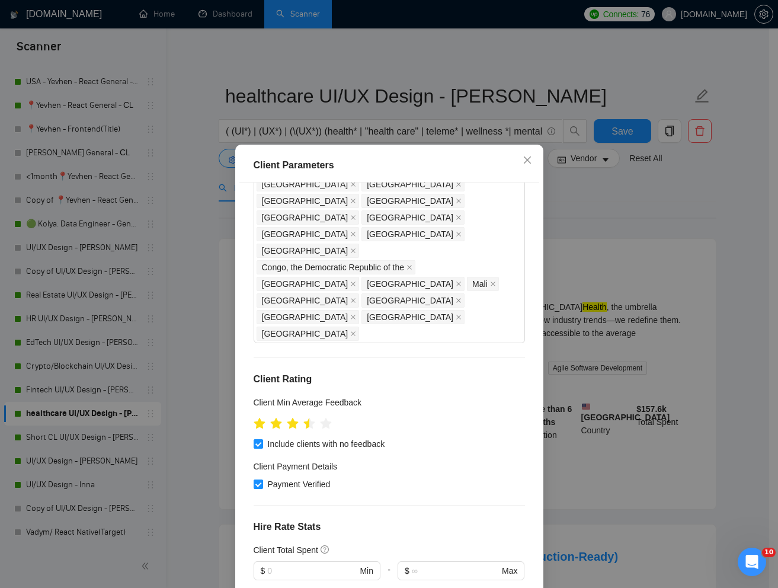
scroll to position [233, 0]
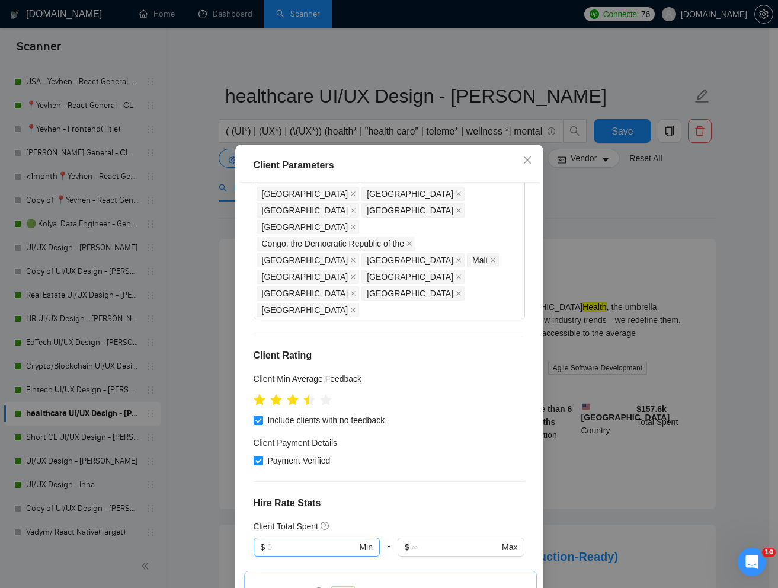
click at [290, 540] on input "text" at bounding box center [311, 546] width 89 height 13
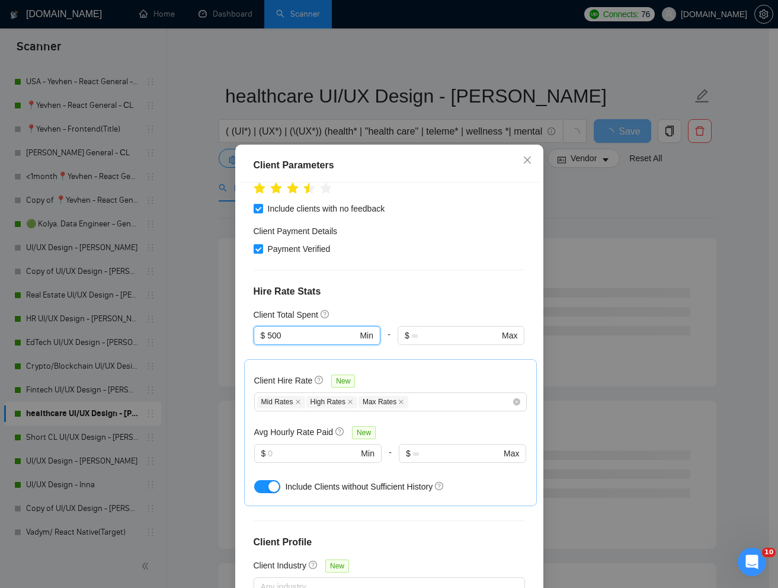
scroll to position [59, 0]
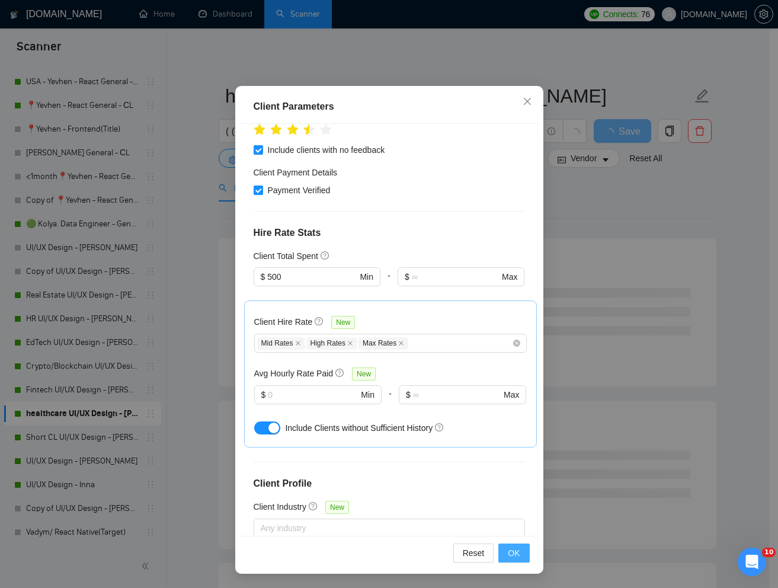
click at [508, 548] on span "OK" at bounding box center [514, 552] width 12 height 13
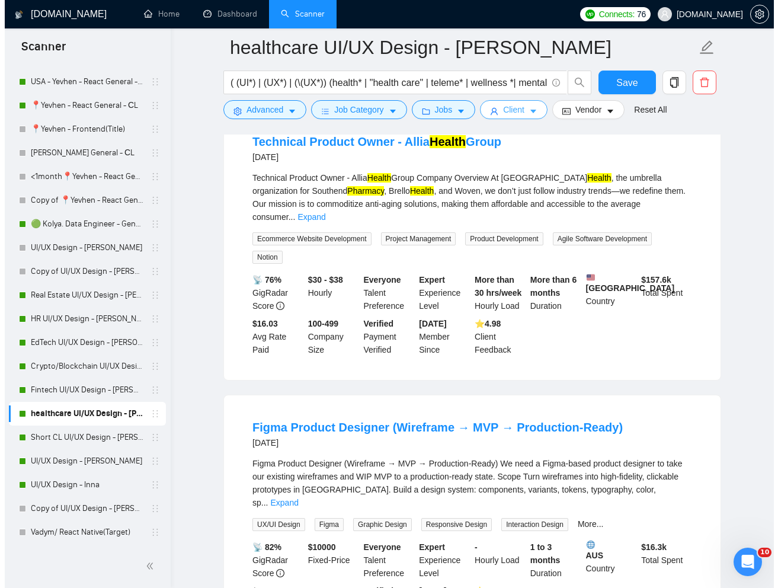
scroll to position [0, 0]
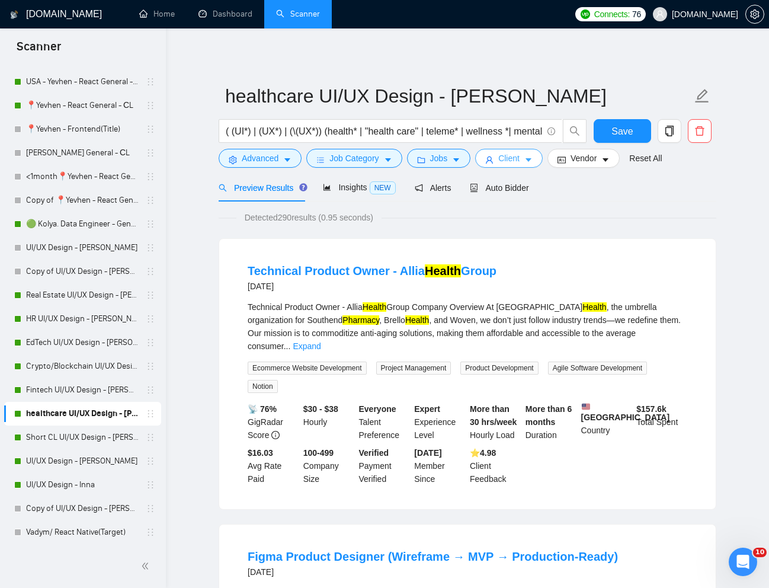
click at [508, 164] on span "Client" at bounding box center [508, 158] width 21 height 13
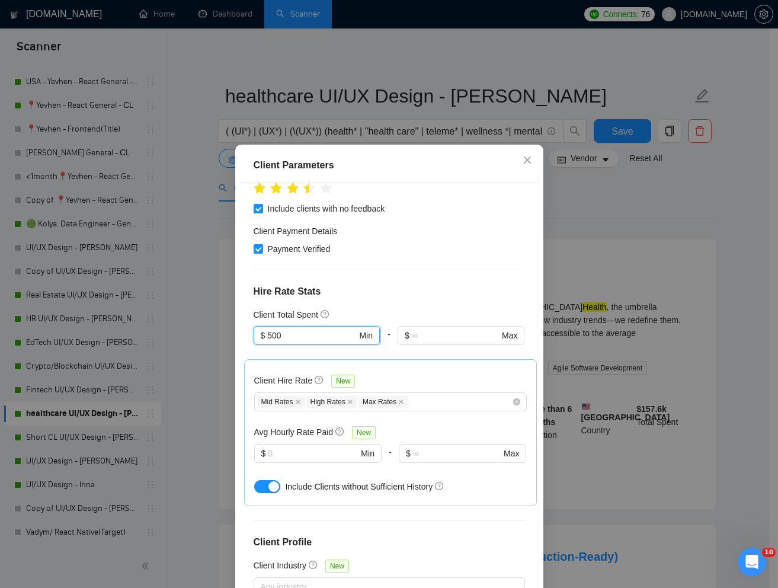
click at [270, 329] on input "500" at bounding box center [311, 335] width 89 height 13
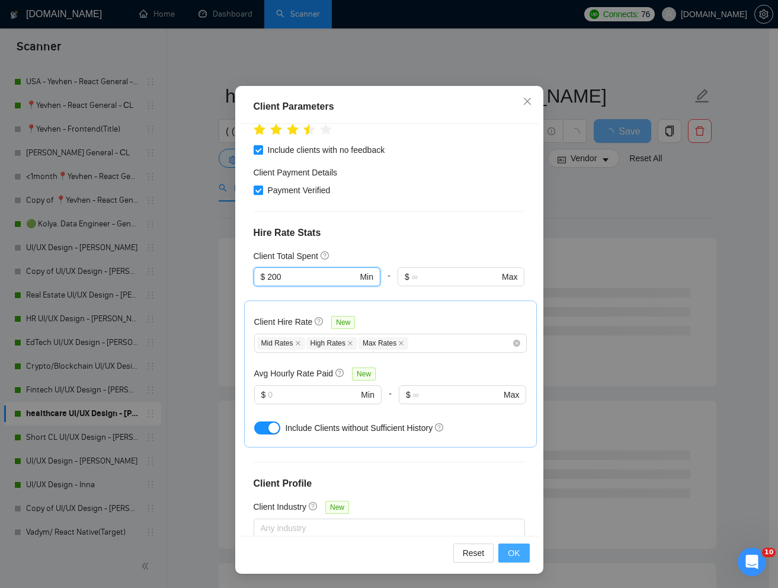
type input "200"
click at [501, 547] on button "OK" at bounding box center [513, 552] width 31 height 19
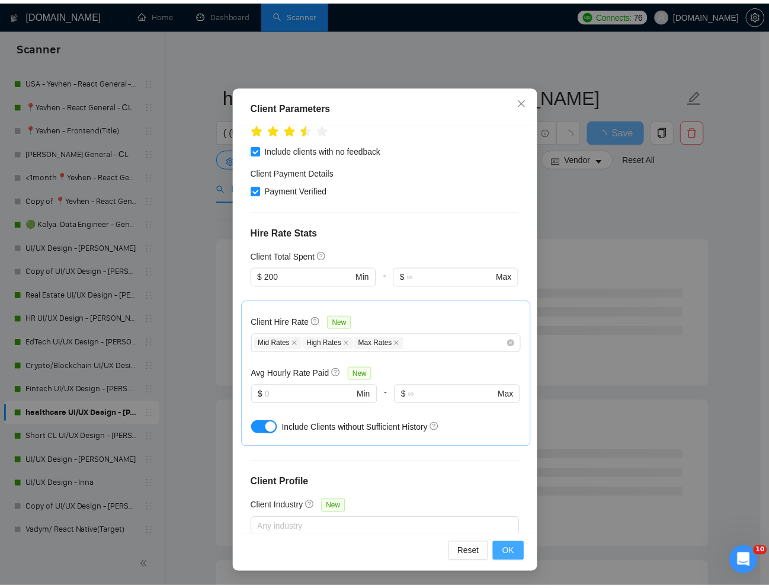
scroll to position [0, 0]
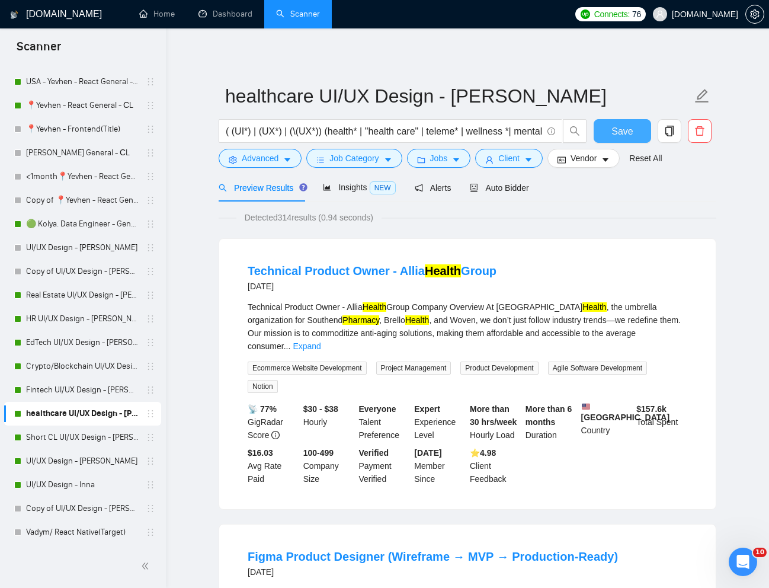
click at [619, 135] on span "Save" at bounding box center [622, 131] width 21 height 15
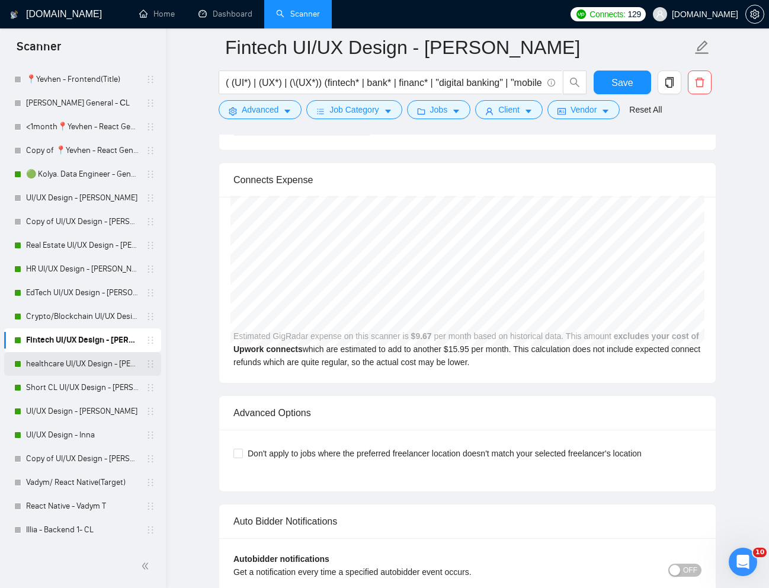
scroll to position [600, 0]
click at [57, 293] on link "EdTech UI/UX Design - [PERSON_NAME]" at bounding box center [82, 292] width 113 height 24
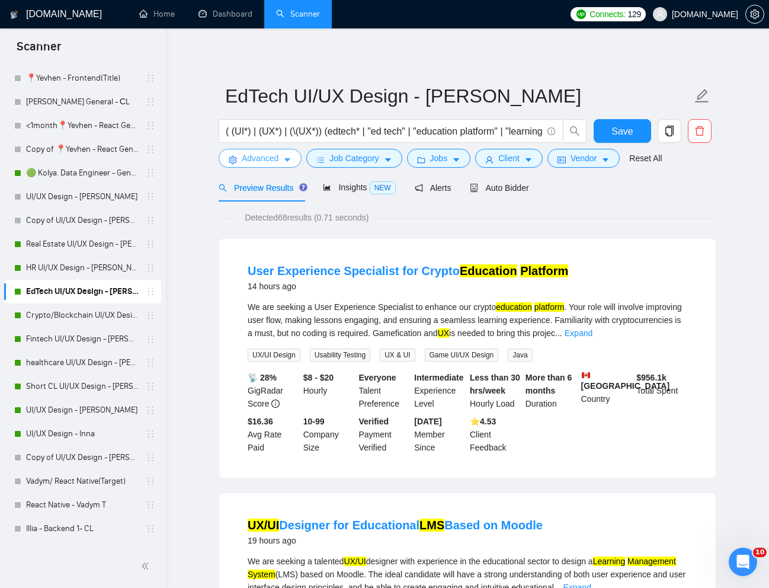
click at [268, 158] on span "Advanced" at bounding box center [260, 158] width 37 height 13
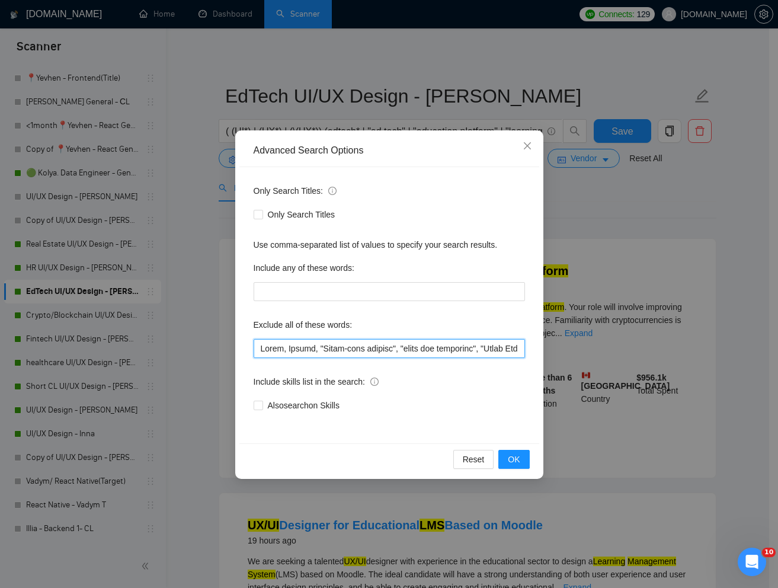
click at [373, 354] on input "text" at bounding box center [389, 348] width 271 height 19
click at [526, 151] on span "Close" at bounding box center [527, 146] width 32 height 32
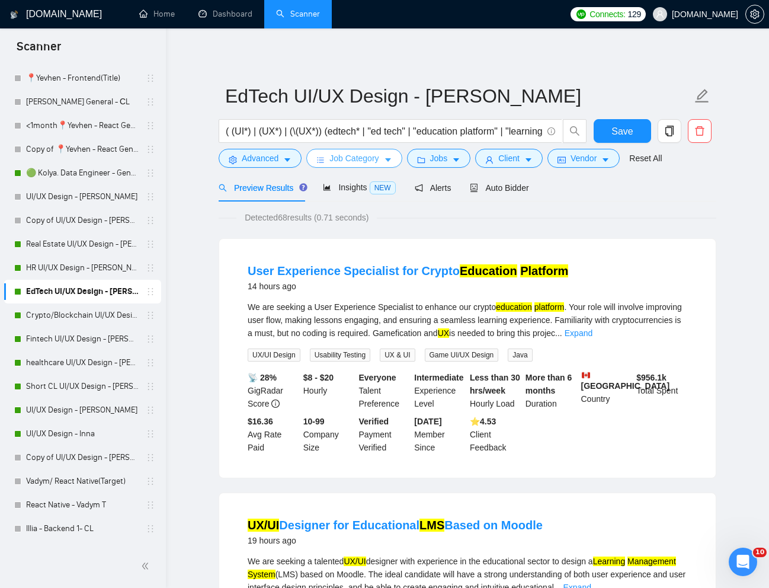
click at [331, 161] on span "Job Category" at bounding box center [353, 158] width 49 height 13
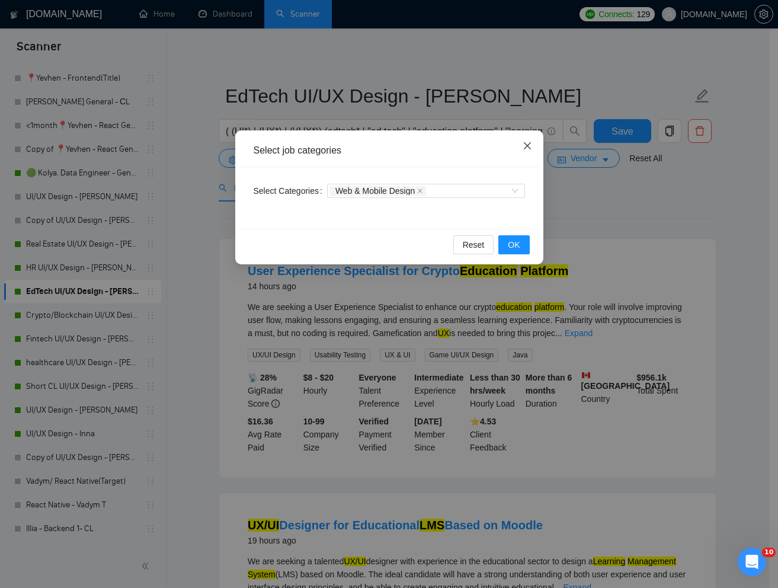
click at [524, 142] on icon "close" at bounding box center [527, 145] width 9 height 9
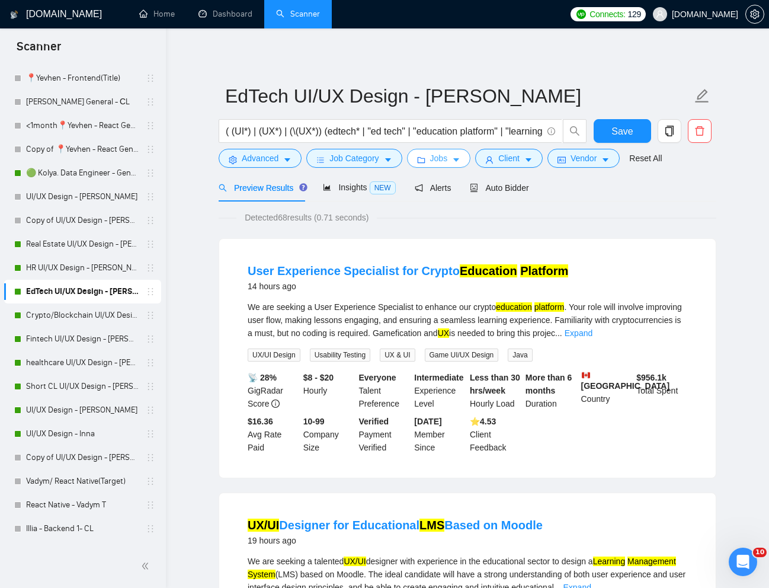
click at [433, 154] on span "Jobs" at bounding box center [439, 158] width 18 height 13
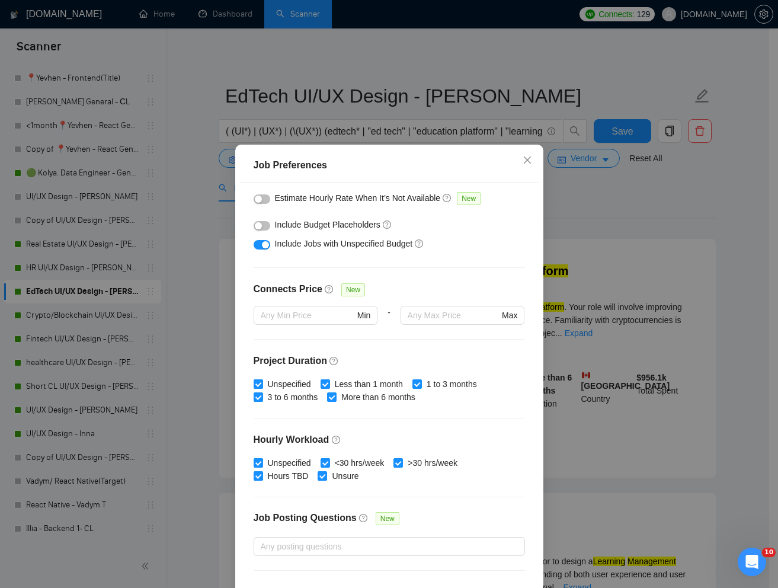
scroll to position [201, 0]
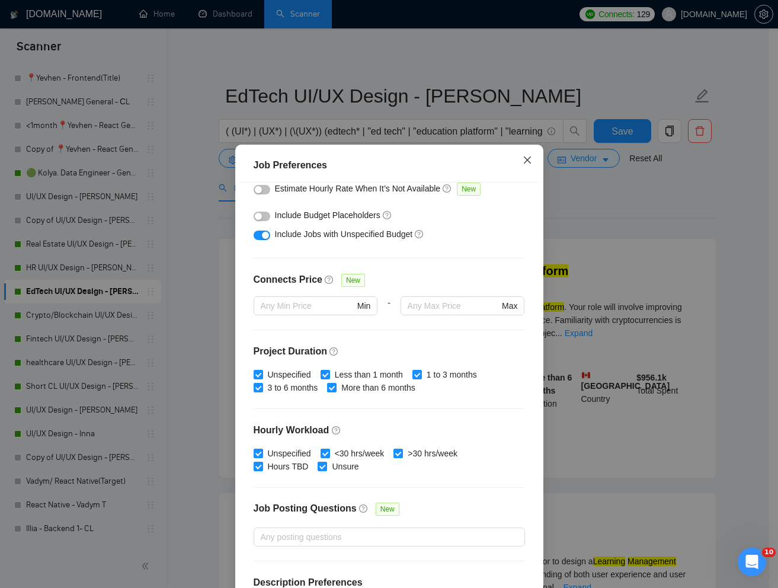
click at [524, 157] on icon "close" at bounding box center [527, 159] width 9 height 9
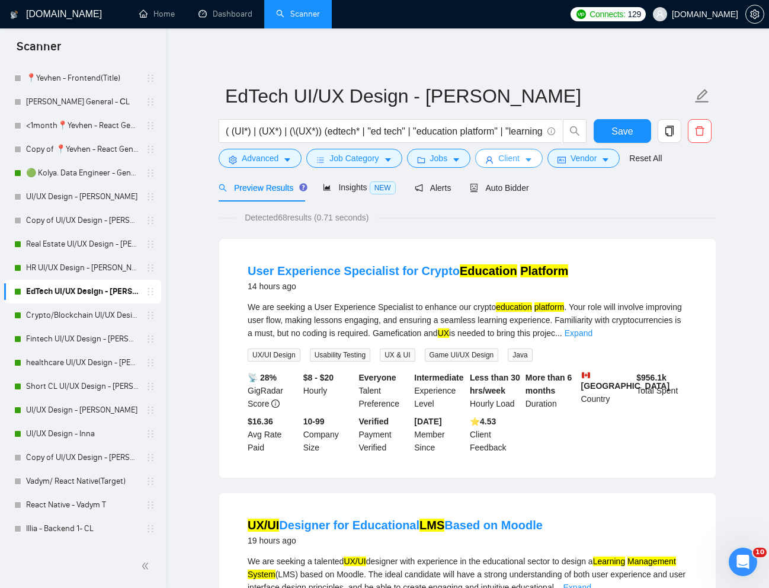
click at [506, 162] on span "Client" at bounding box center [508, 158] width 21 height 13
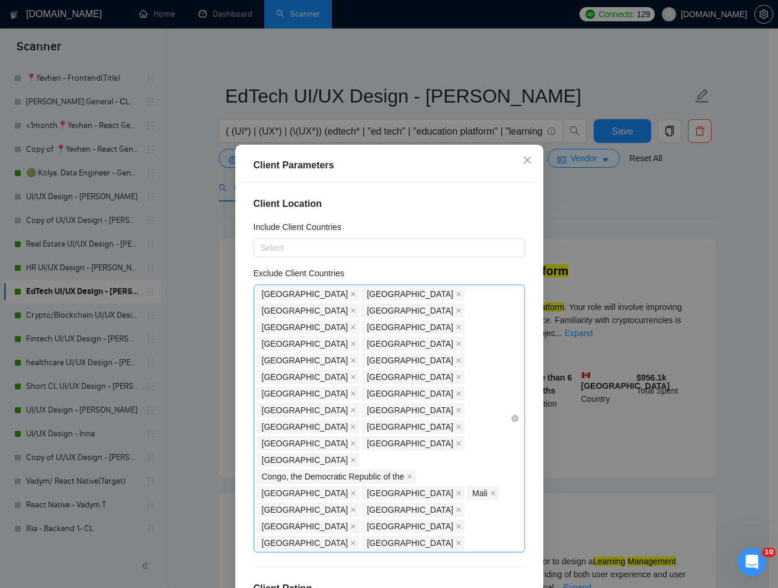
click at [265, 289] on span "[GEOGRAPHIC_DATA]" at bounding box center [305, 293] width 87 height 13
click at [266, 293] on span "[GEOGRAPHIC_DATA]" at bounding box center [305, 293] width 87 height 13
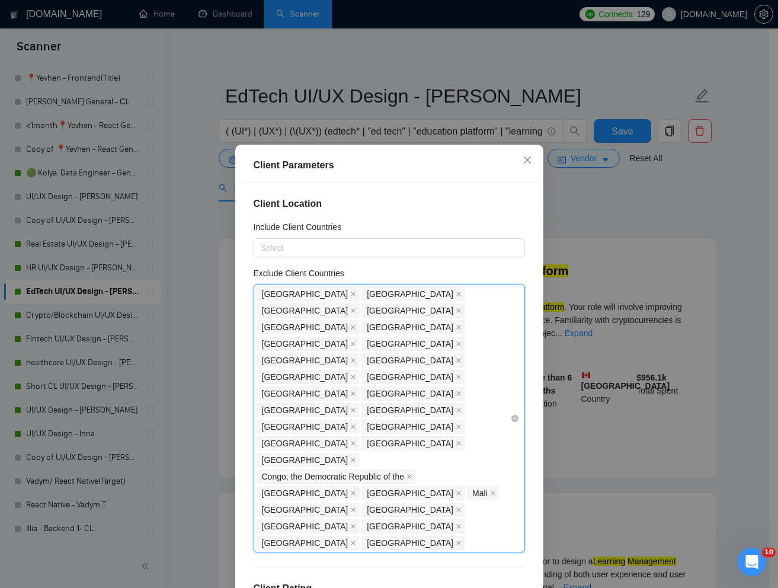
click at [266, 293] on span "[GEOGRAPHIC_DATA]" at bounding box center [305, 293] width 87 height 13
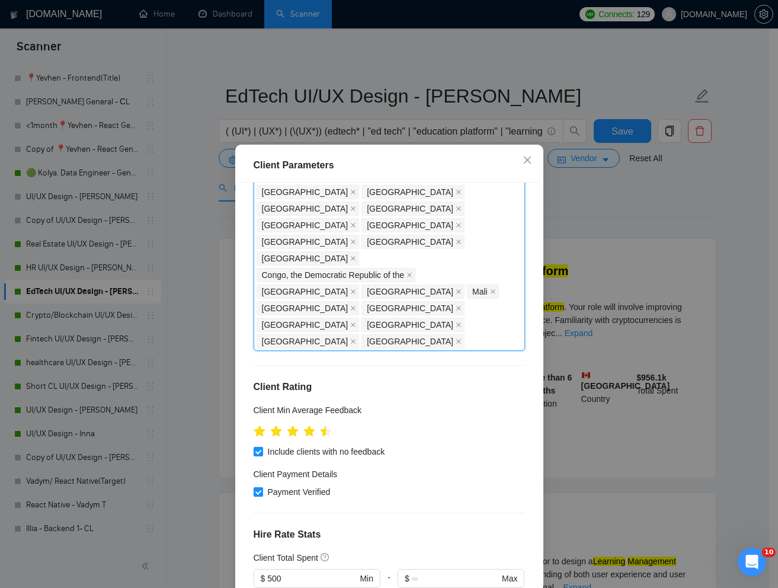
scroll to position [199, 0]
